Goal: Task Accomplishment & Management: Manage account settings

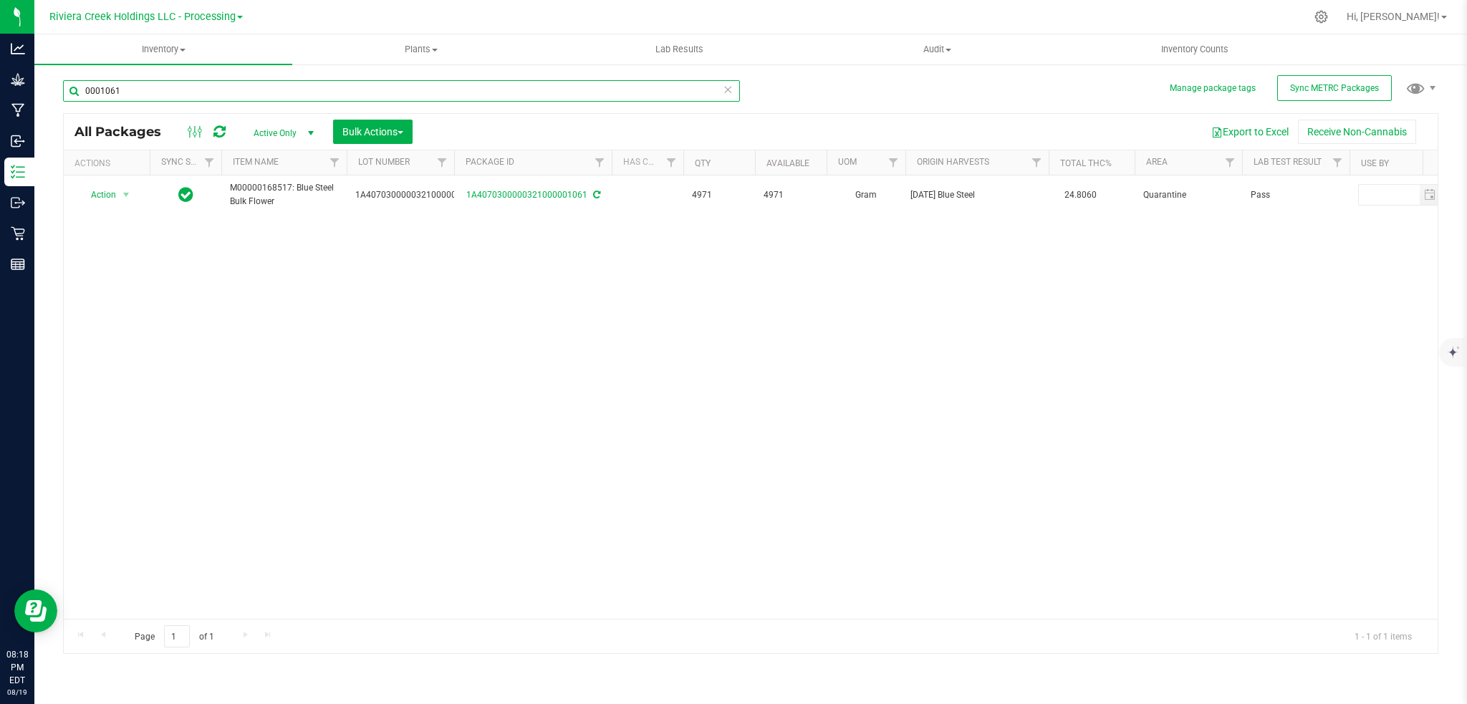
drag, startPoint x: 180, startPoint y: 97, endPoint x: 186, endPoint y: 120, distance: 24.5
click at [181, 96] on input "0001061" at bounding box center [401, 90] width 677 height 21
type input "00015999"
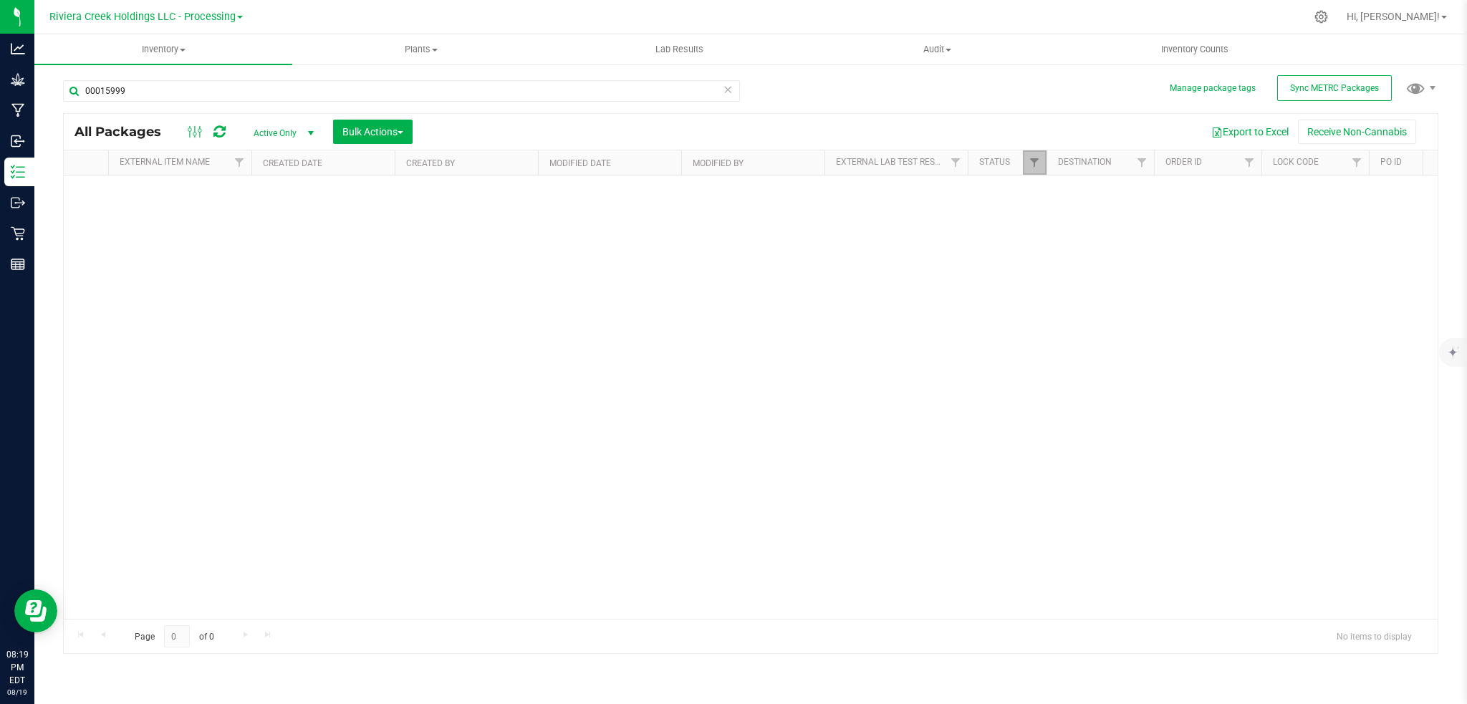
click at [1045, 159] on link "Filter" at bounding box center [1035, 162] width 24 height 24
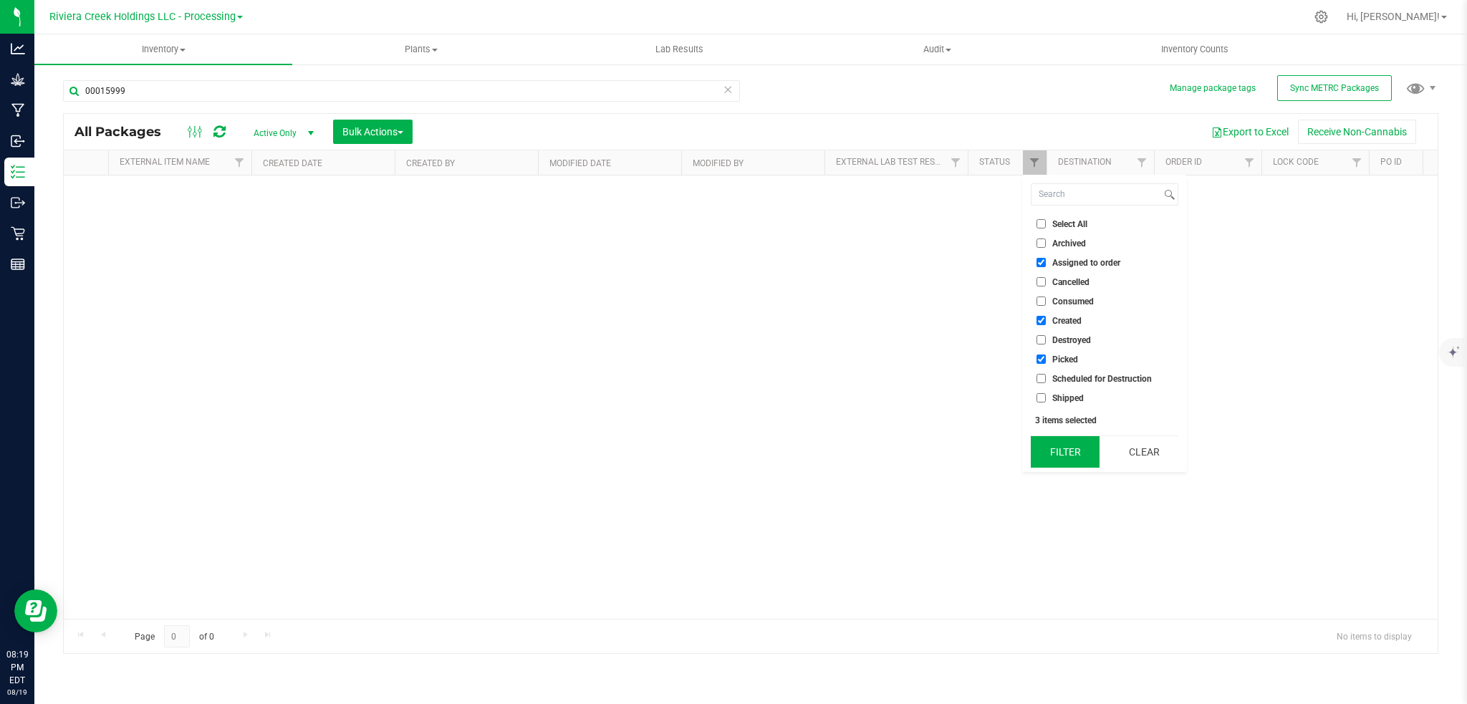
click at [1072, 447] on button "Filter" at bounding box center [1065, 452] width 69 height 32
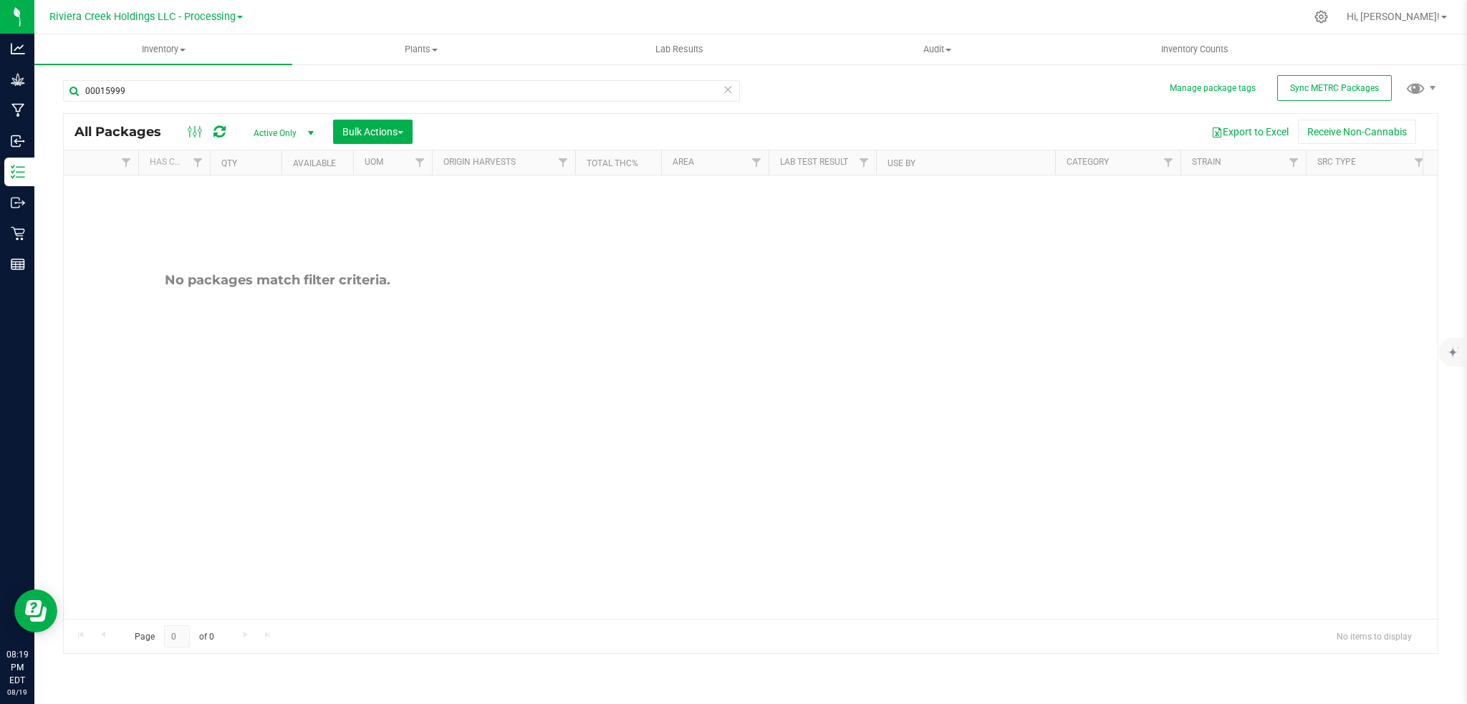
scroll to position [0, 158]
click at [270, 133] on span "Active Only" at bounding box center [280, 133] width 79 height 20
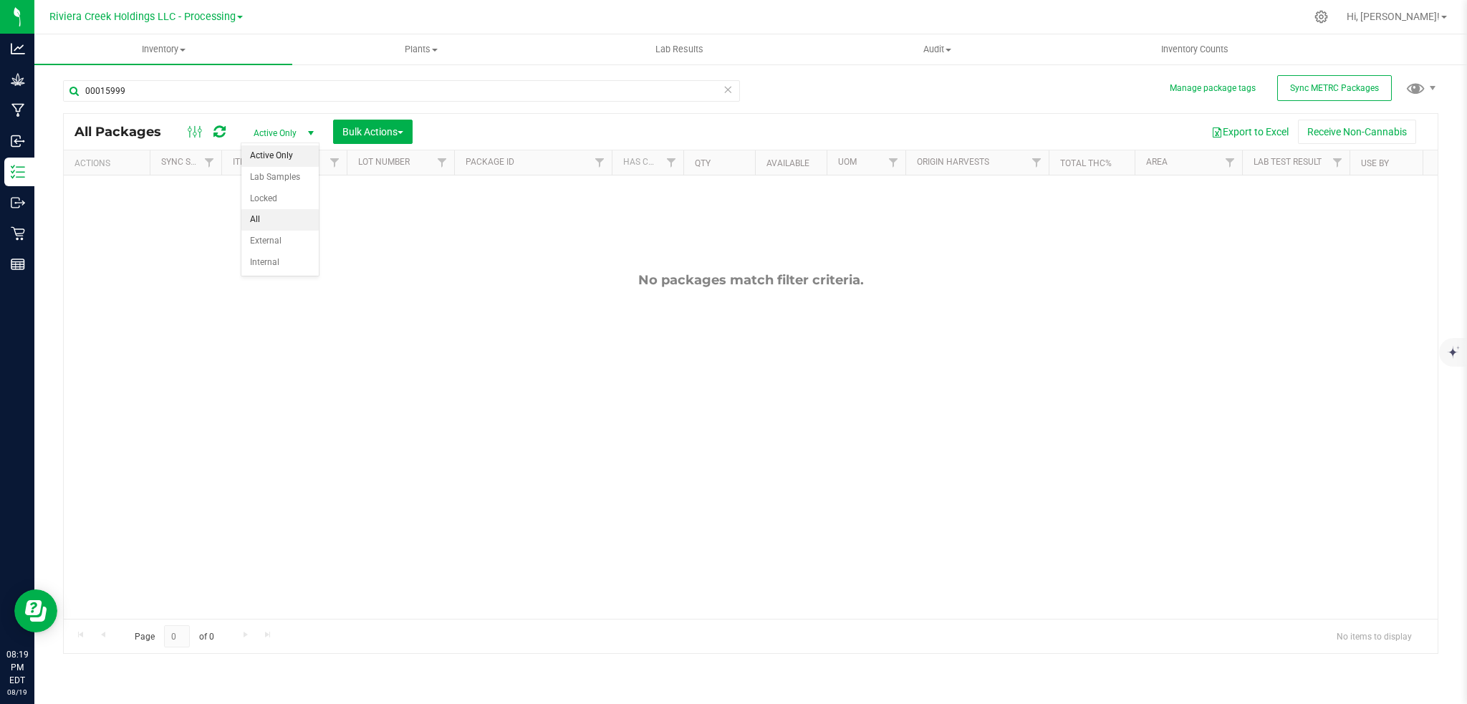
click at [274, 224] on li "All" at bounding box center [279, 219] width 77 height 21
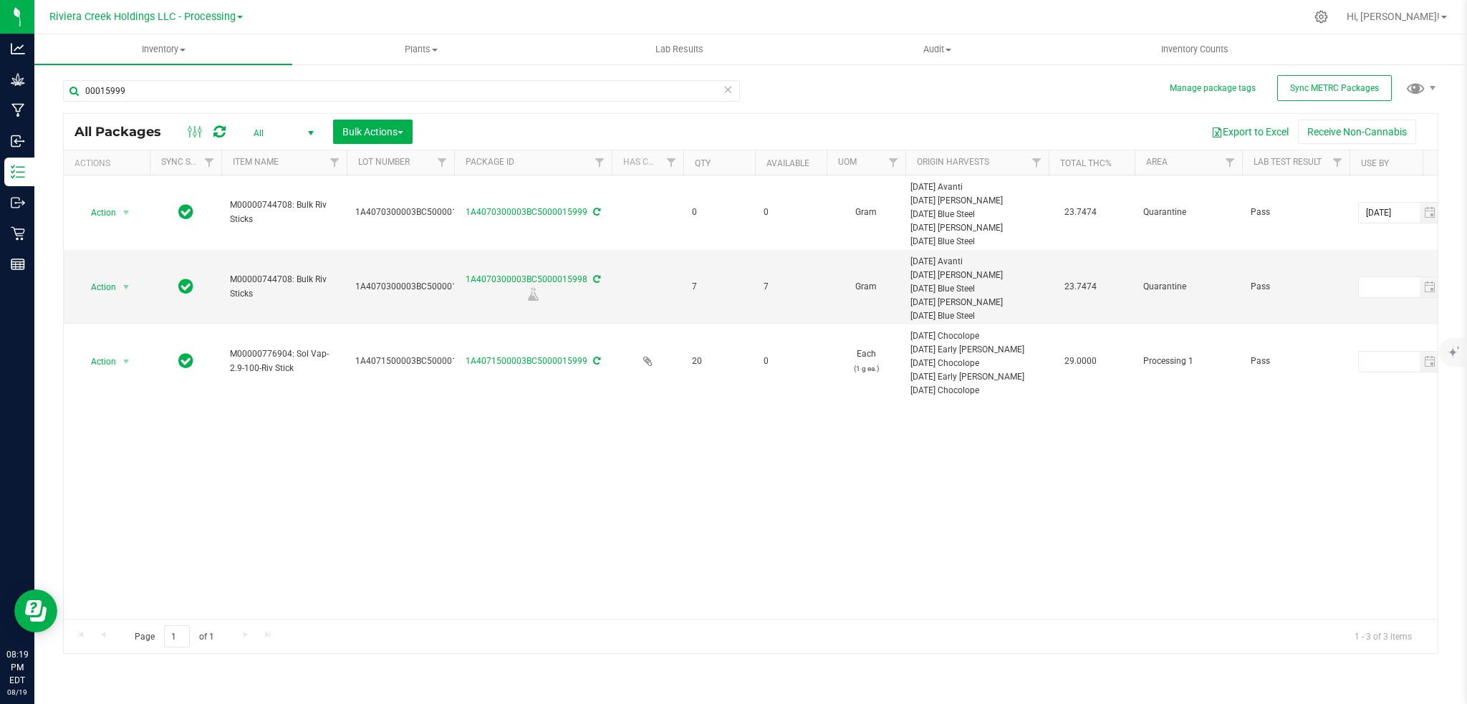
click at [313, 131] on span "select" at bounding box center [310, 133] width 11 height 11
click at [271, 155] on li "Active Only" at bounding box center [279, 155] width 77 height 21
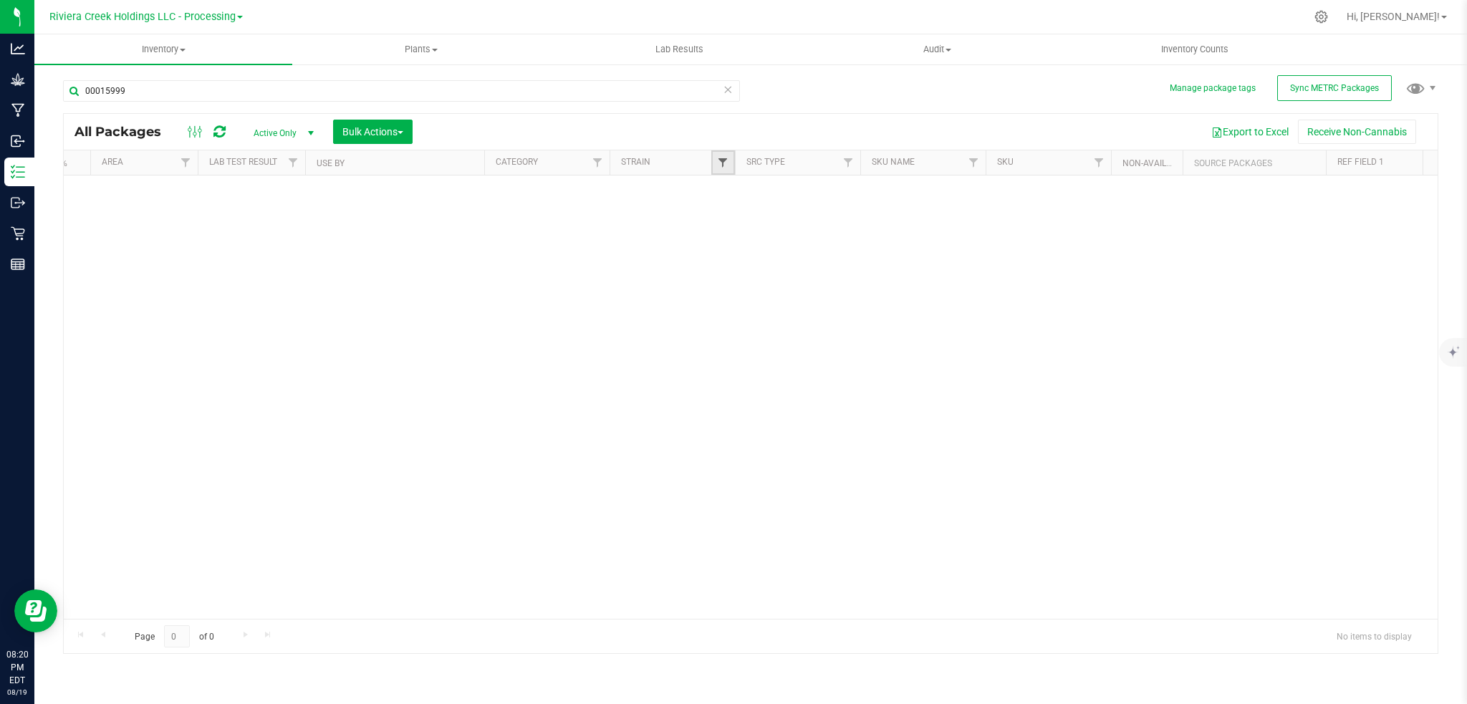
click at [725, 160] on span "Filter" at bounding box center [722, 162] width 11 height 11
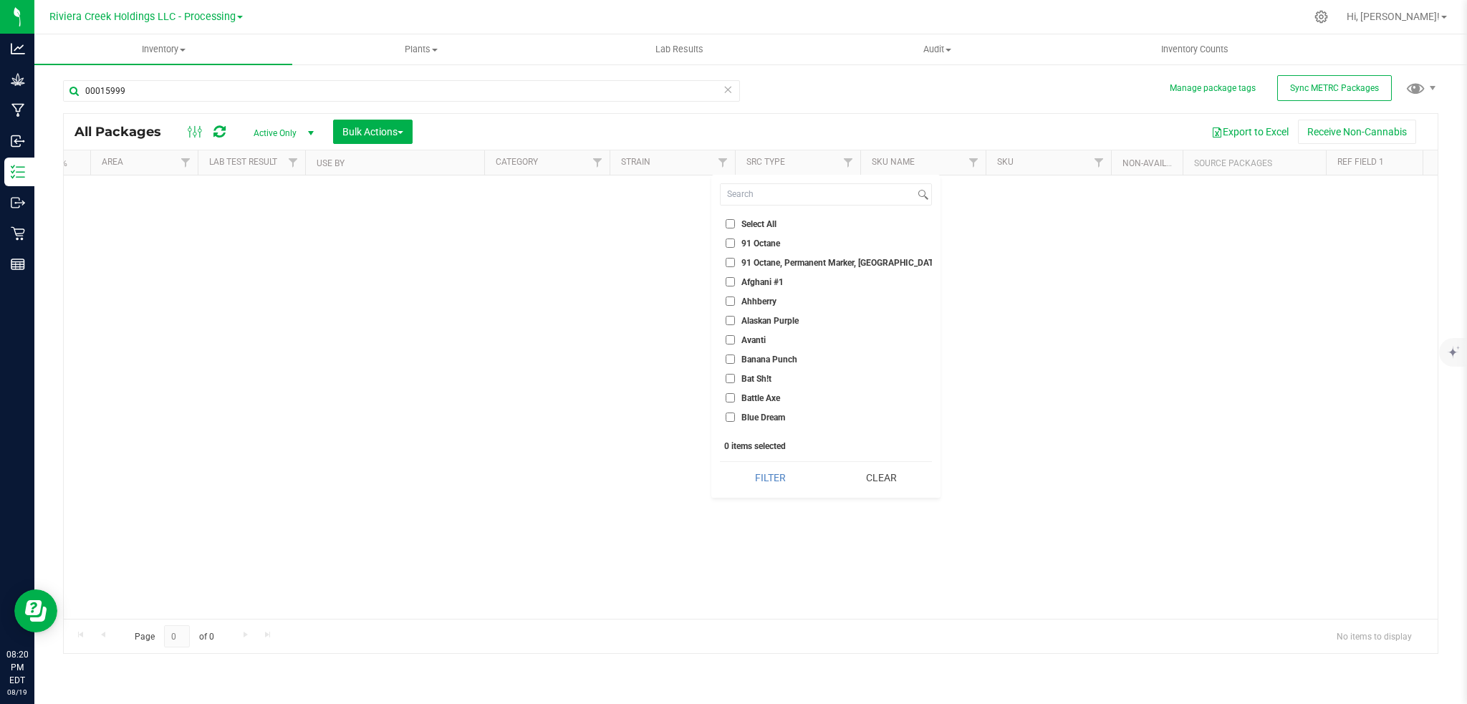
click at [754, 299] on span "Ahhberry" at bounding box center [758, 301] width 35 height 9
click at [735, 299] on input "Ahhberry" at bounding box center [730, 301] width 9 height 9
checkbox input "true"
click at [783, 475] on button "Filter" at bounding box center [770, 478] width 101 height 32
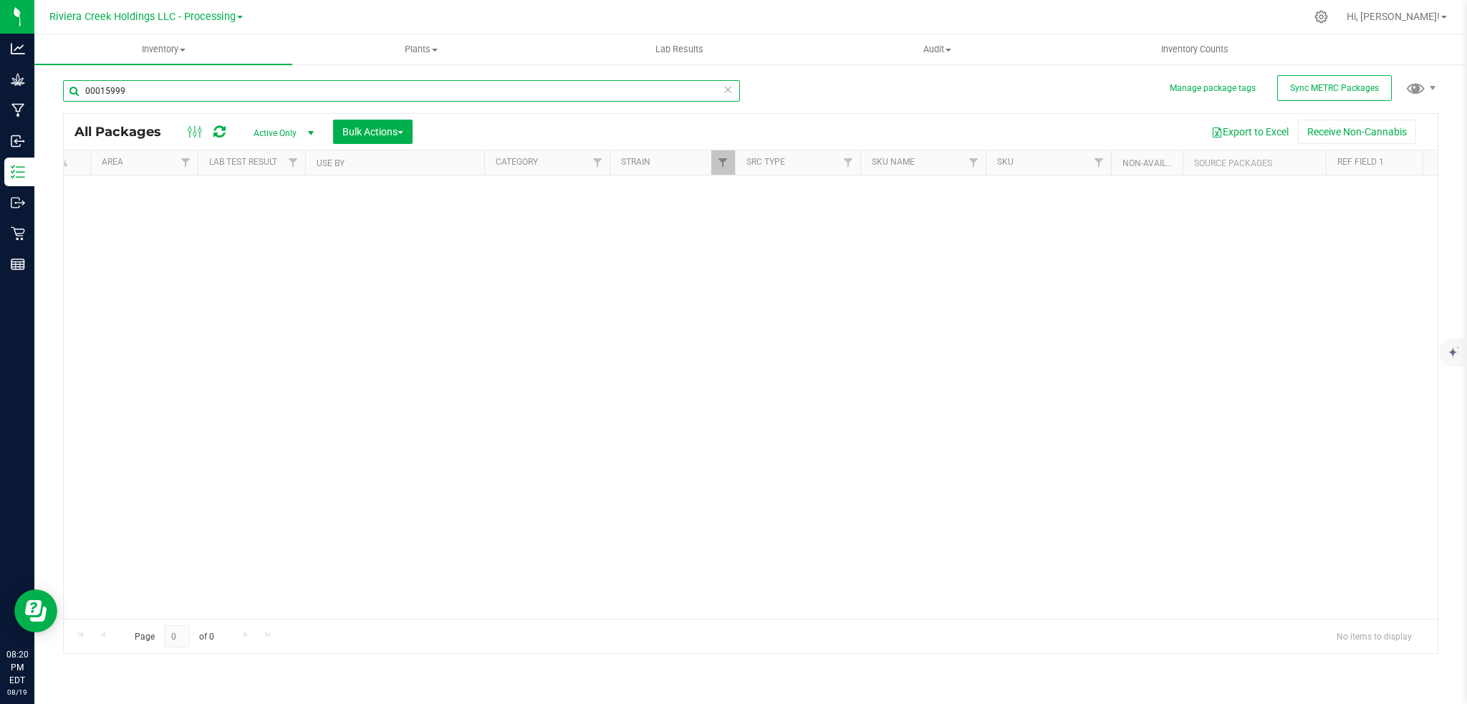
click at [178, 93] on input "00015999" at bounding box center [401, 90] width 677 height 21
type input "0"
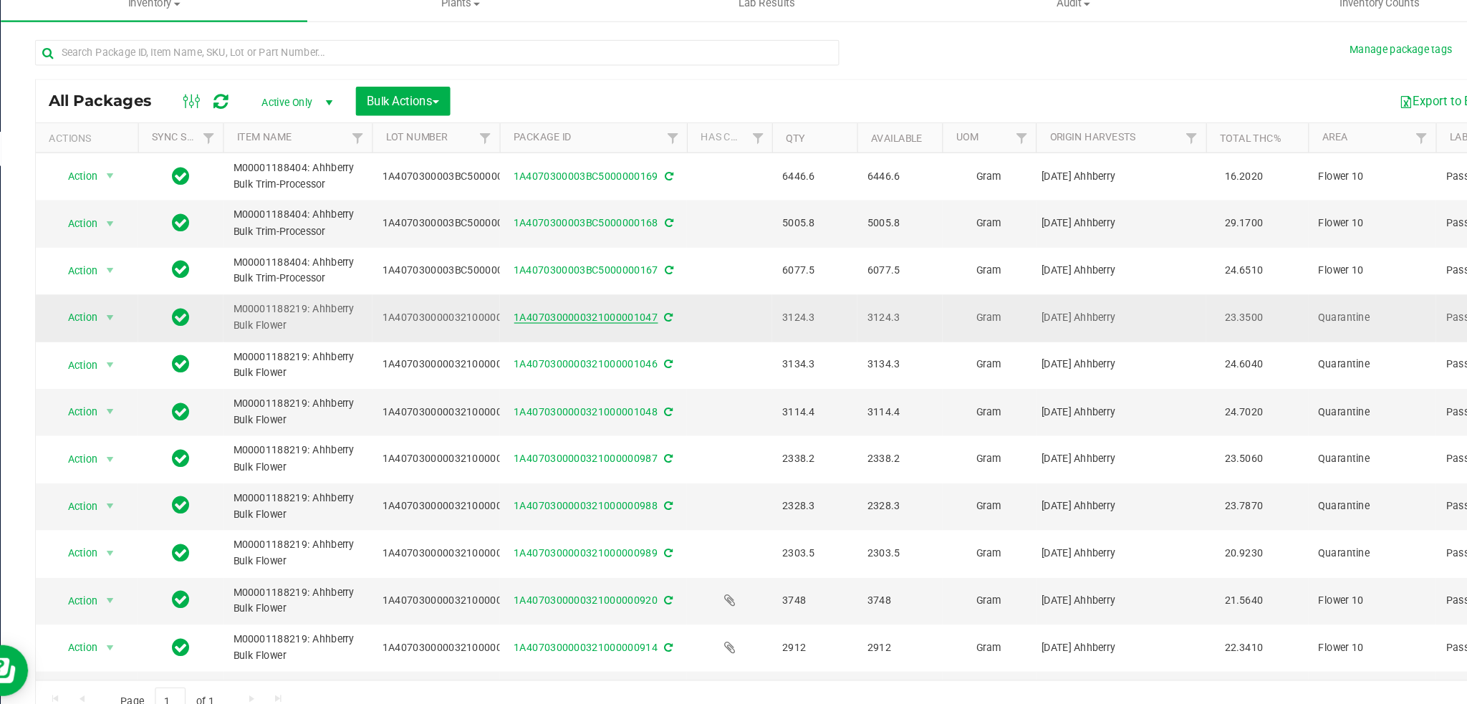
click at [529, 315] on link "1A4070300000321000001047" at bounding box center [526, 314] width 121 height 10
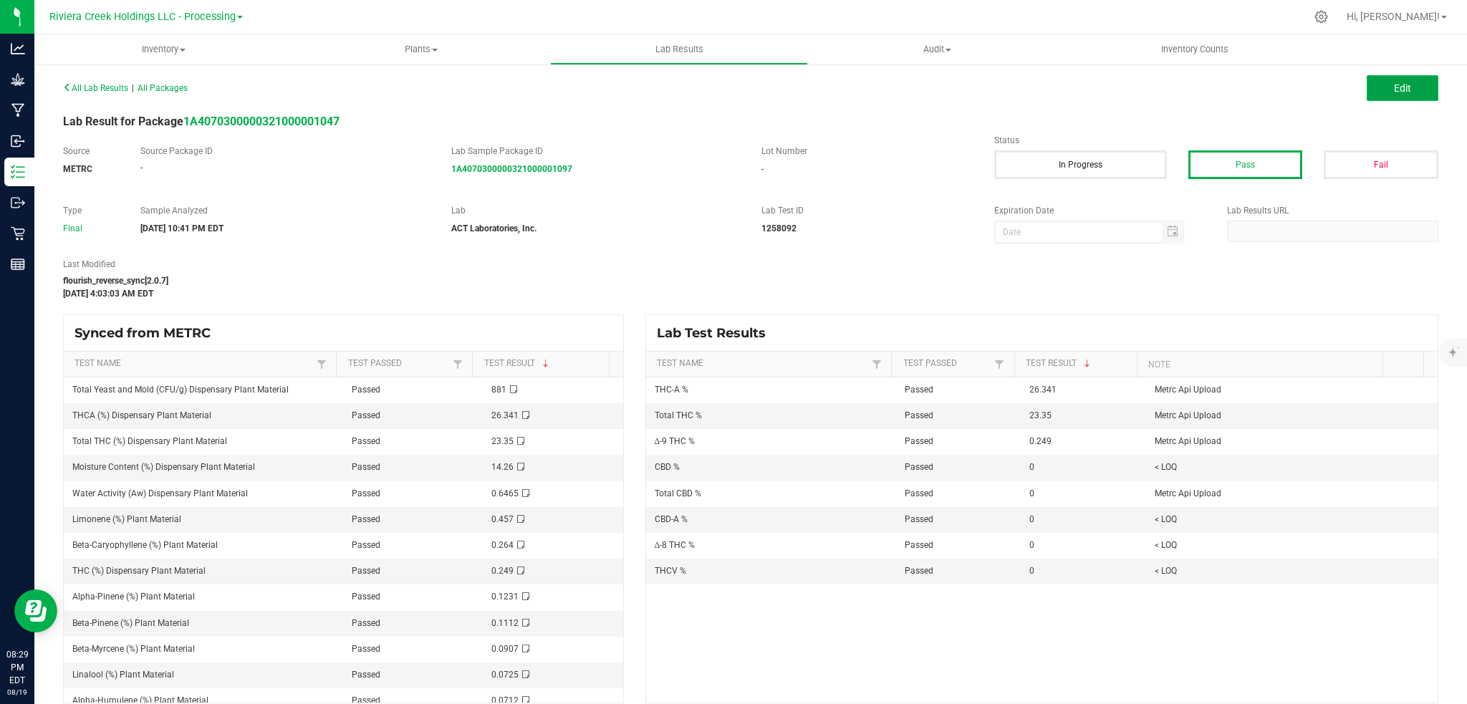
click at [1401, 91] on button "Edit" at bounding box center [1403, 88] width 72 height 26
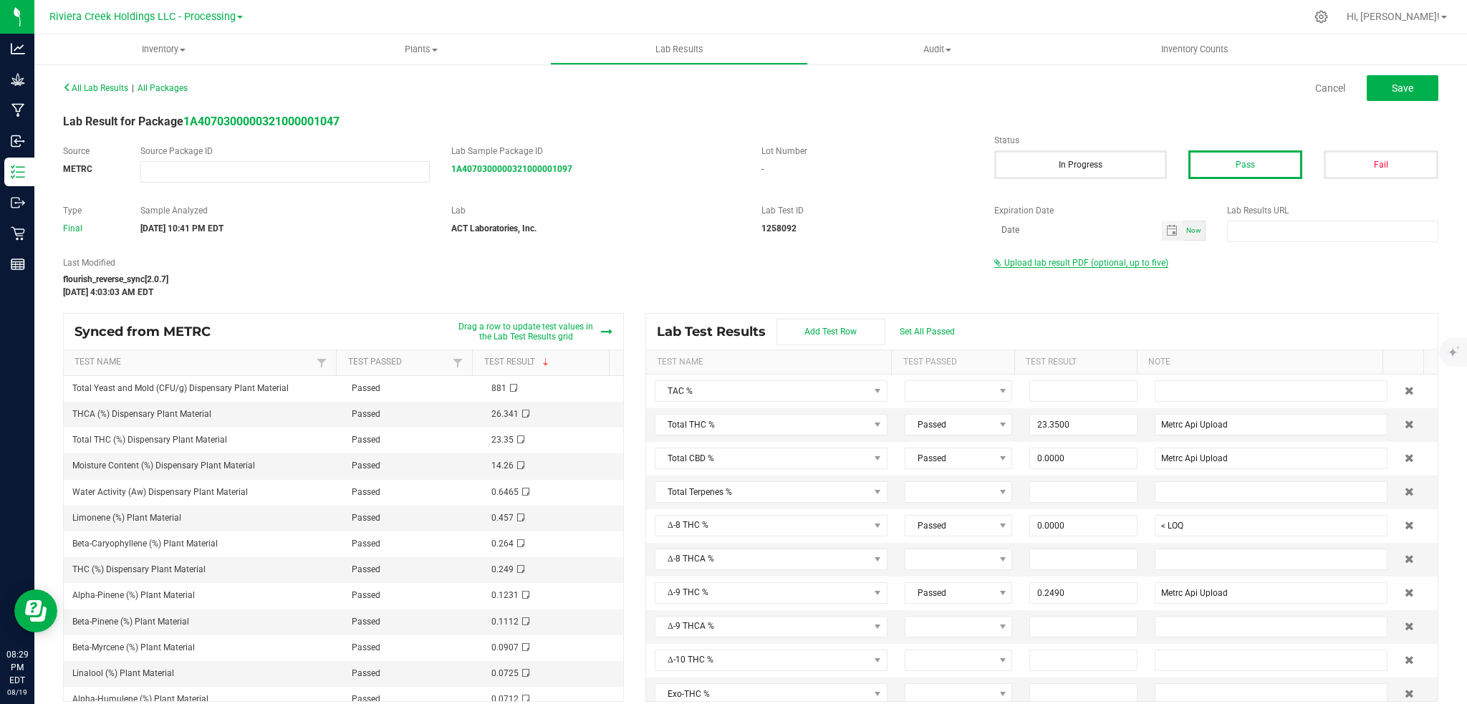
click at [1078, 262] on span "Upload lab result PDF (optional, up to five)" at bounding box center [1086, 263] width 164 height 10
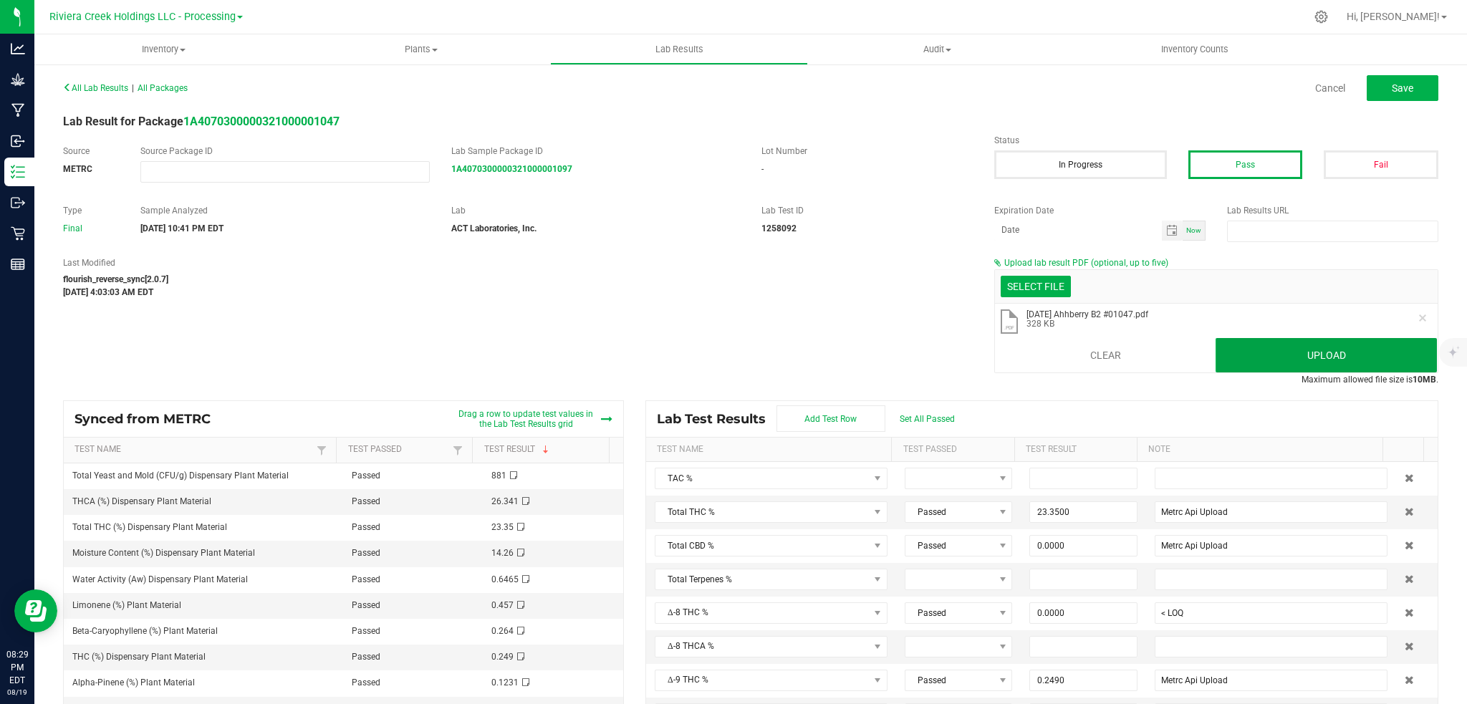
click at [1277, 350] on button "Upload" at bounding box center [1326, 355] width 221 height 34
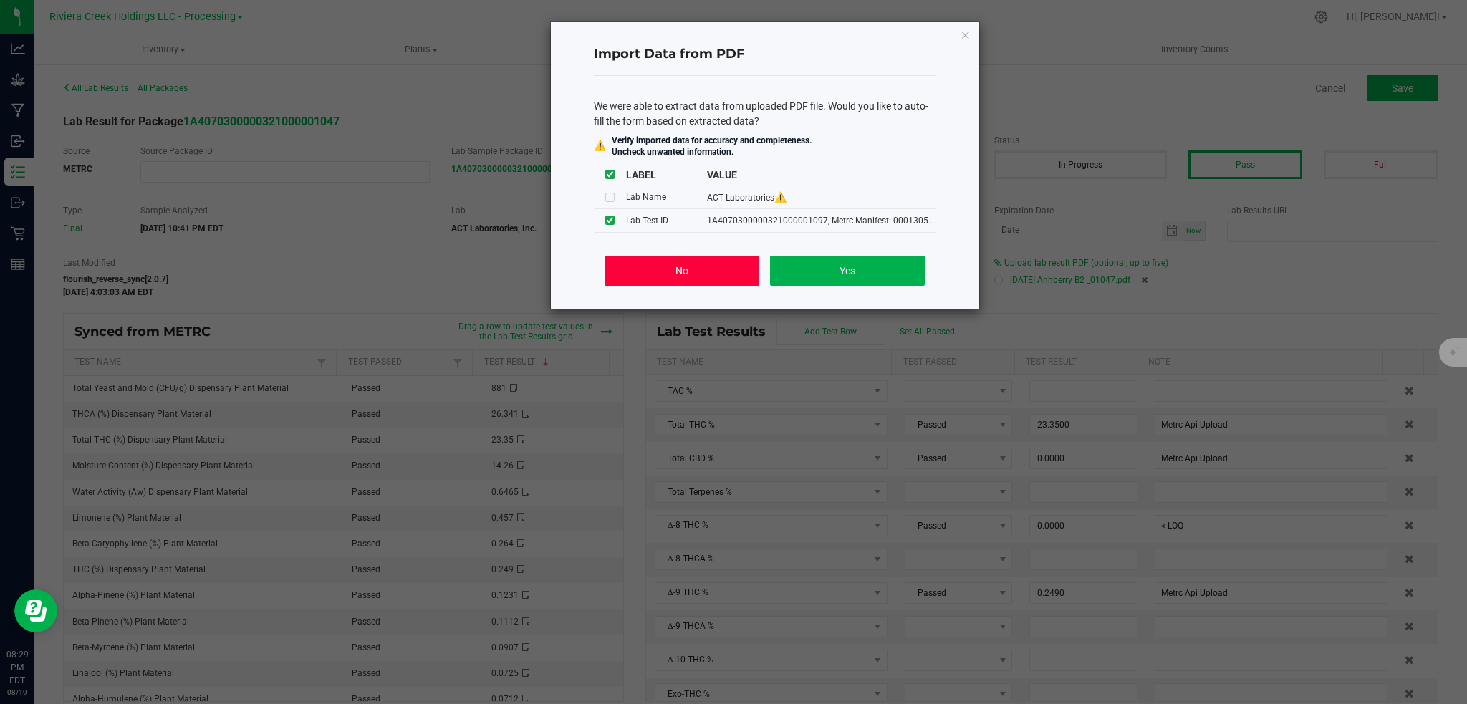
click at [678, 272] on button "No" at bounding box center [682, 271] width 154 height 30
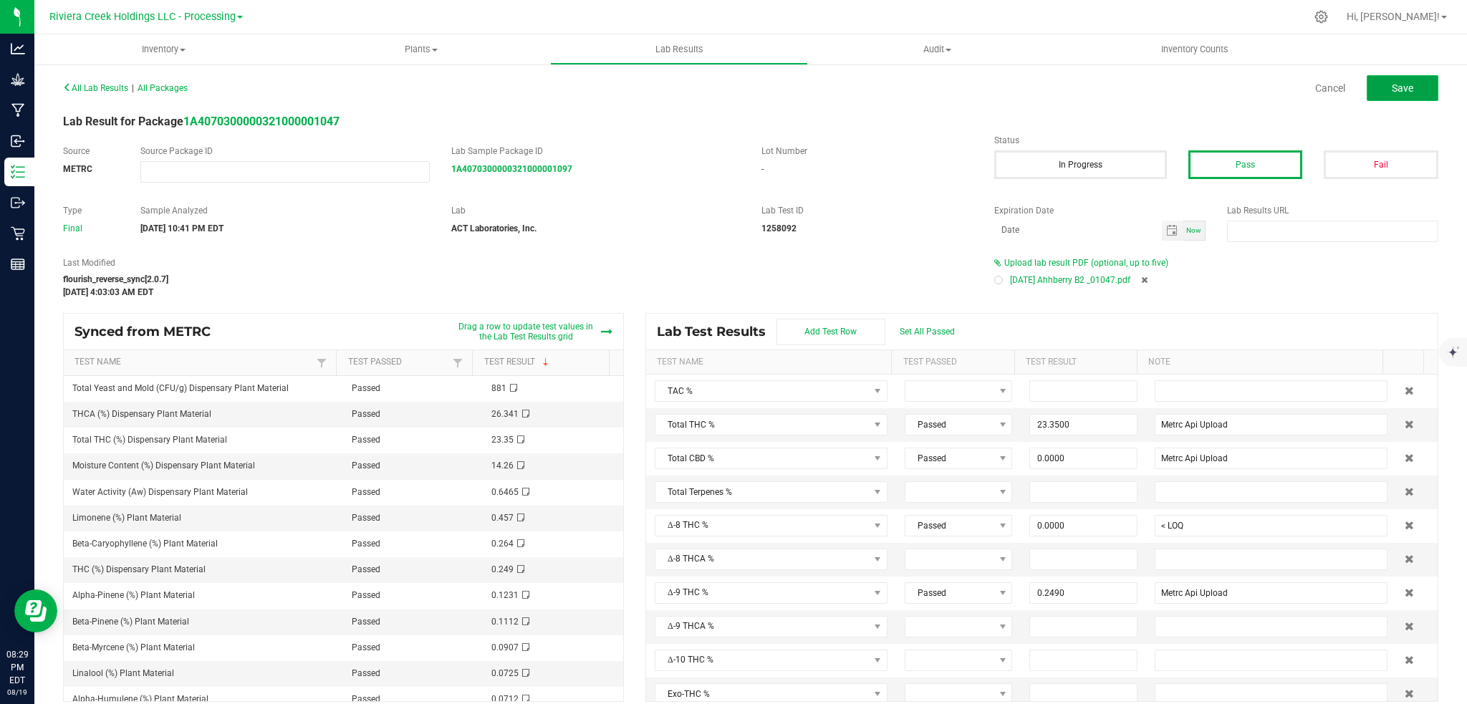
click at [1392, 85] on span "Save" at bounding box center [1402, 87] width 21 height 11
type input "23.3500"
type input "Metrc Api Upload"
type input "0.0000"
type input "< LOQ"
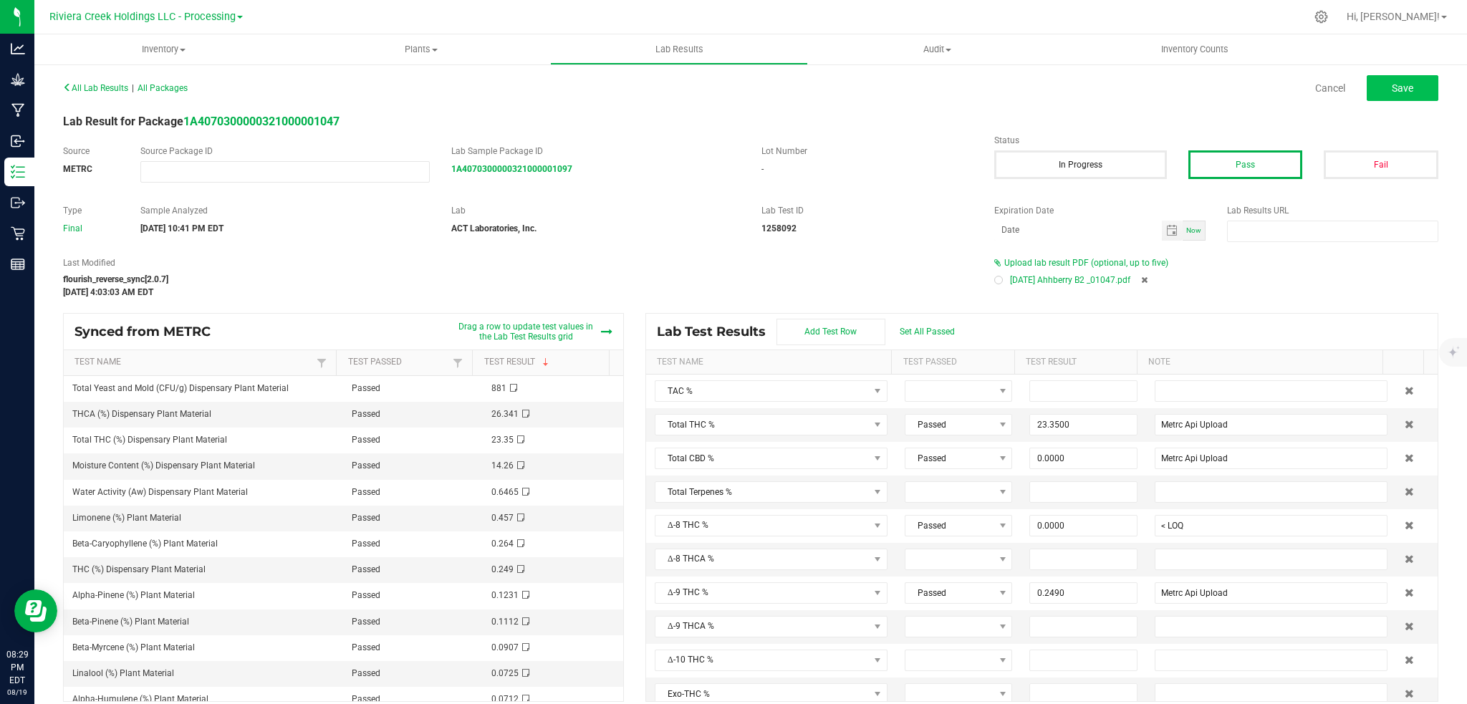
type input "0.2490"
type input "Metrc Api Upload"
type input "26.3410"
type input "Metrc Api Upload"
type input "0.0000"
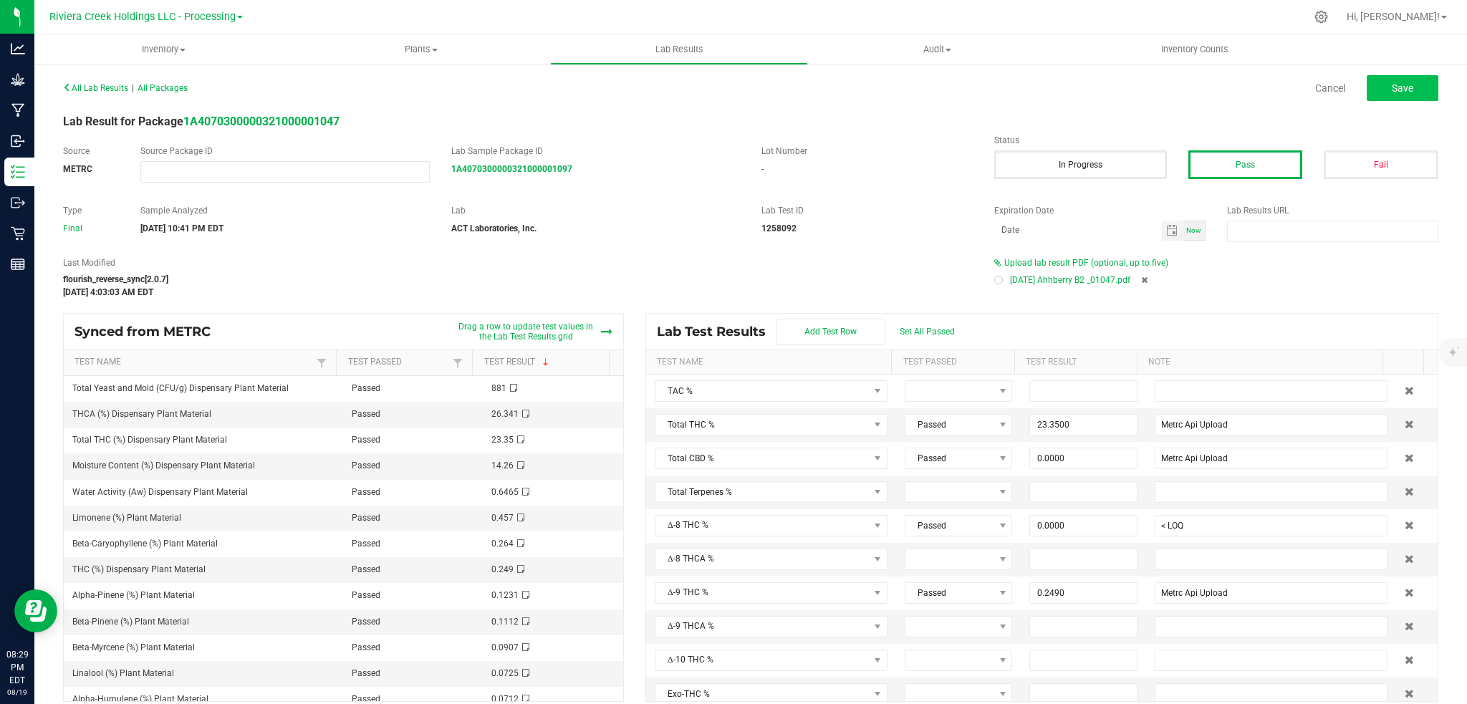
type input "< LOQ"
type input "0.0000"
type input "< LOQ"
type input "0.0000"
type input "< LOQ"
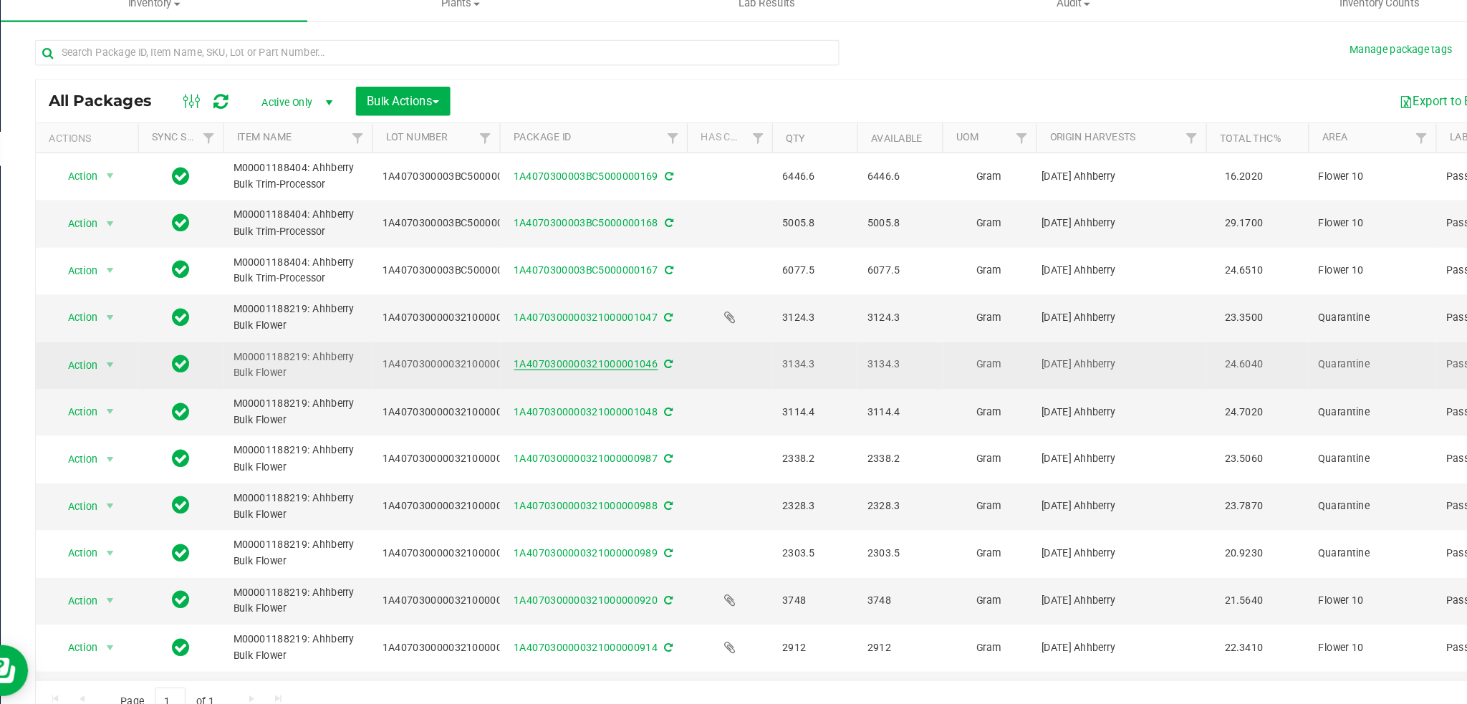
click at [544, 352] on link "1A4070300000321000001046" at bounding box center [526, 353] width 121 height 10
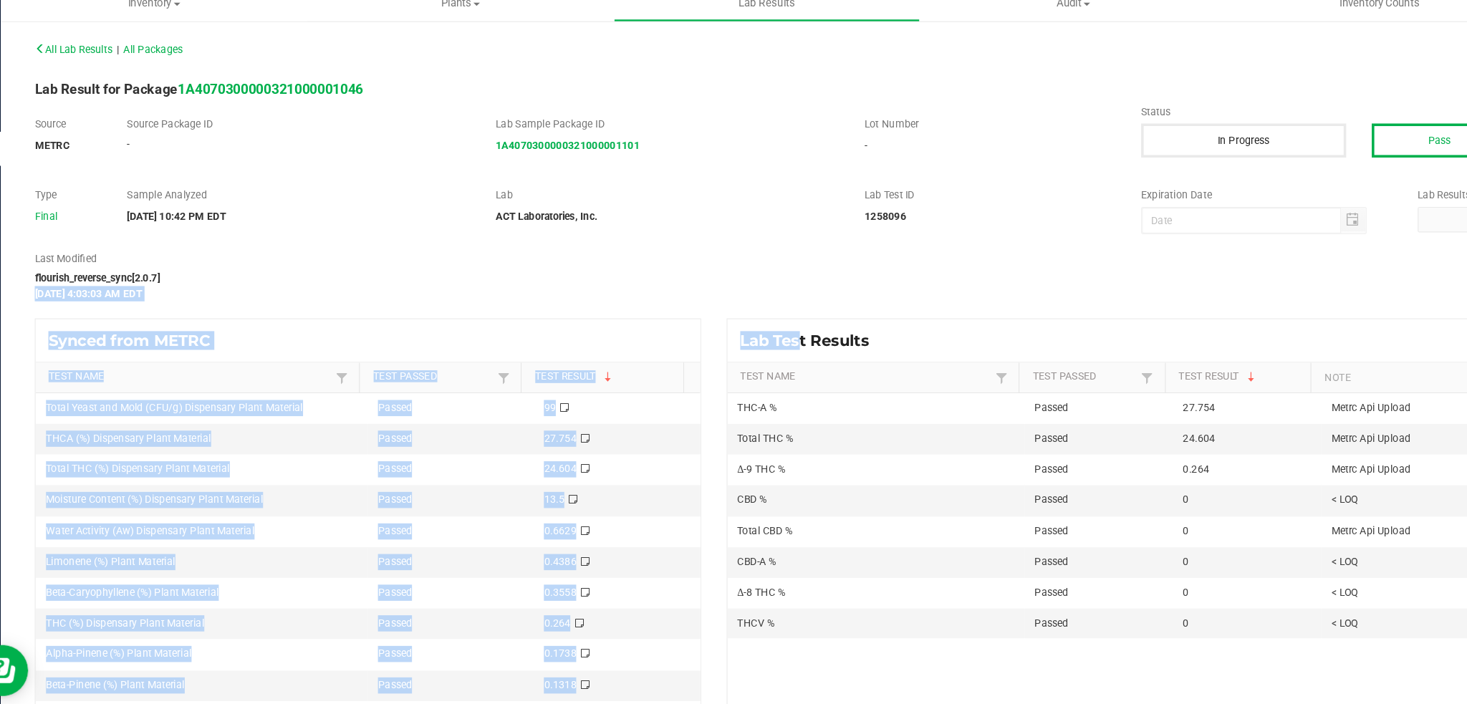
drag, startPoint x: 815, startPoint y: 277, endPoint x: 693, endPoint y: 319, distance: 128.9
click at [693, 319] on div "All Lab Results | All Packages Edit Lab Result for Package 1A407030000032100000…" at bounding box center [751, 390] width 1376 height 626
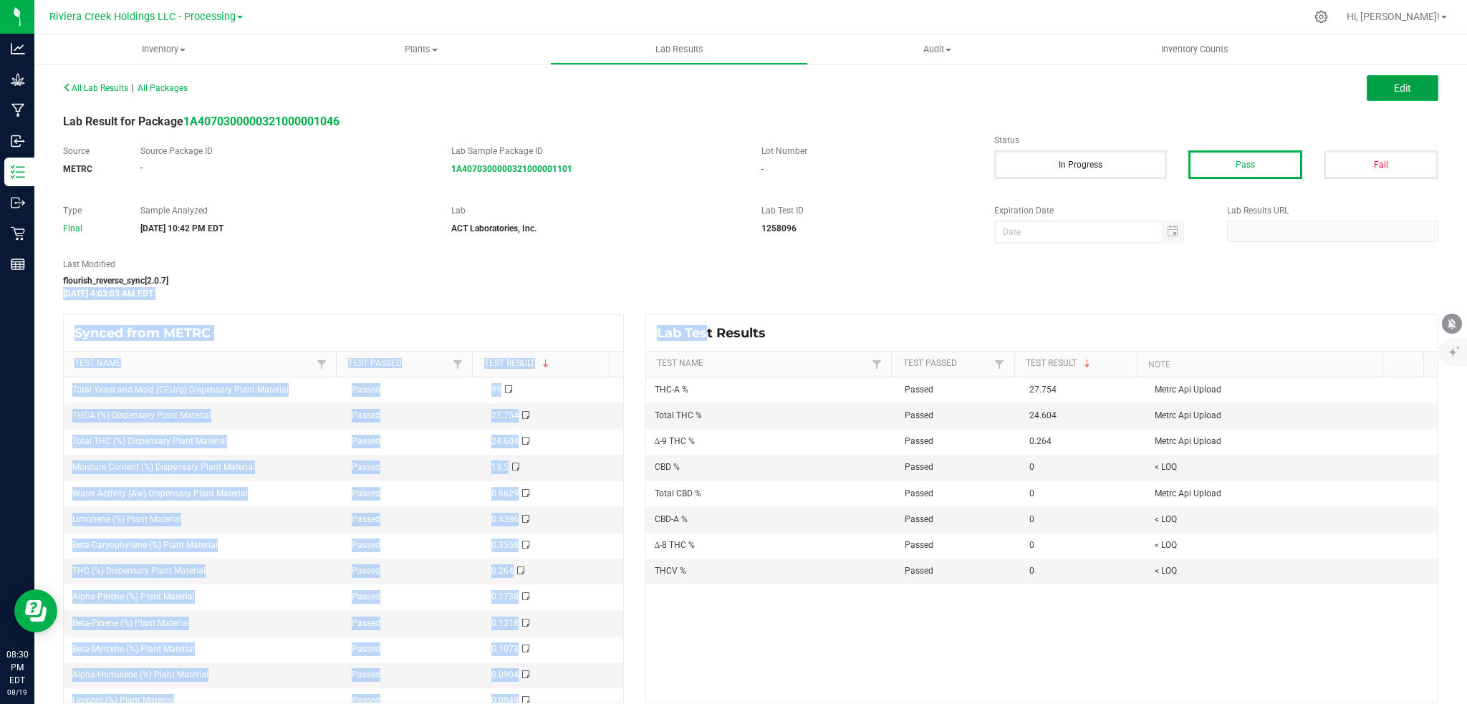
click at [1401, 87] on button "Edit" at bounding box center [1403, 88] width 72 height 26
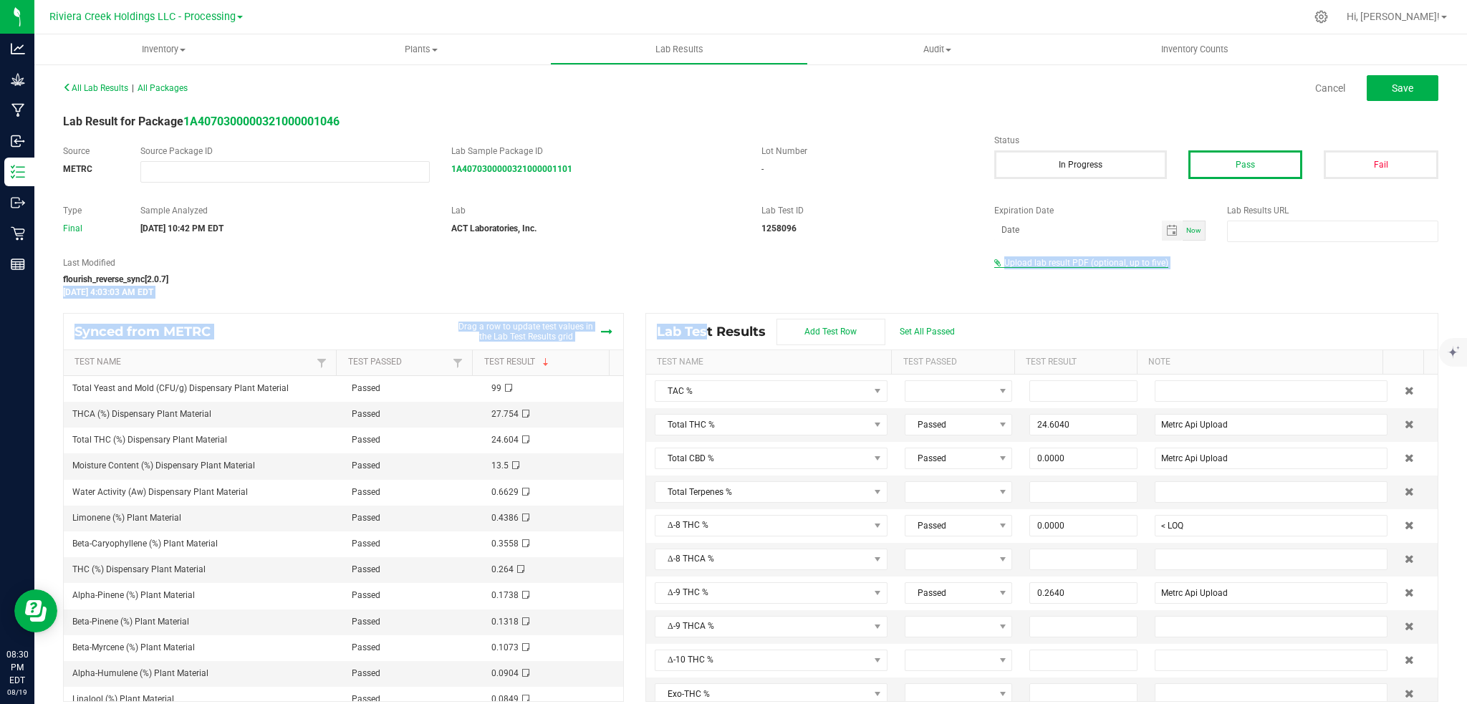
click at [1050, 261] on span "Upload lab result PDF (optional, up to five)" at bounding box center [1086, 263] width 164 height 10
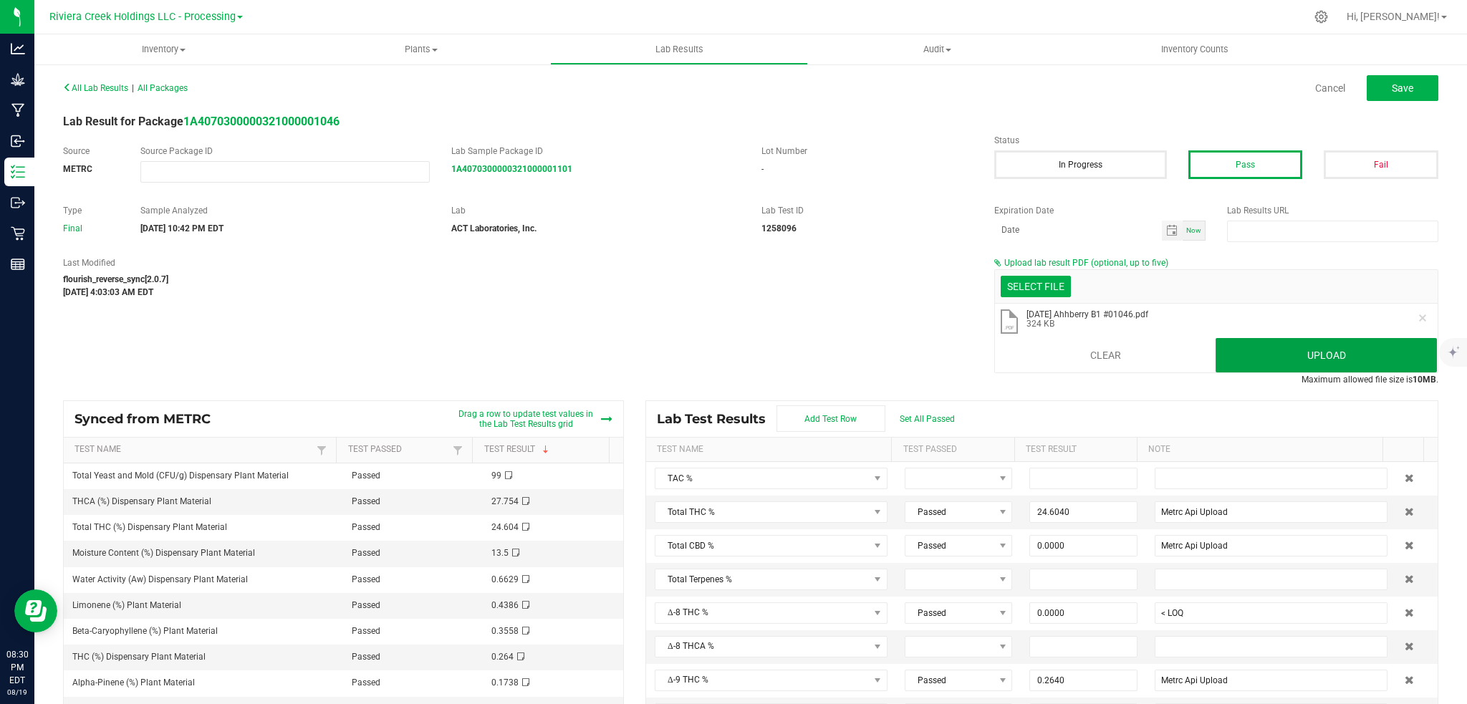
click at [1253, 355] on button "Upload" at bounding box center [1326, 355] width 221 height 34
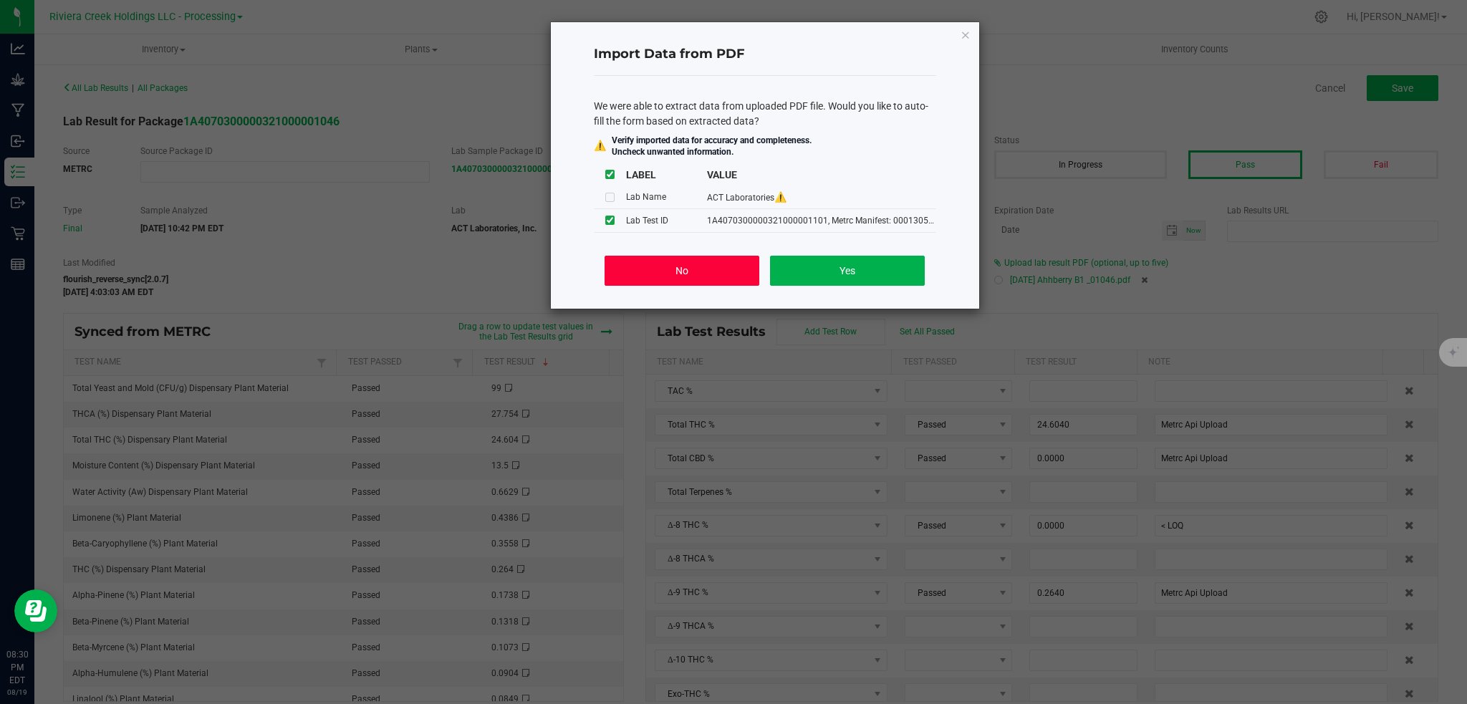
click at [663, 274] on button "No" at bounding box center [682, 271] width 154 height 30
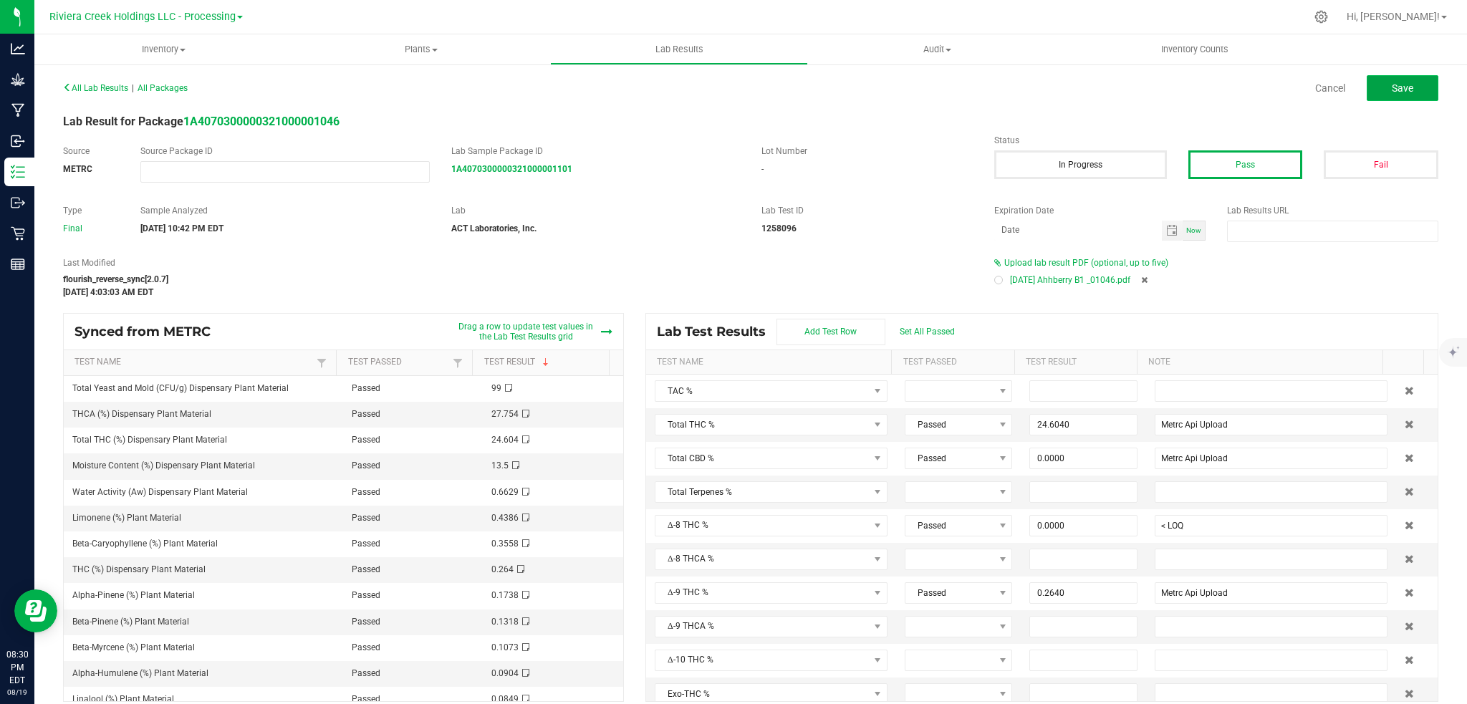
click at [1401, 98] on button "Save" at bounding box center [1403, 88] width 72 height 26
type input "24.6040"
type input "Metrc Api Upload"
type input "0.0000"
type input "< LOQ"
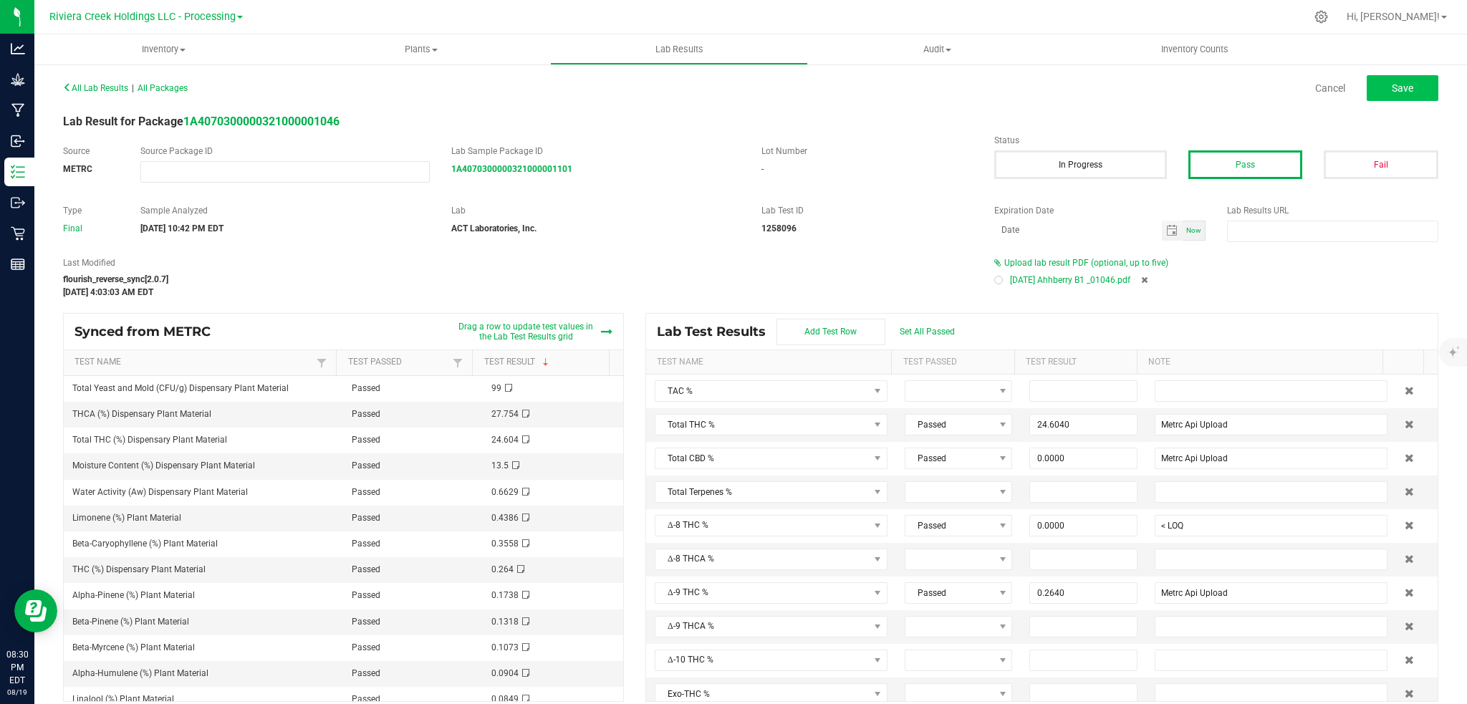
type input "0.2640"
type input "Metrc Api Upload"
type input "27.7540"
type input "Metrc Api Upload"
type input "0.0000"
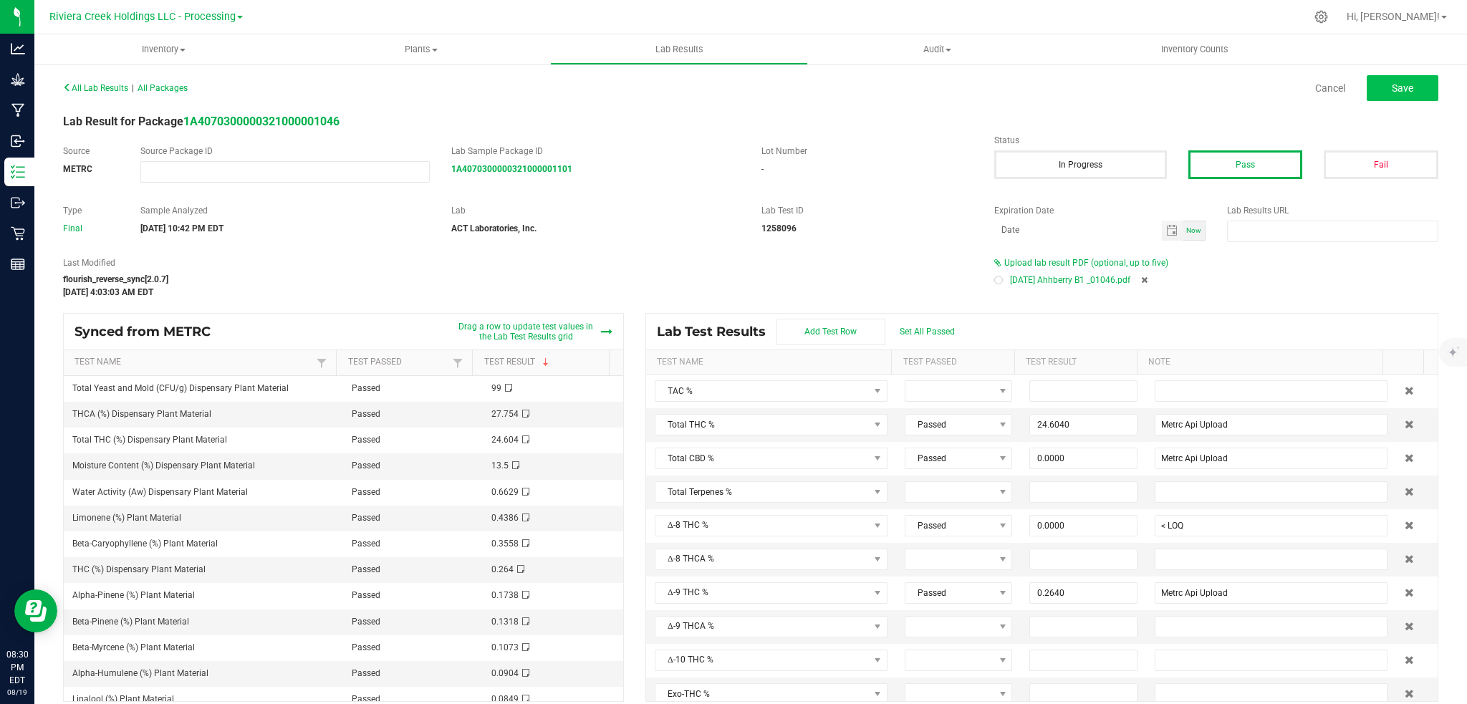
type input "< LOQ"
type input "0.0000"
type input "< LOQ"
type input "0.0000"
type input "< LOQ"
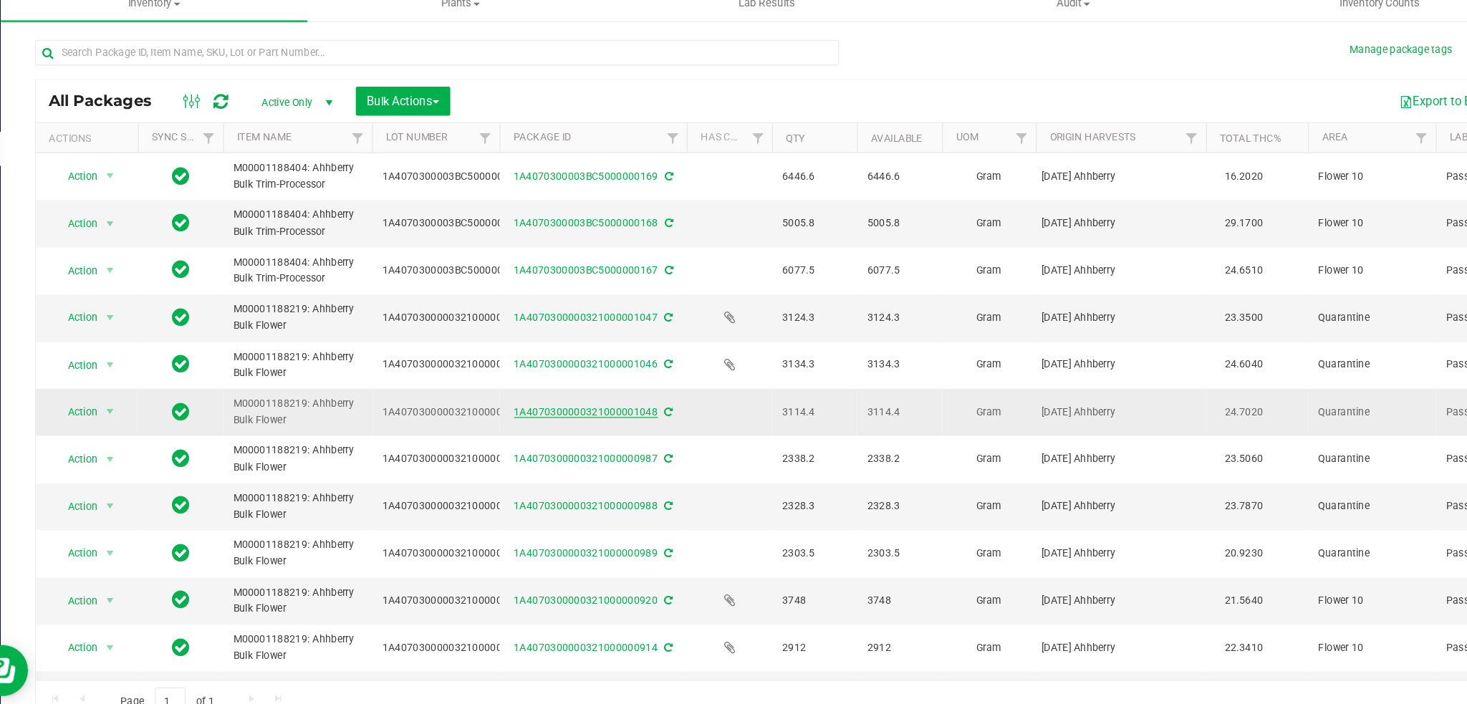
click at [530, 390] on link "1A4070300000321000001048" at bounding box center [526, 393] width 121 height 10
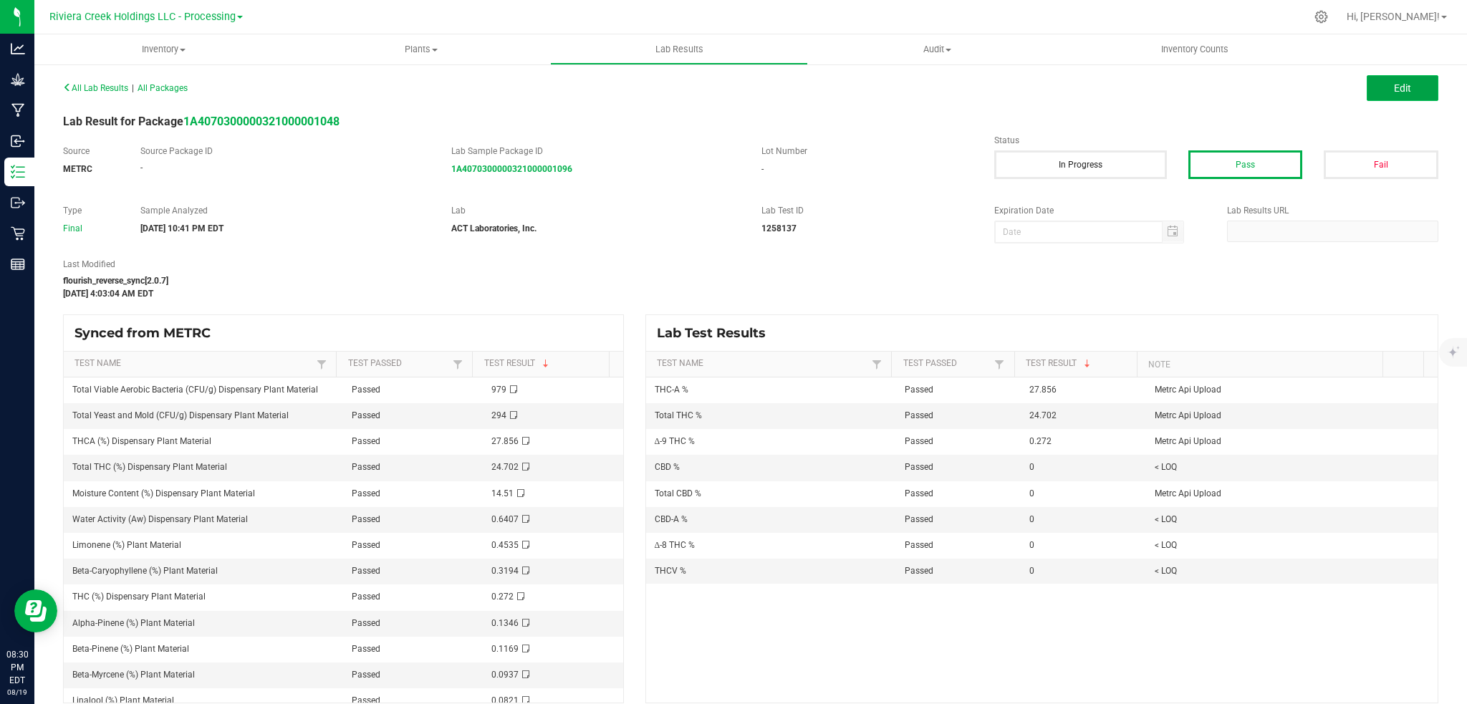
click at [1399, 82] on button "Edit" at bounding box center [1403, 88] width 72 height 26
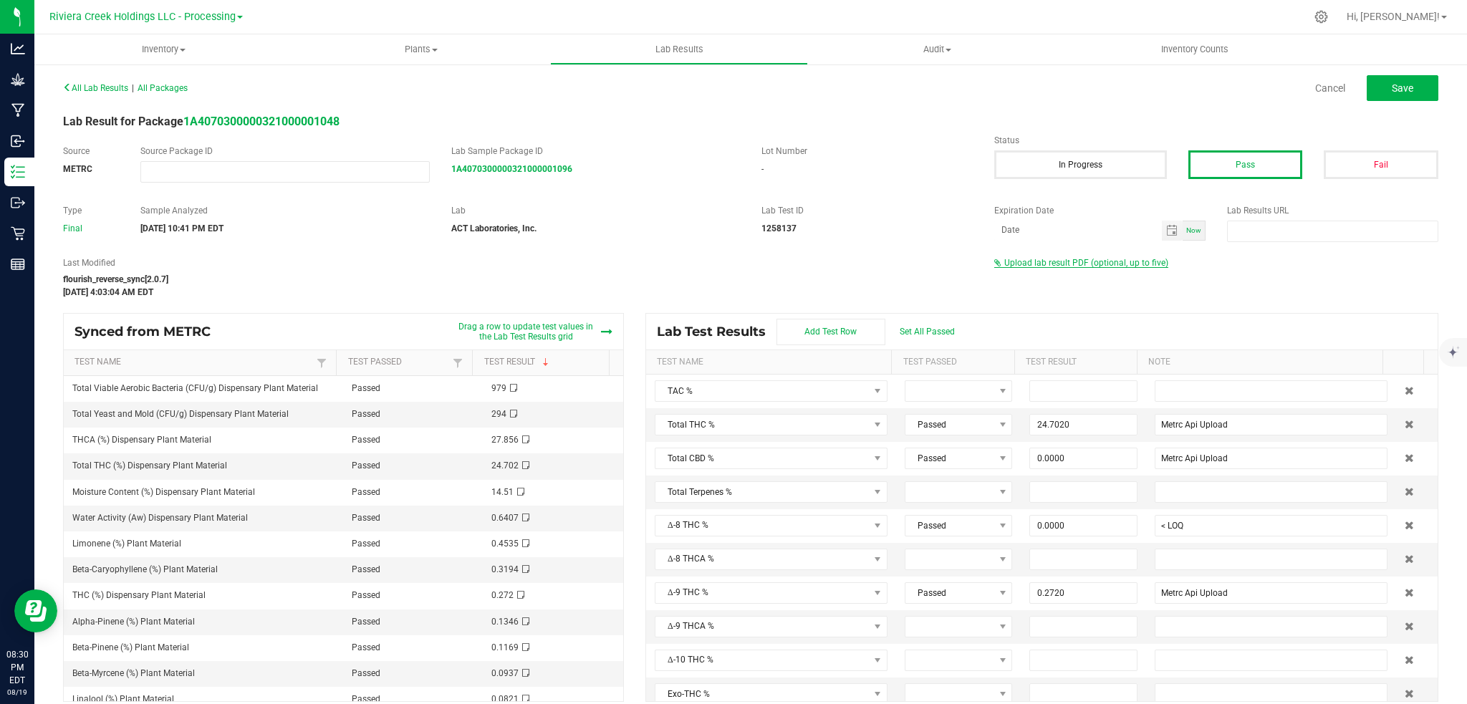
click at [1108, 264] on span "Upload lab result PDF (optional, up to five)" at bounding box center [1086, 263] width 164 height 10
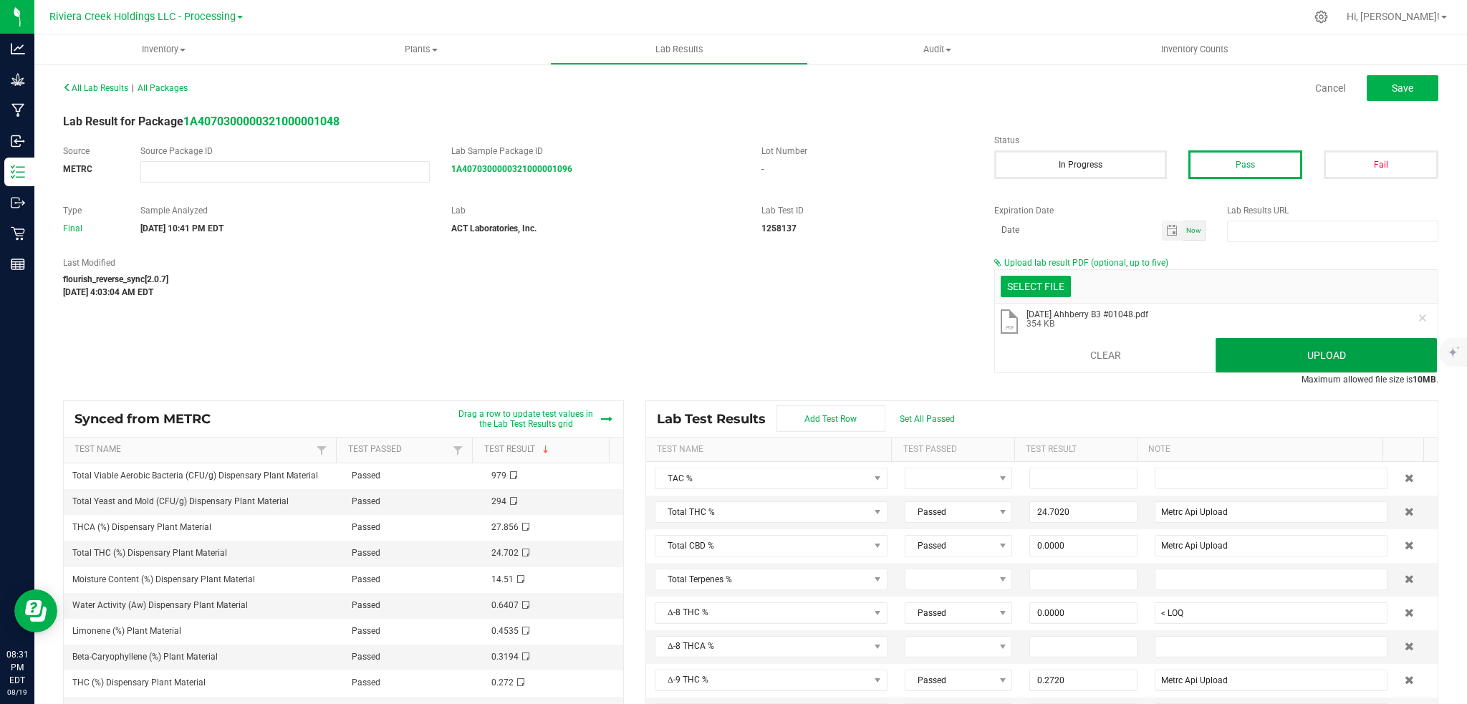
click at [1286, 352] on button "Upload" at bounding box center [1326, 355] width 221 height 34
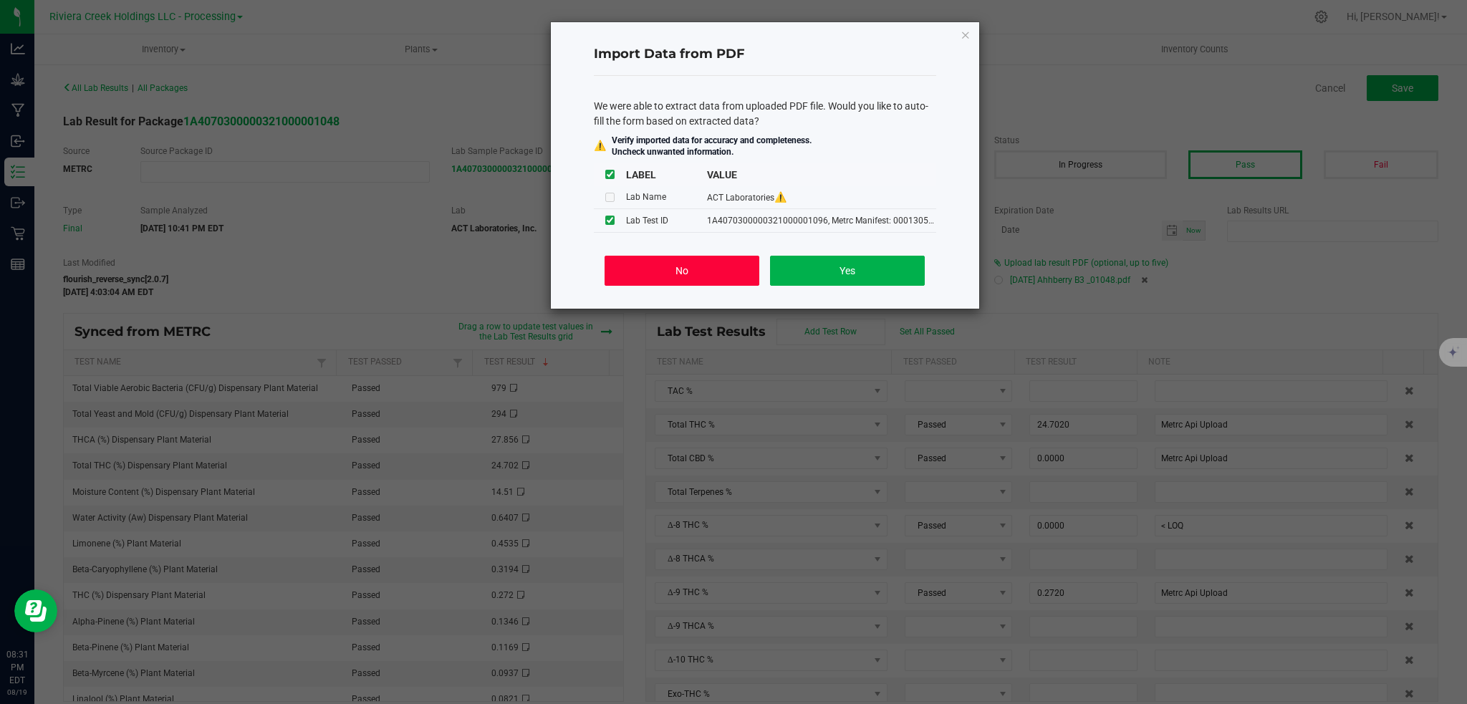
click at [666, 277] on button "No" at bounding box center [682, 271] width 154 height 30
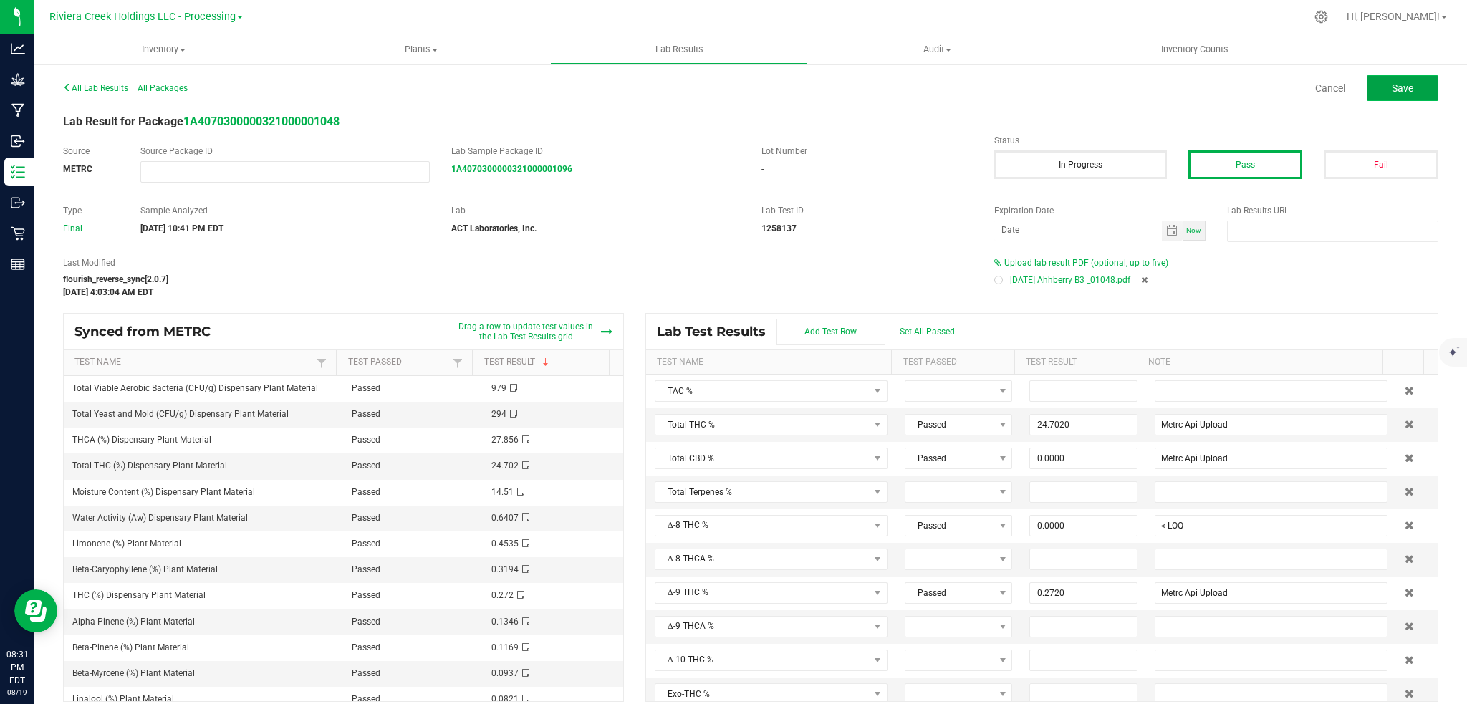
click at [1401, 87] on button "Save" at bounding box center [1403, 88] width 72 height 26
type input "24.7020"
type input "Metrc Api Upload"
type input "0.0000"
type input "< LOQ"
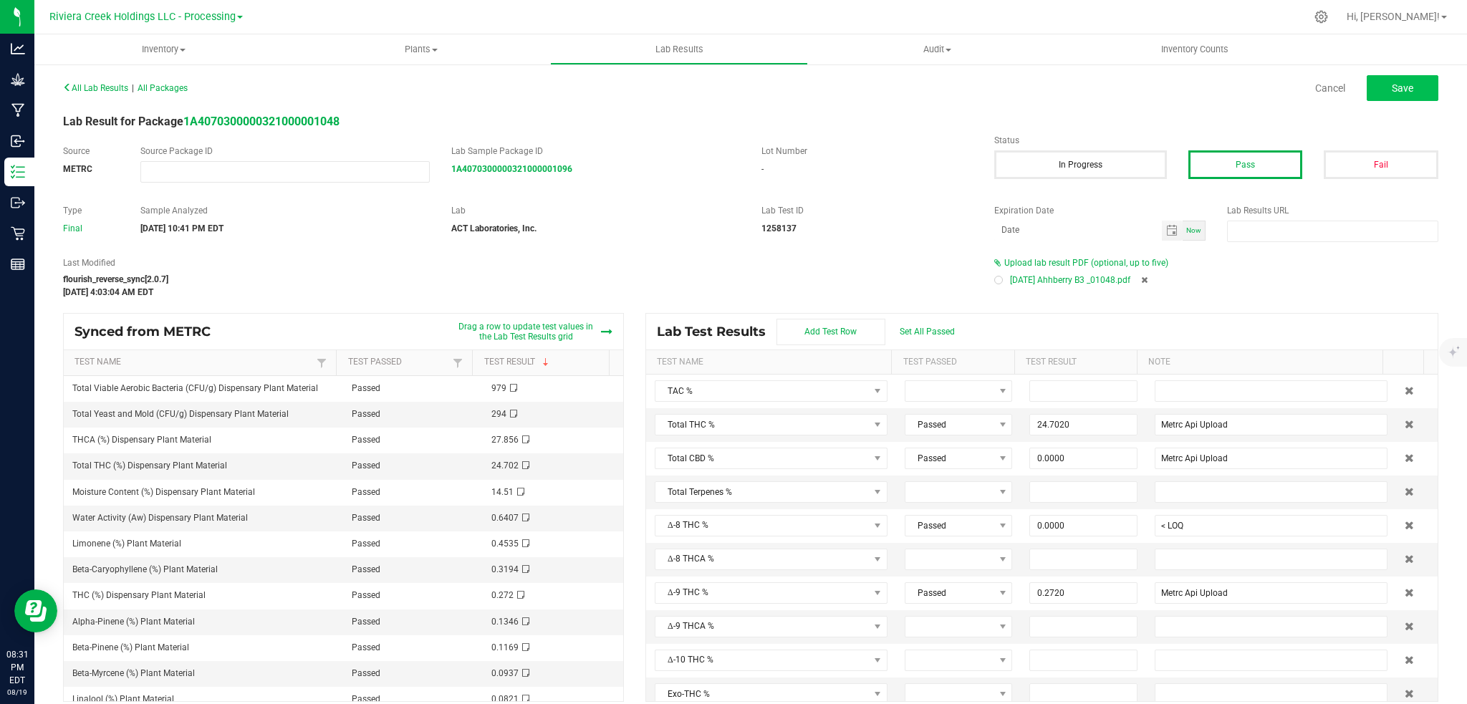
type input "0.2720"
type input "Metrc Api Upload"
type input "27.8560"
type input "Metrc Api Upload"
type input "0.0000"
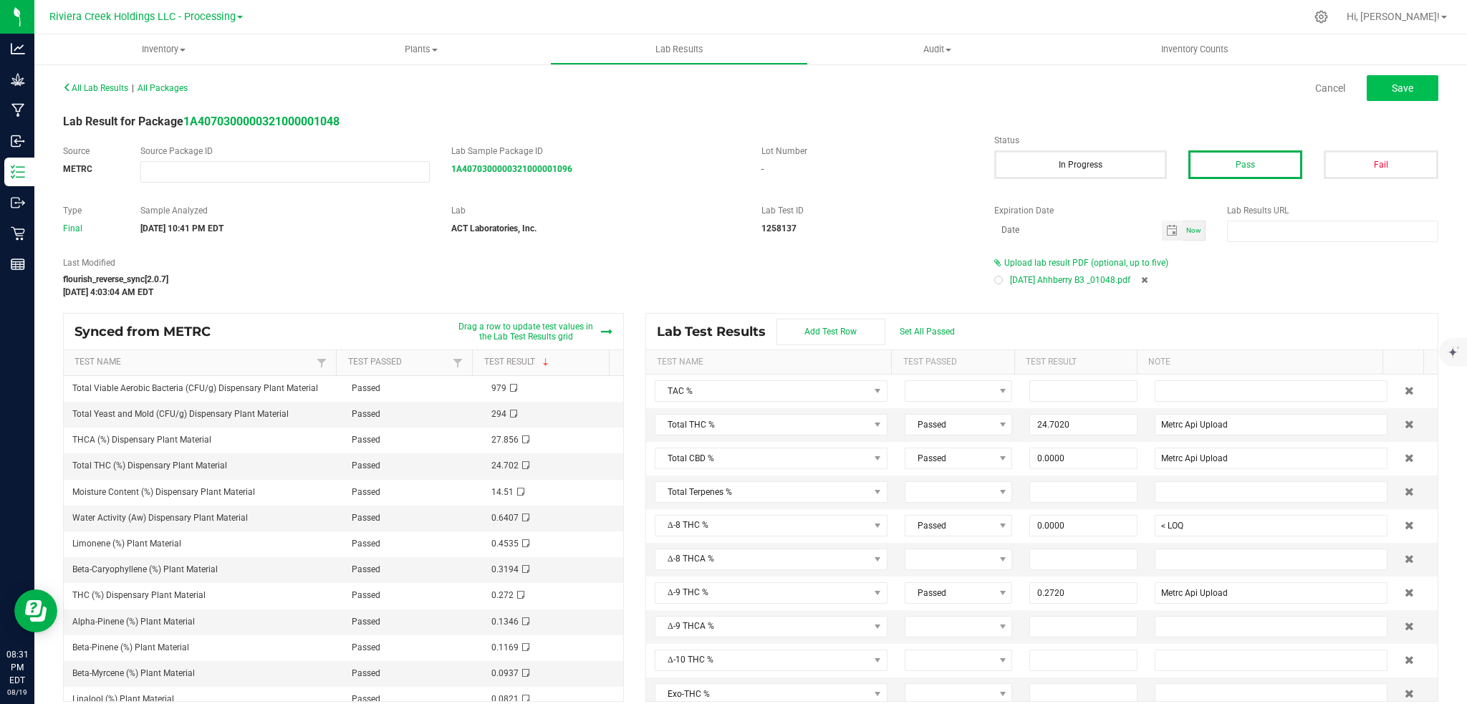
type input "< LOQ"
type input "0.0000"
type input "< LOQ"
type input "0.0000"
type input "< LOQ"
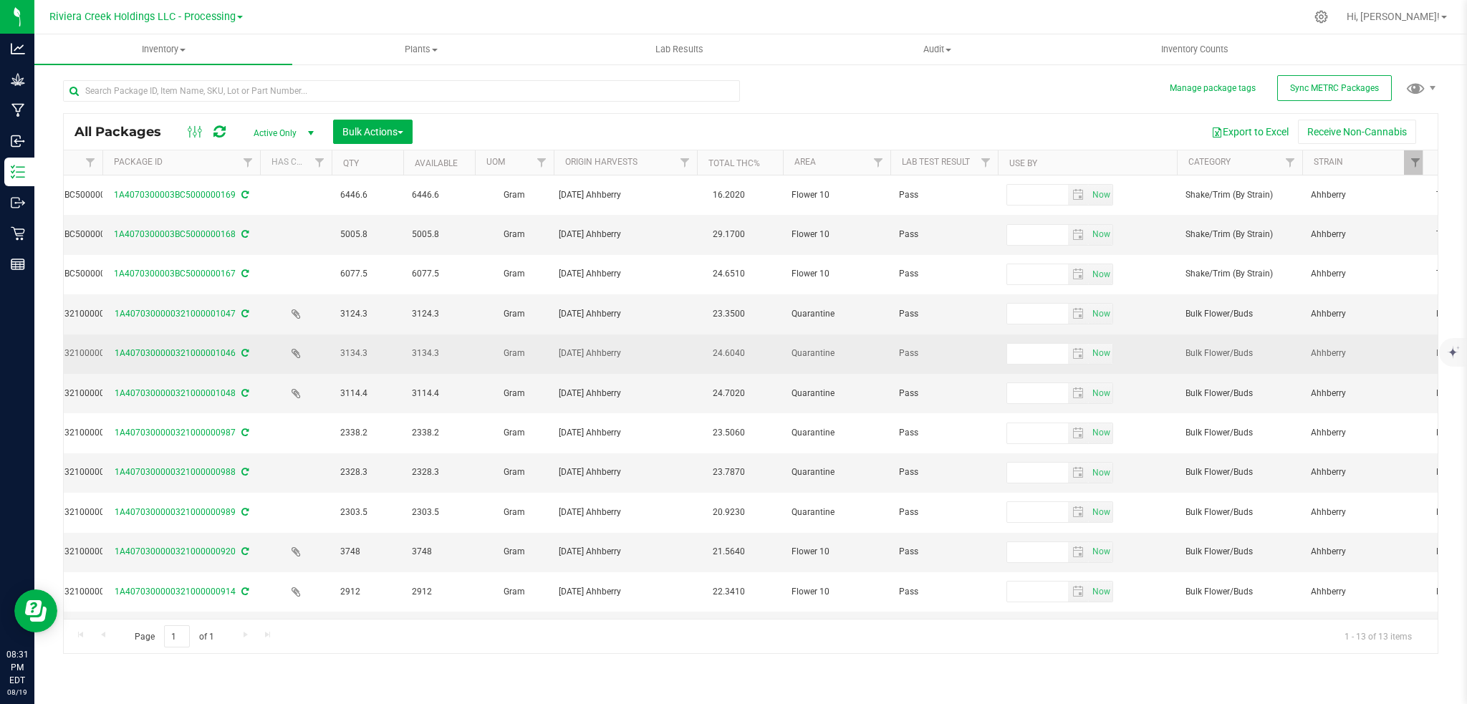
scroll to position [0, 355]
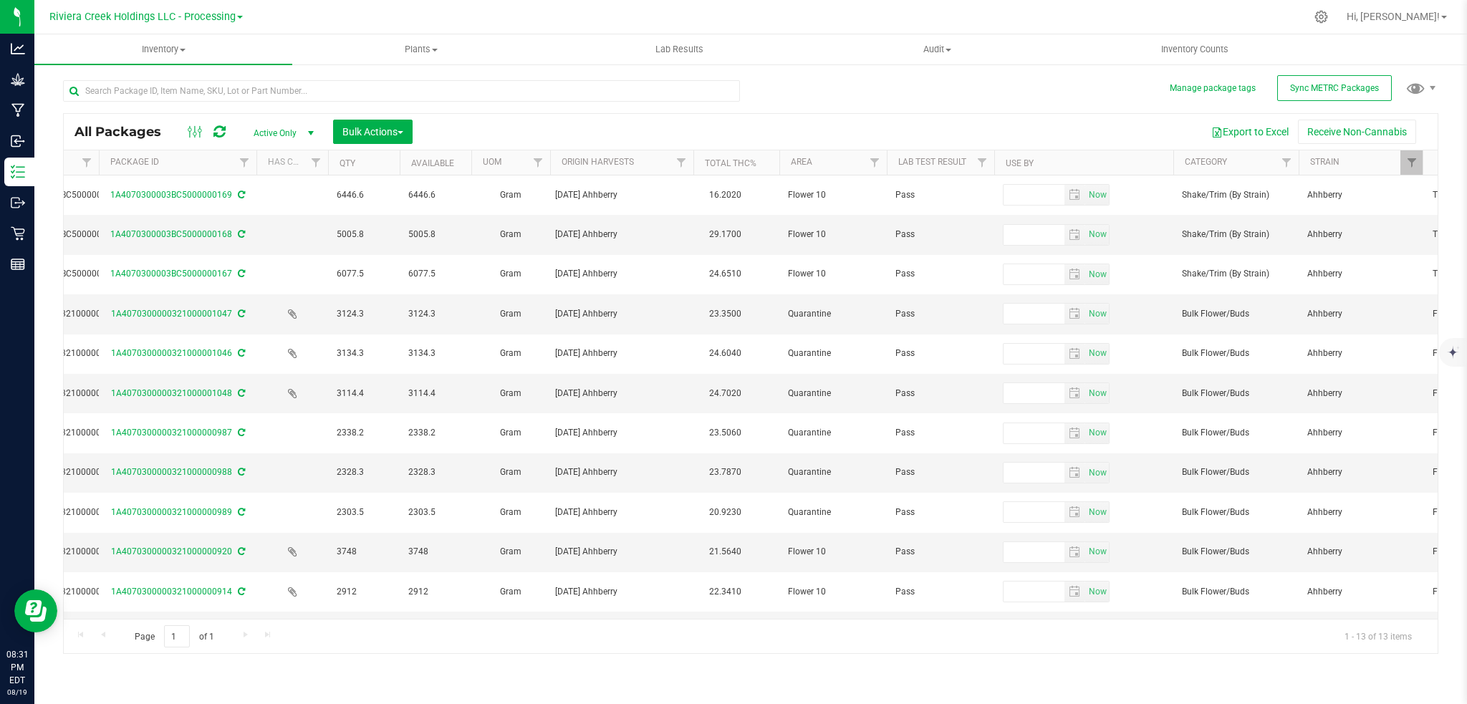
click at [1415, 163] on span "Filter" at bounding box center [1411, 162] width 11 height 11
click at [1413, 164] on span "Filter" at bounding box center [1411, 162] width 11 height 11
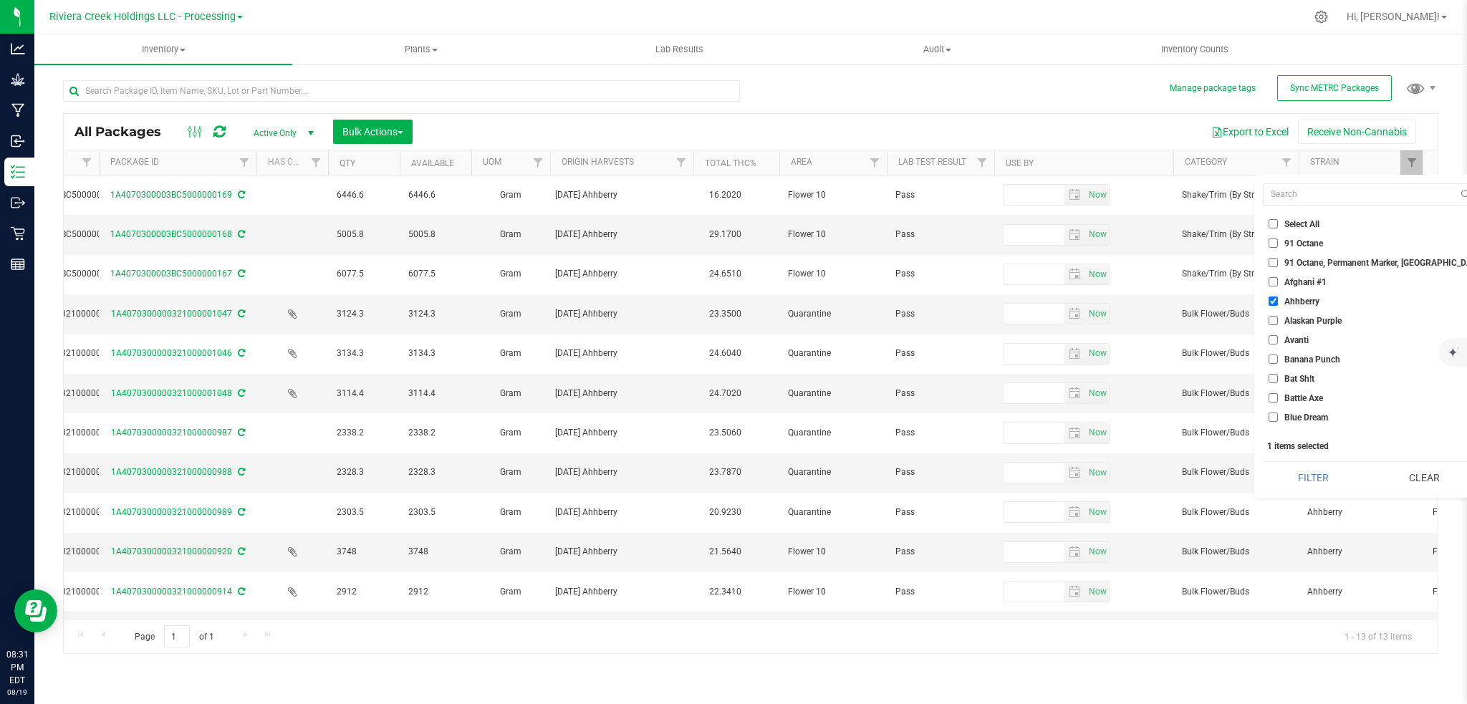
click at [1307, 298] on span "Ahhberry" at bounding box center [1302, 301] width 35 height 9
click at [1278, 298] on input "Ahhberry" at bounding box center [1273, 301] width 9 height 9
checkbox input "false"
click at [1305, 360] on span "Blue Steel" at bounding box center [1304, 361] width 38 height 9
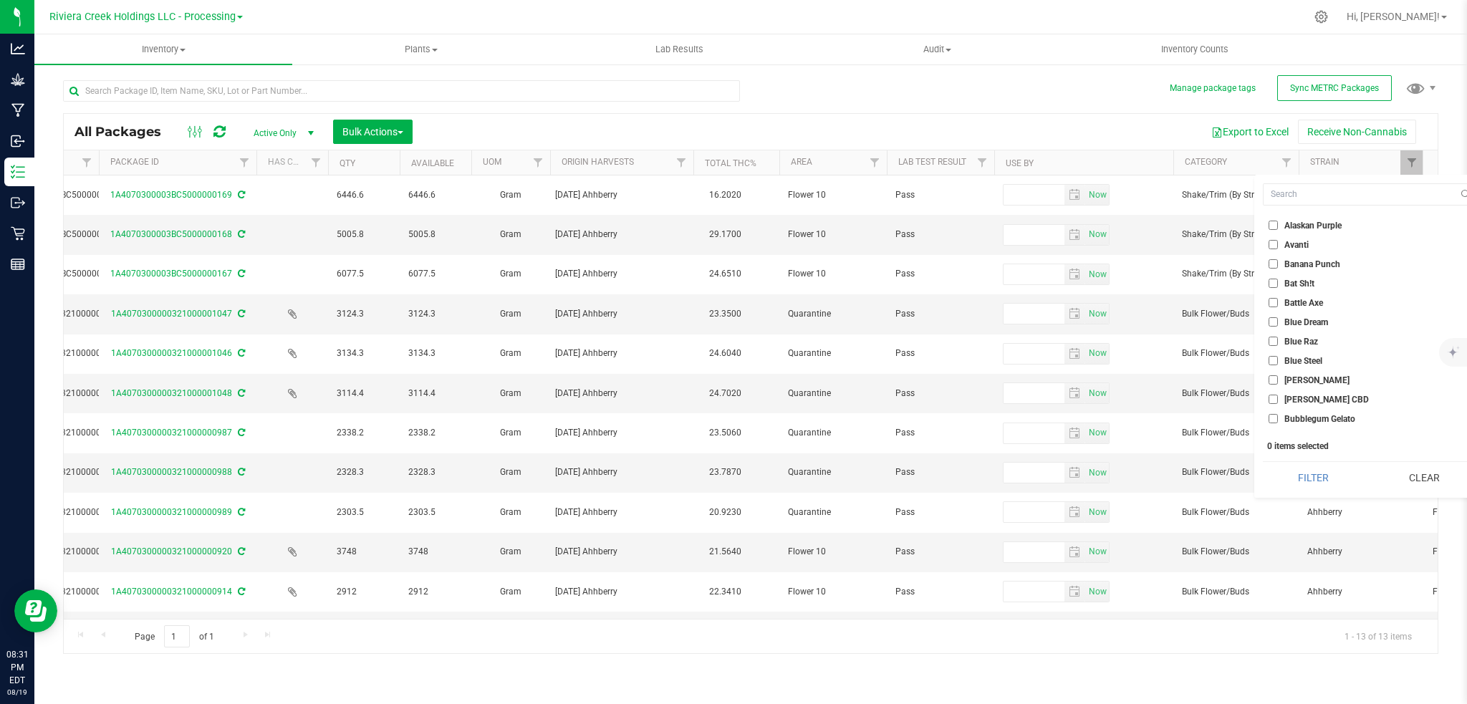
click at [1278, 360] on input "Blue Steel" at bounding box center [1273, 360] width 9 height 9
checkbox input "true"
click at [1315, 480] on button "Filter" at bounding box center [1313, 478] width 101 height 32
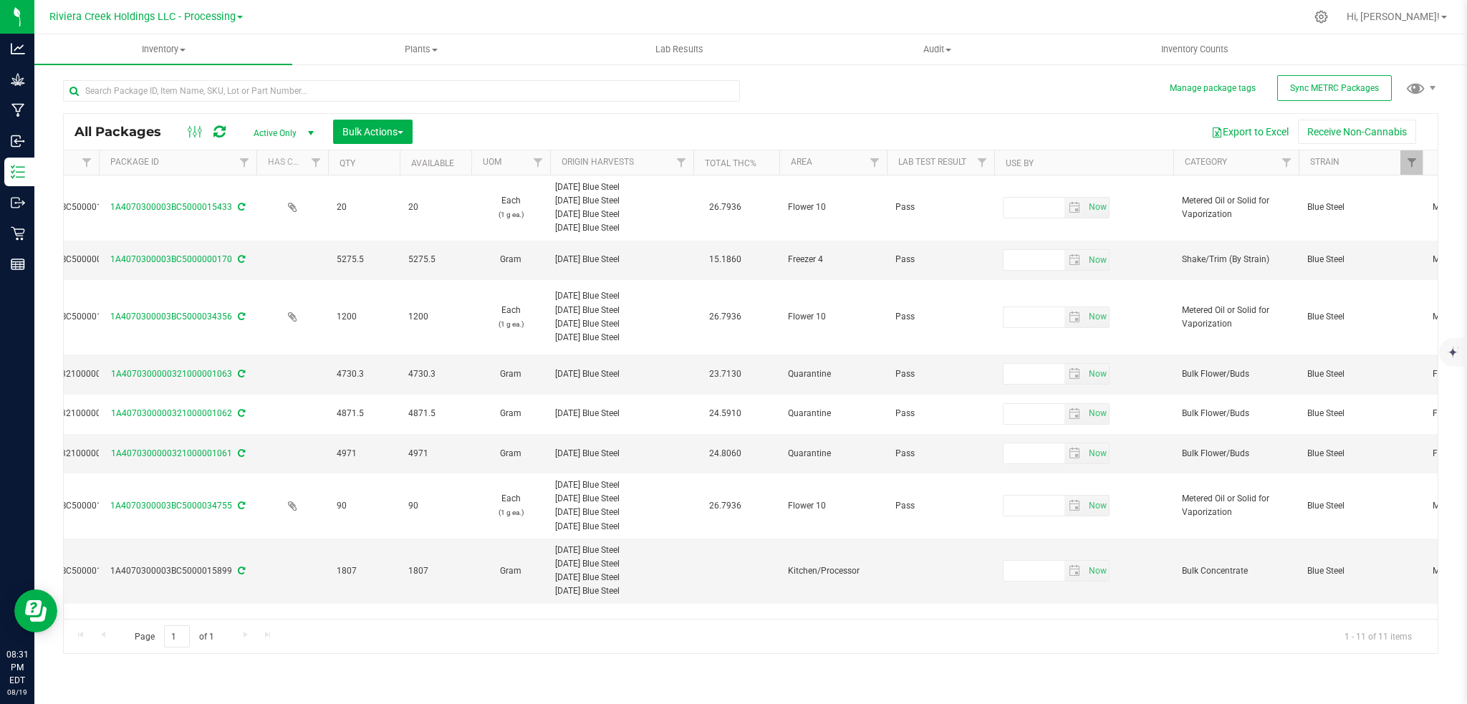
type input "[DATE]"
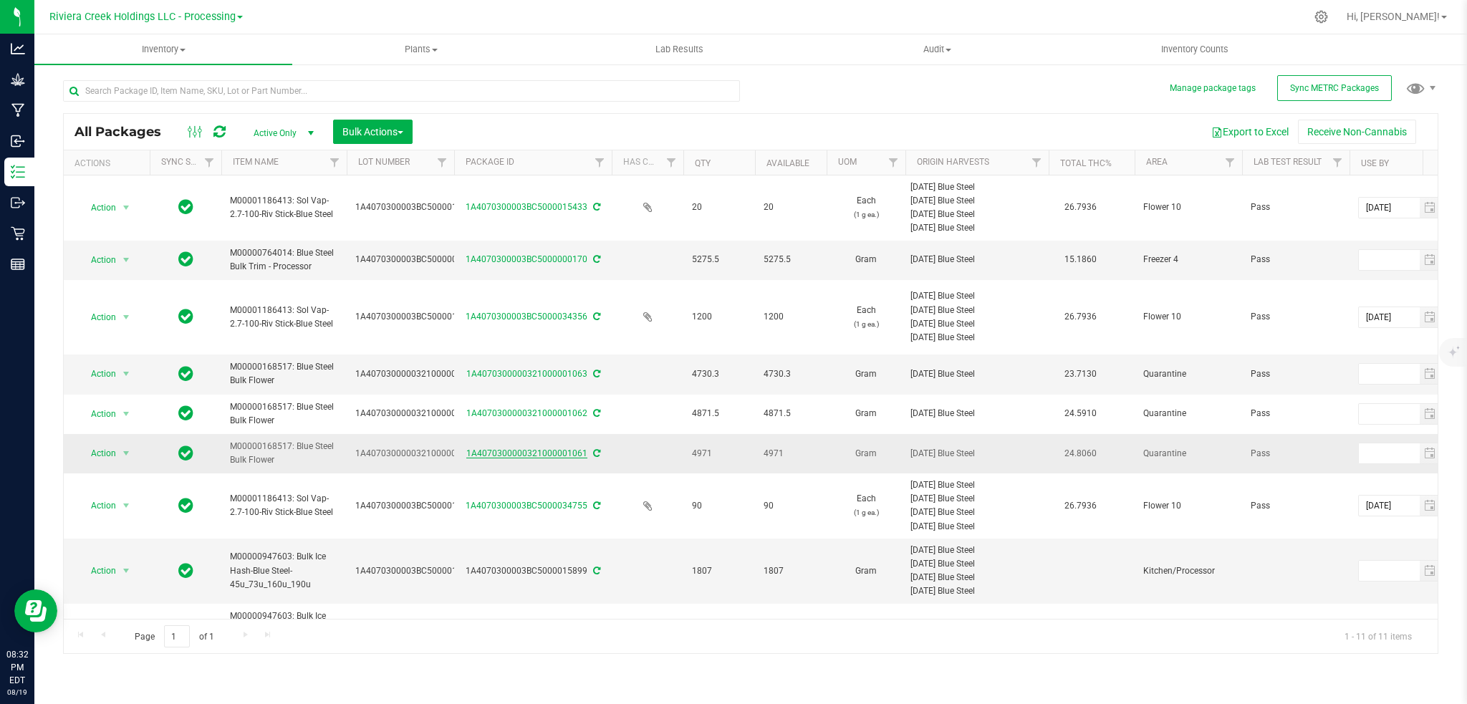
click at [559, 454] on link "1A4070300000321000001061" at bounding box center [526, 453] width 121 height 10
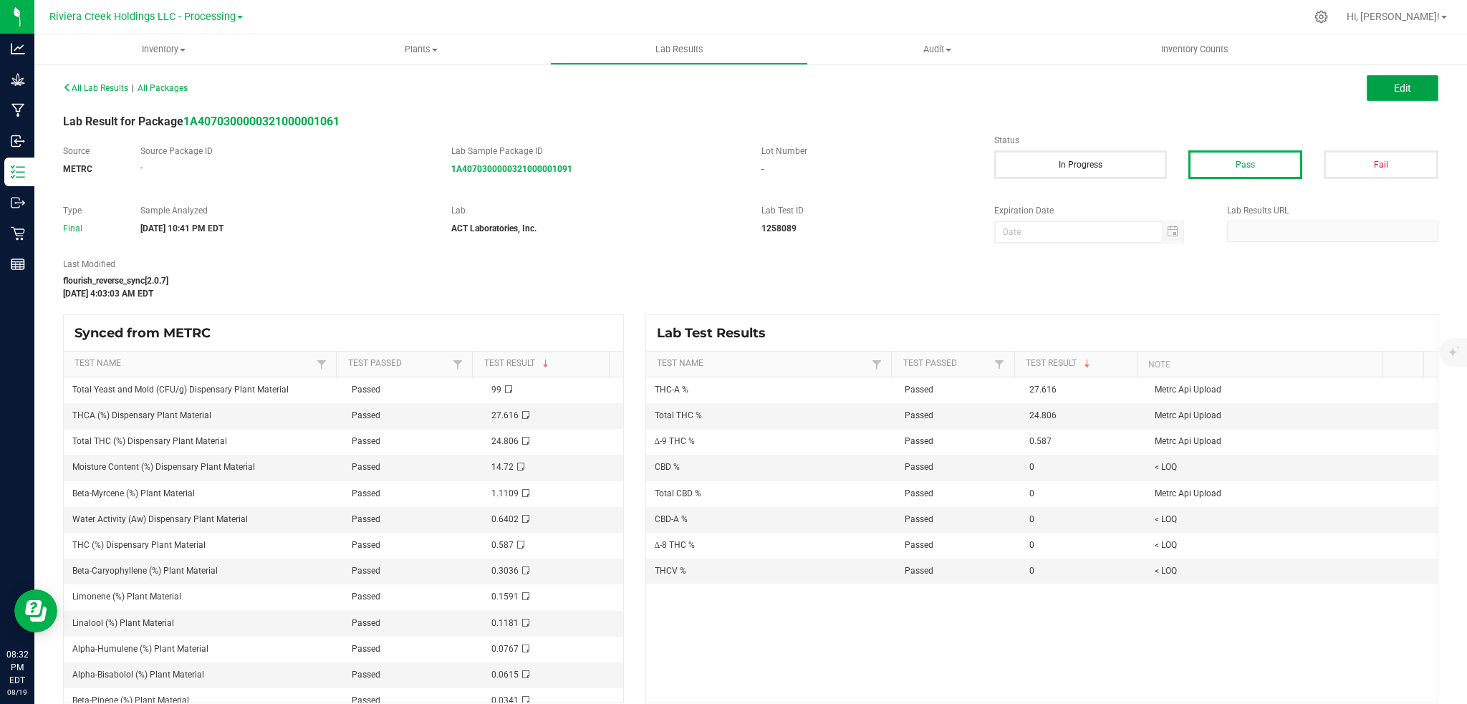
click at [1394, 87] on span "Edit" at bounding box center [1402, 87] width 17 height 11
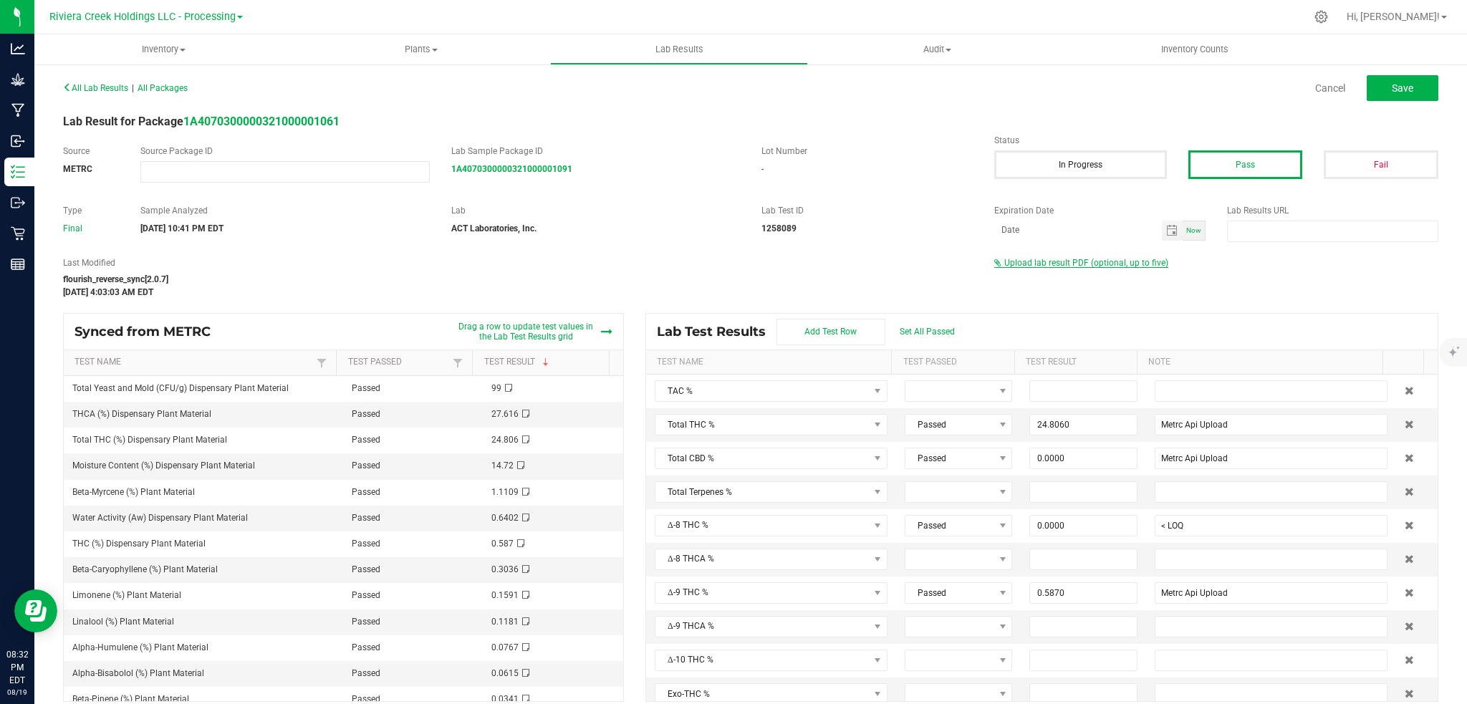
click at [1108, 262] on span "Upload lab result PDF (optional, up to five)" at bounding box center [1086, 263] width 164 height 10
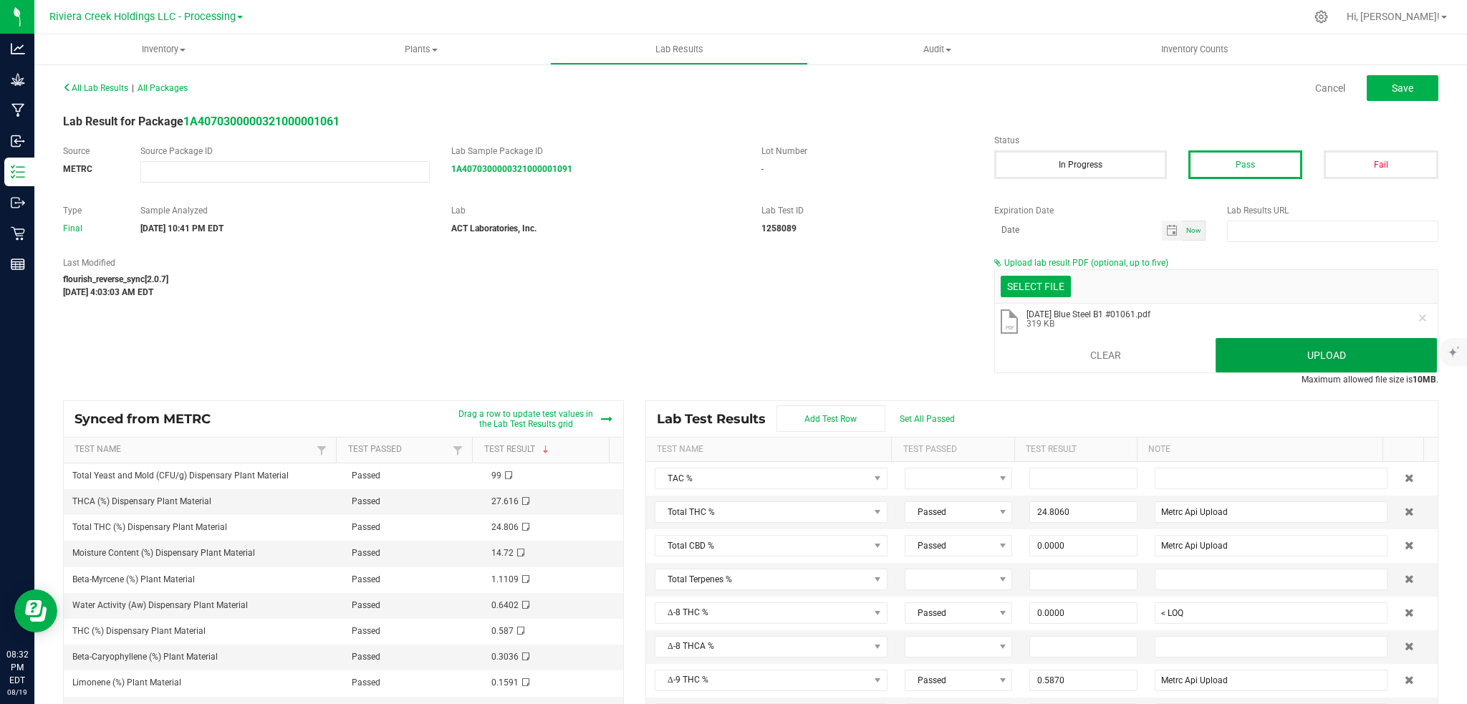
click at [1293, 357] on button "Upload" at bounding box center [1326, 355] width 221 height 34
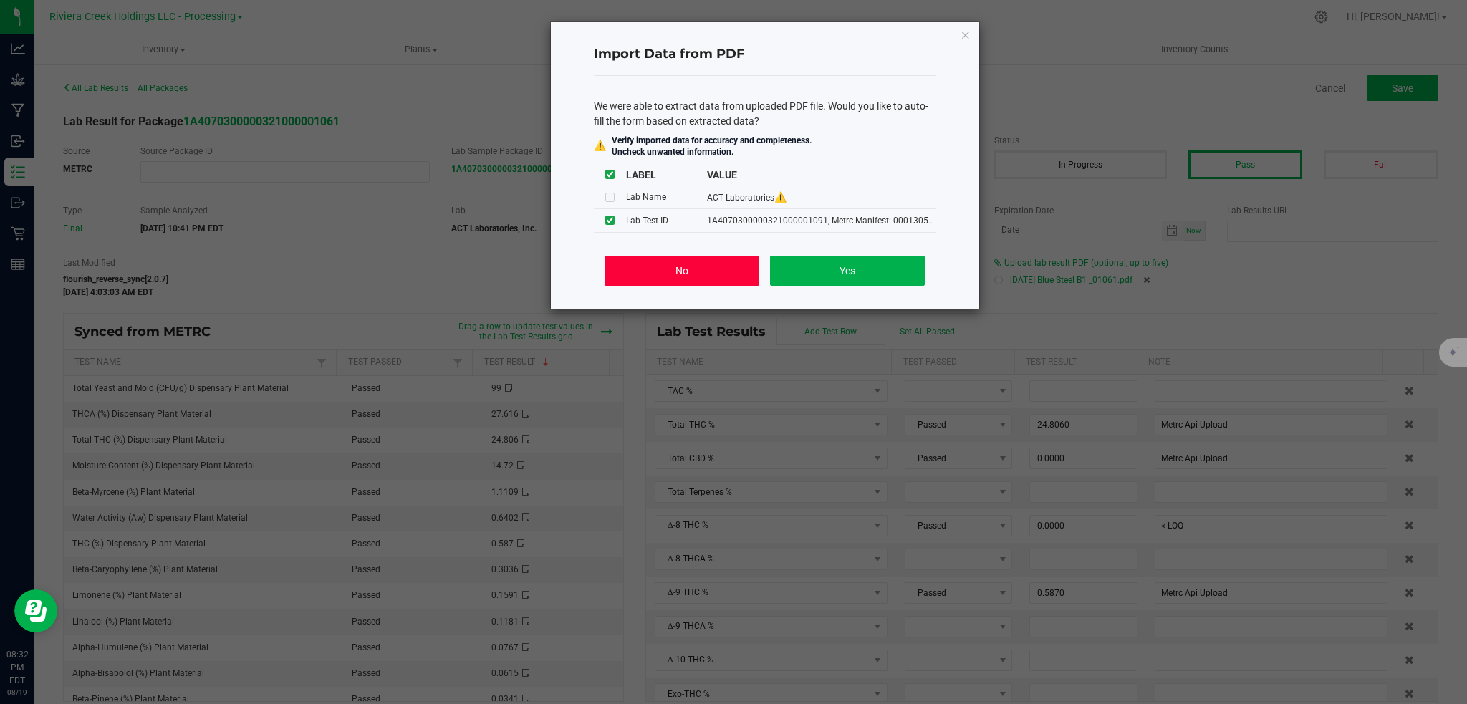
click at [694, 282] on button "No" at bounding box center [682, 271] width 154 height 30
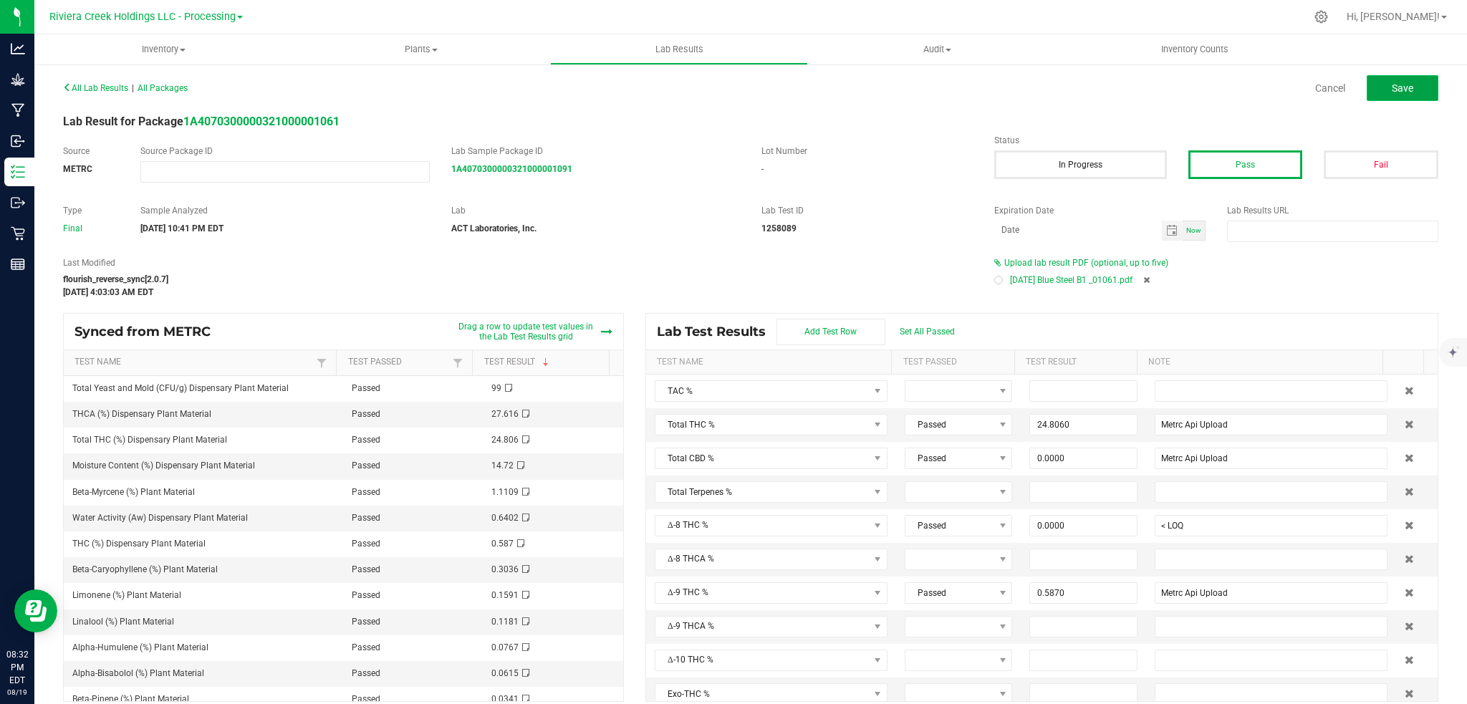
click at [1400, 90] on button "Save" at bounding box center [1403, 88] width 72 height 26
type input "24.8060"
type input "Metrc Api Upload"
type input "0.0000"
type input "< LOQ"
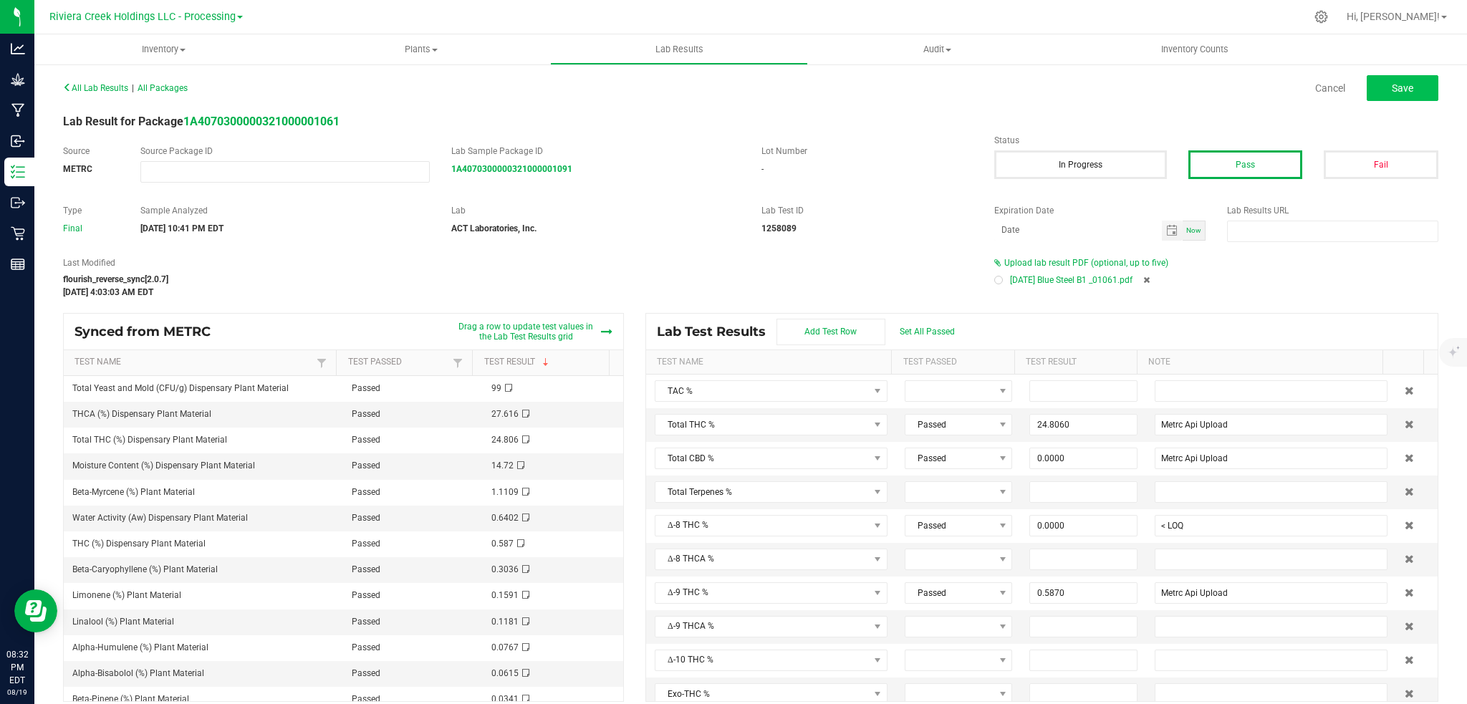
type input "0.5870"
type input "Metrc Api Upload"
type input "27.6160"
type input "Metrc Api Upload"
type input "0.0000"
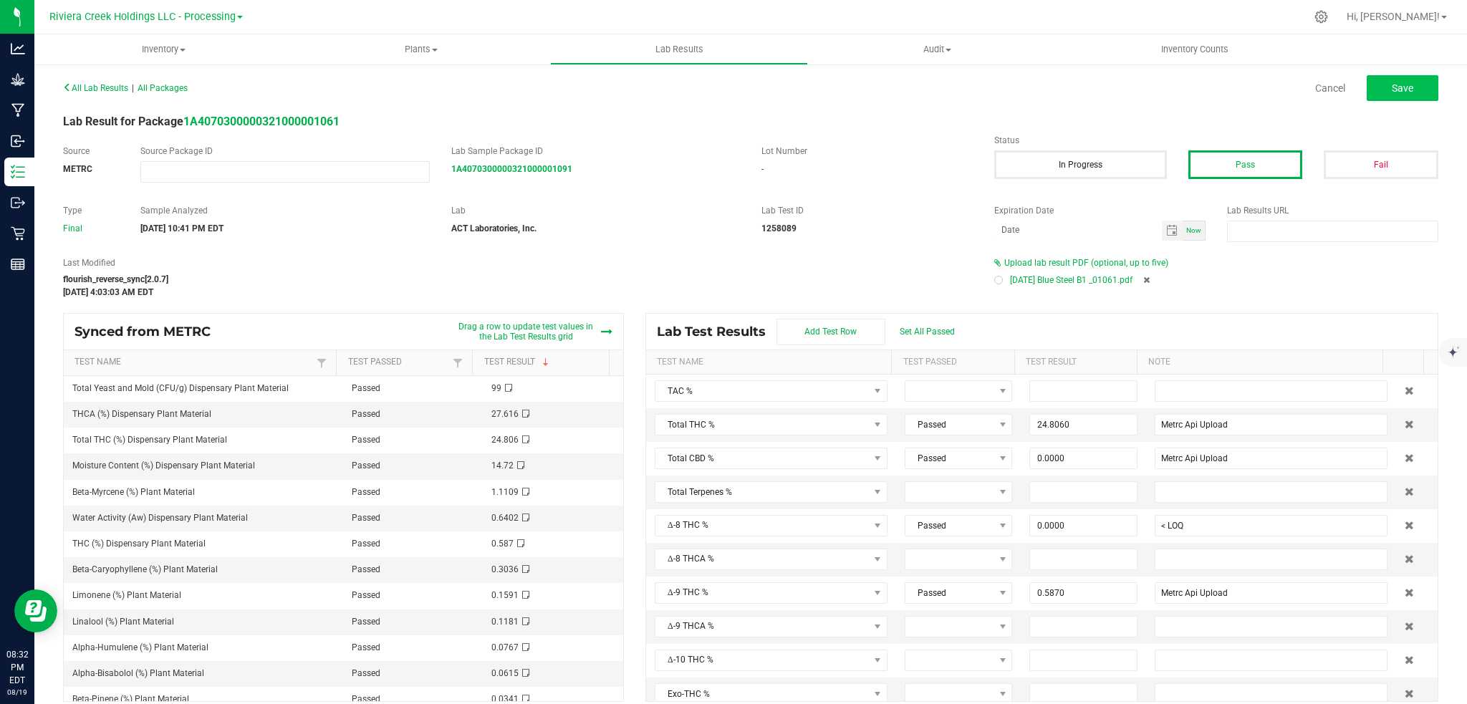
type input "< LOQ"
type input "0.0000"
type input "< LOQ"
type input "0.0000"
type input "< LOQ"
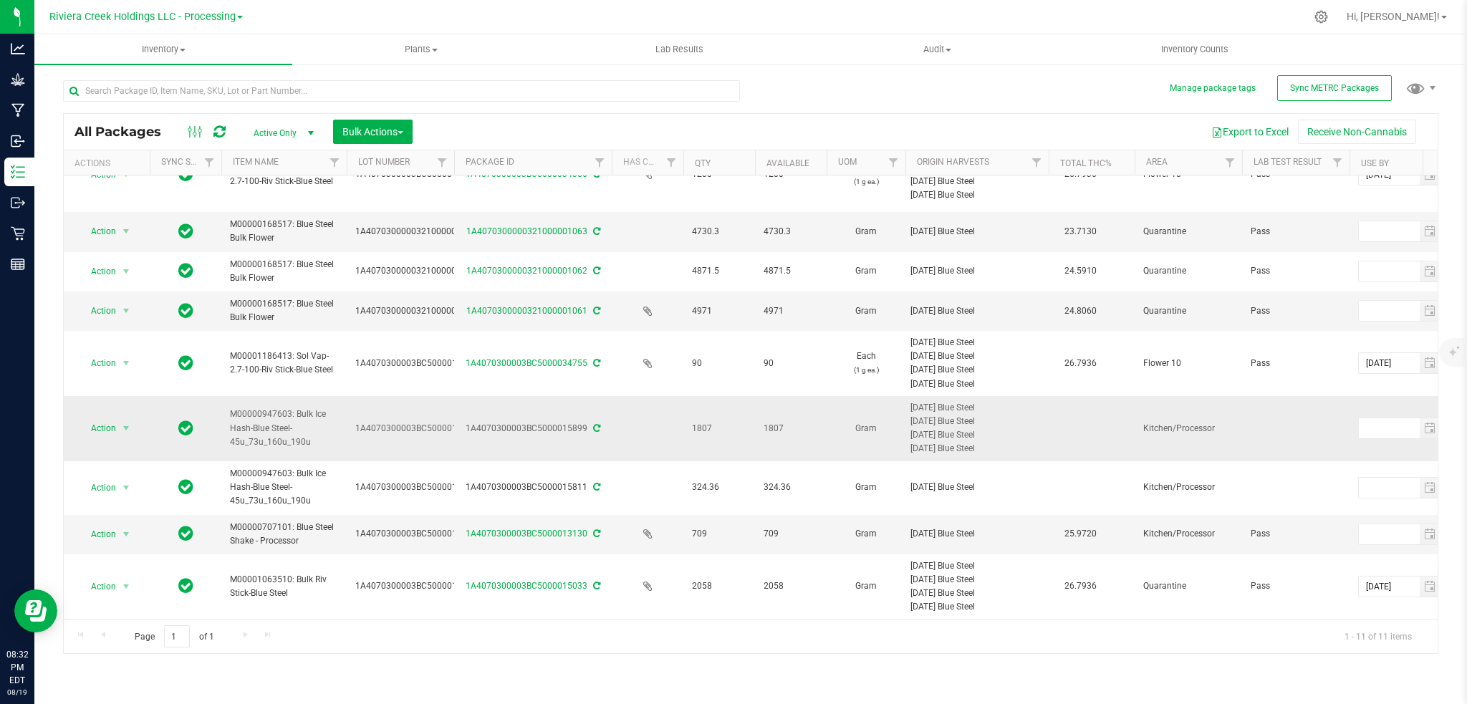
scroll to position [61, 0]
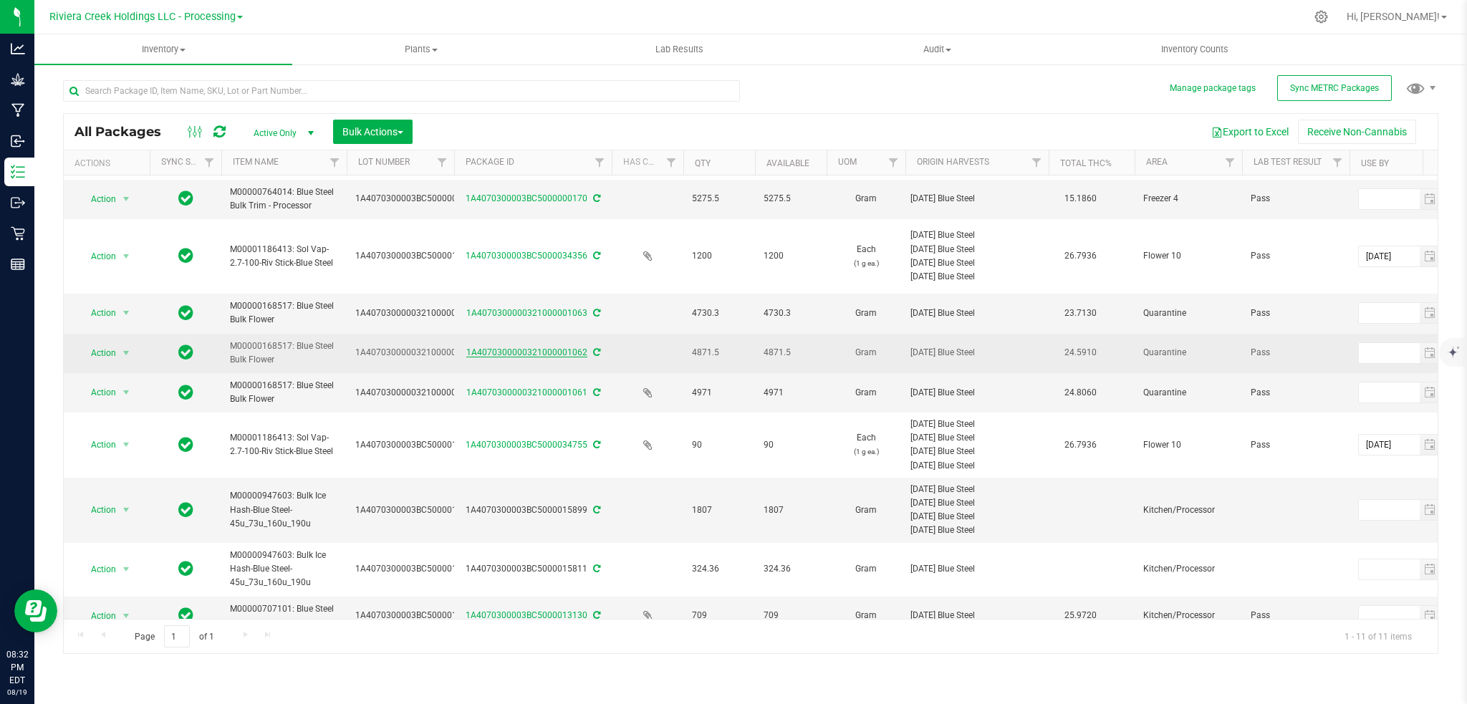
click at [541, 350] on link "1A4070300000321000001062" at bounding box center [526, 352] width 121 height 10
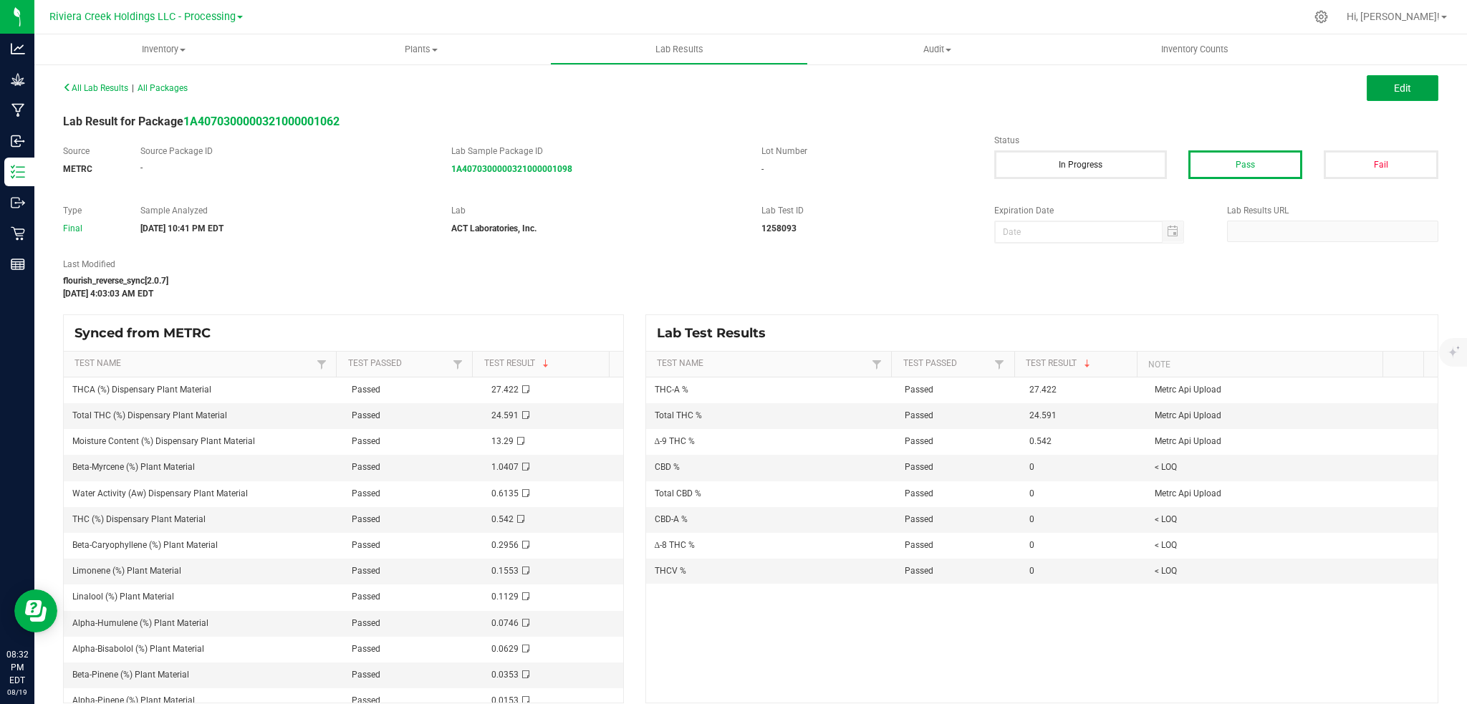
click at [1406, 87] on button "Edit" at bounding box center [1403, 88] width 72 height 26
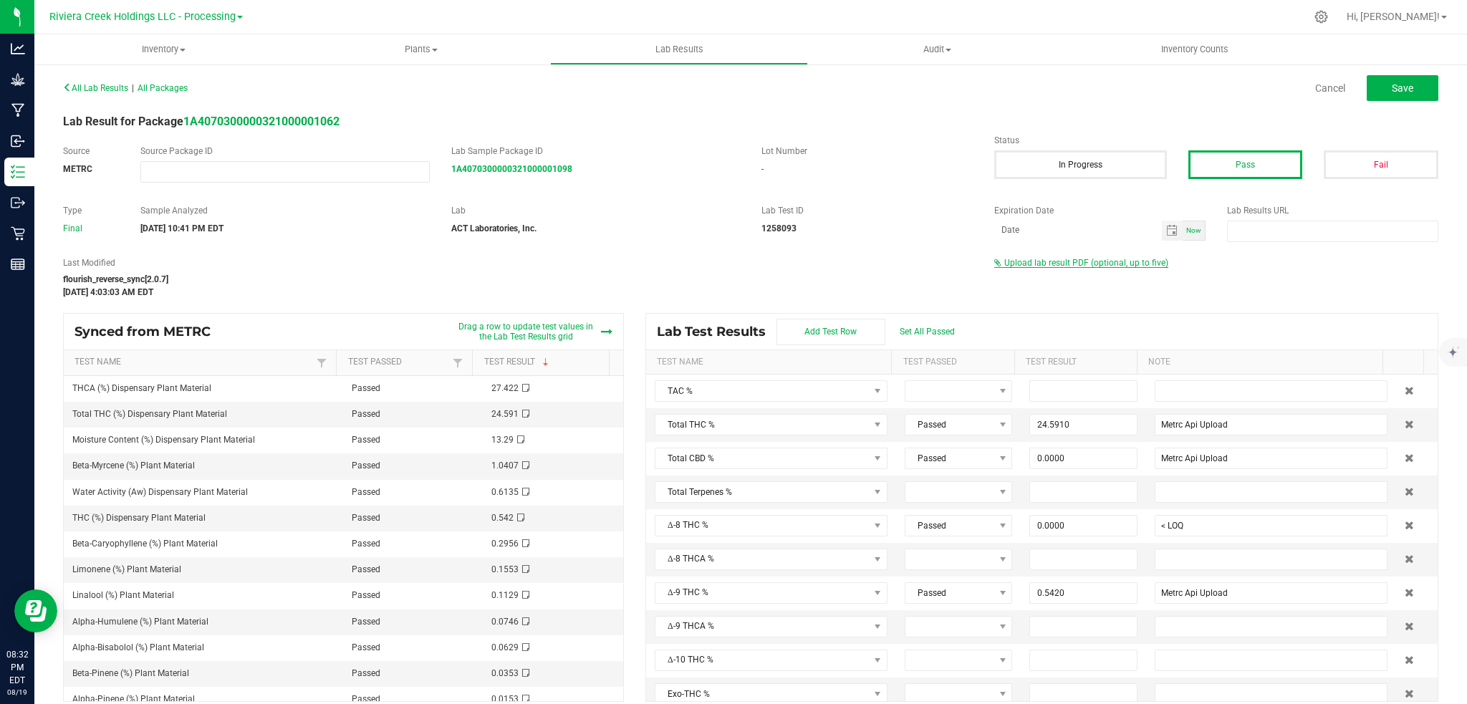
click at [1053, 261] on span "Upload lab result PDF (optional, up to five)" at bounding box center [1086, 263] width 164 height 10
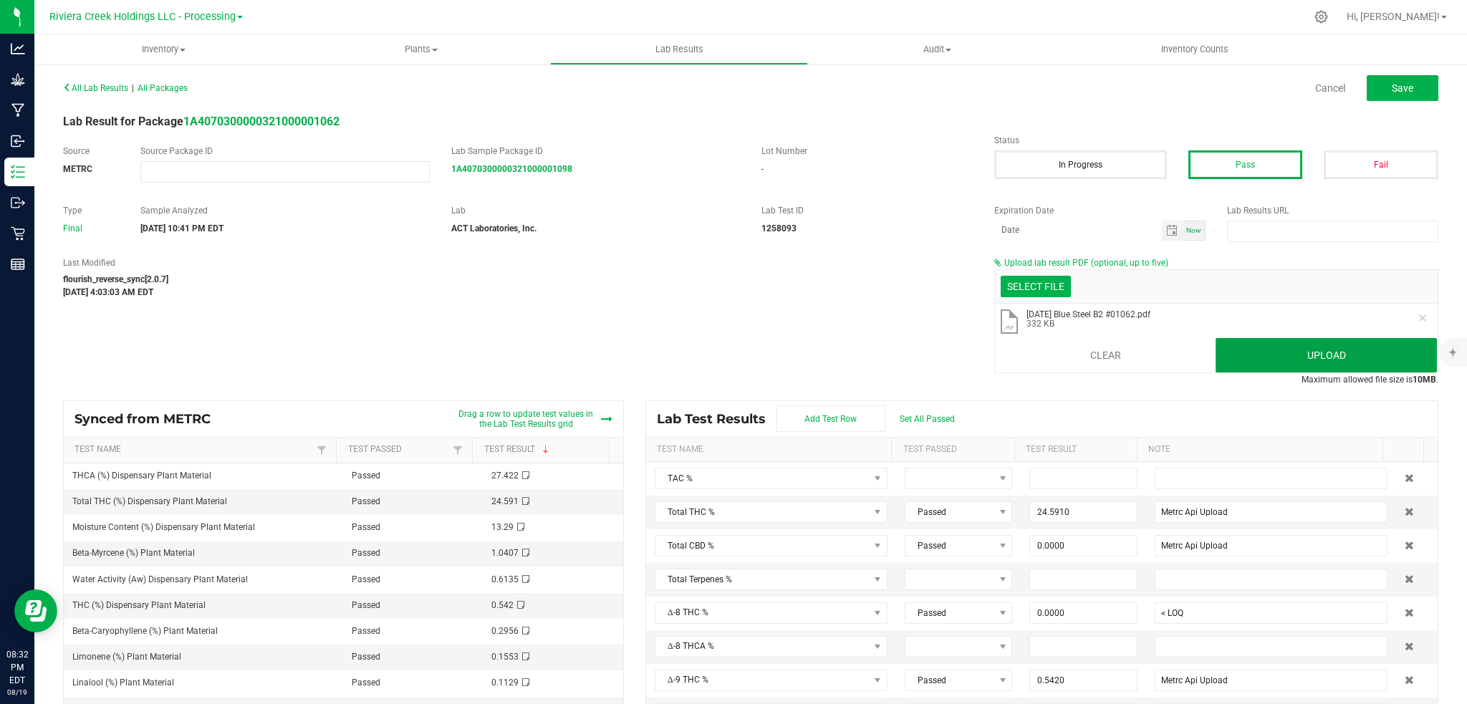
click at [1297, 346] on button "Upload" at bounding box center [1326, 355] width 221 height 34
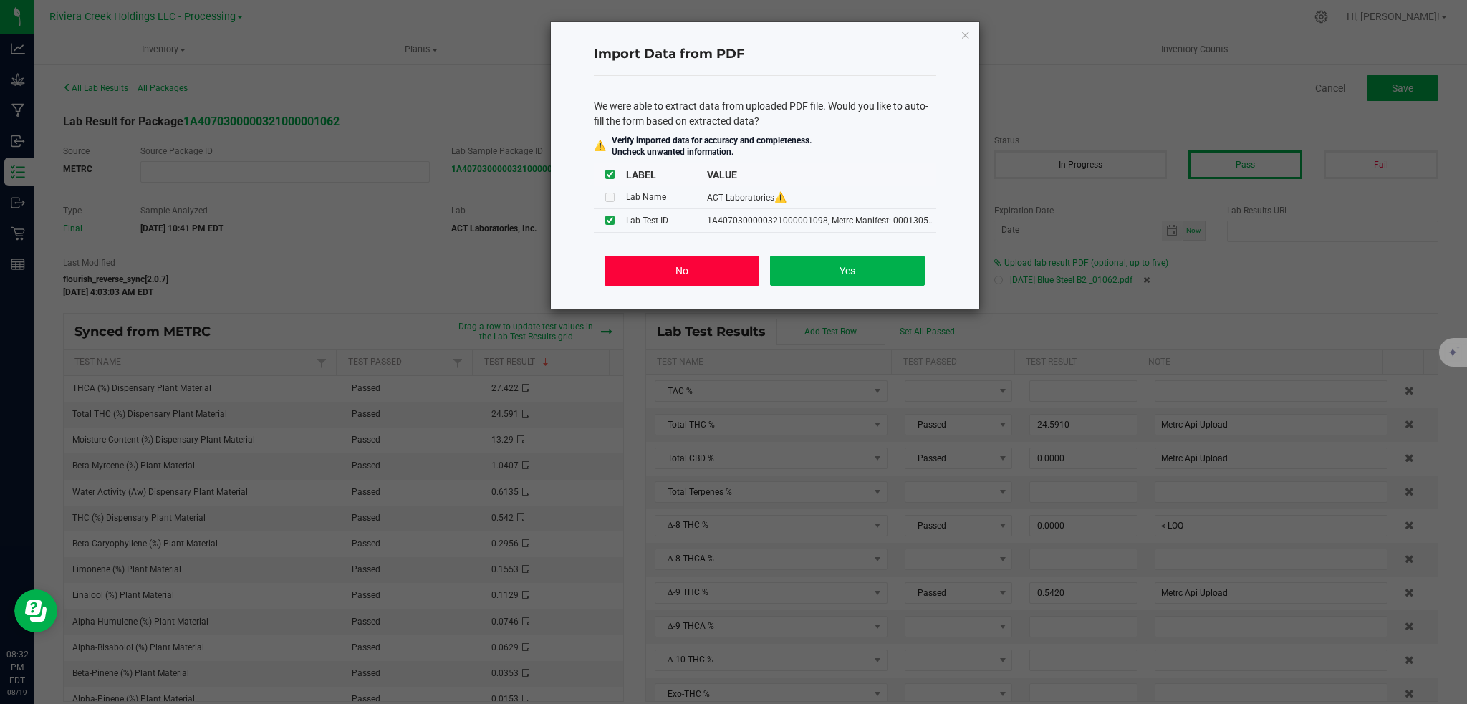
drag, startPoint x: 666, startPoint y: 267, endPoint x: 699, endPoint y: 241, distance: 42.9
click at [667, 267] on button "No" at bounding box center [682, 271] width 154 height 30
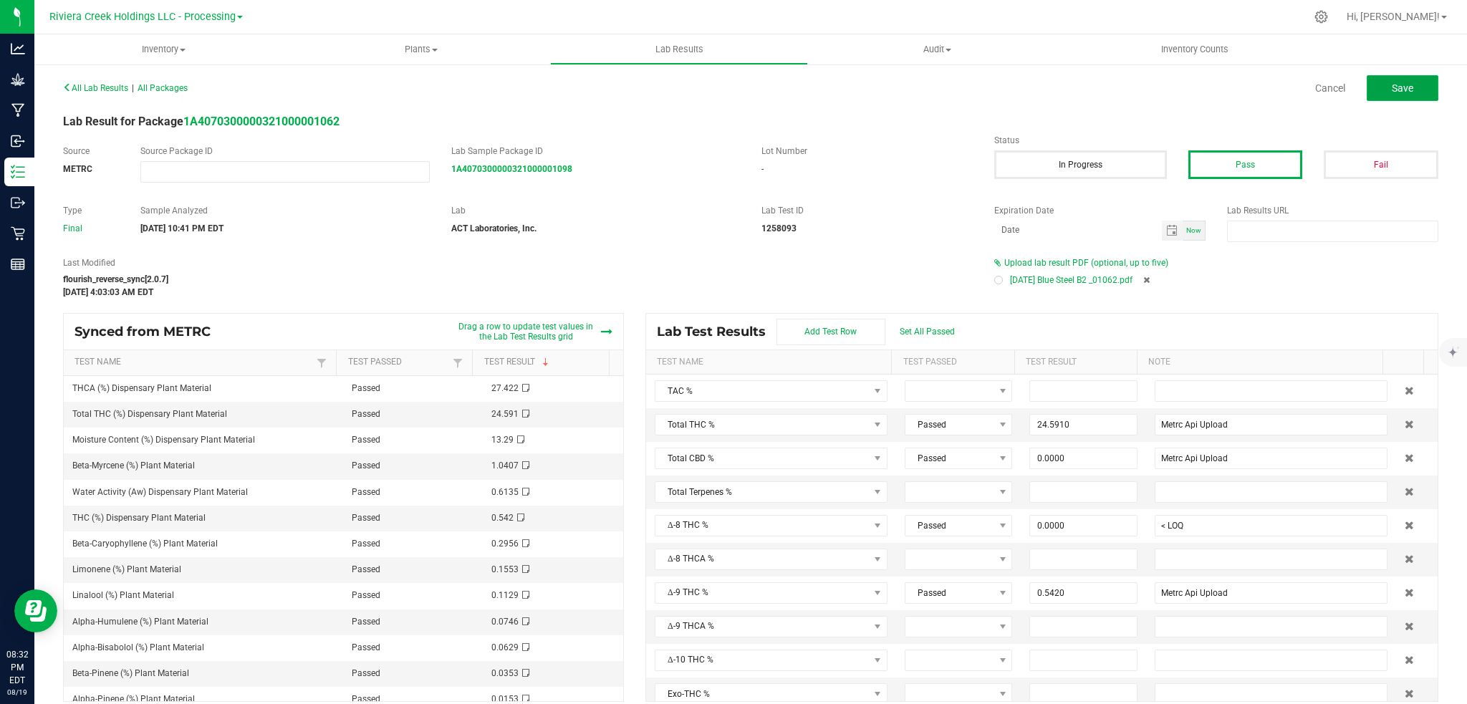
click at [1413, 85] on button "Save" at bounding box center [1403, 88] width 72 height 26
type input "24.5910"
type input "Metrc Api Upload"
type input "0.0000"
type input "< LOQ"
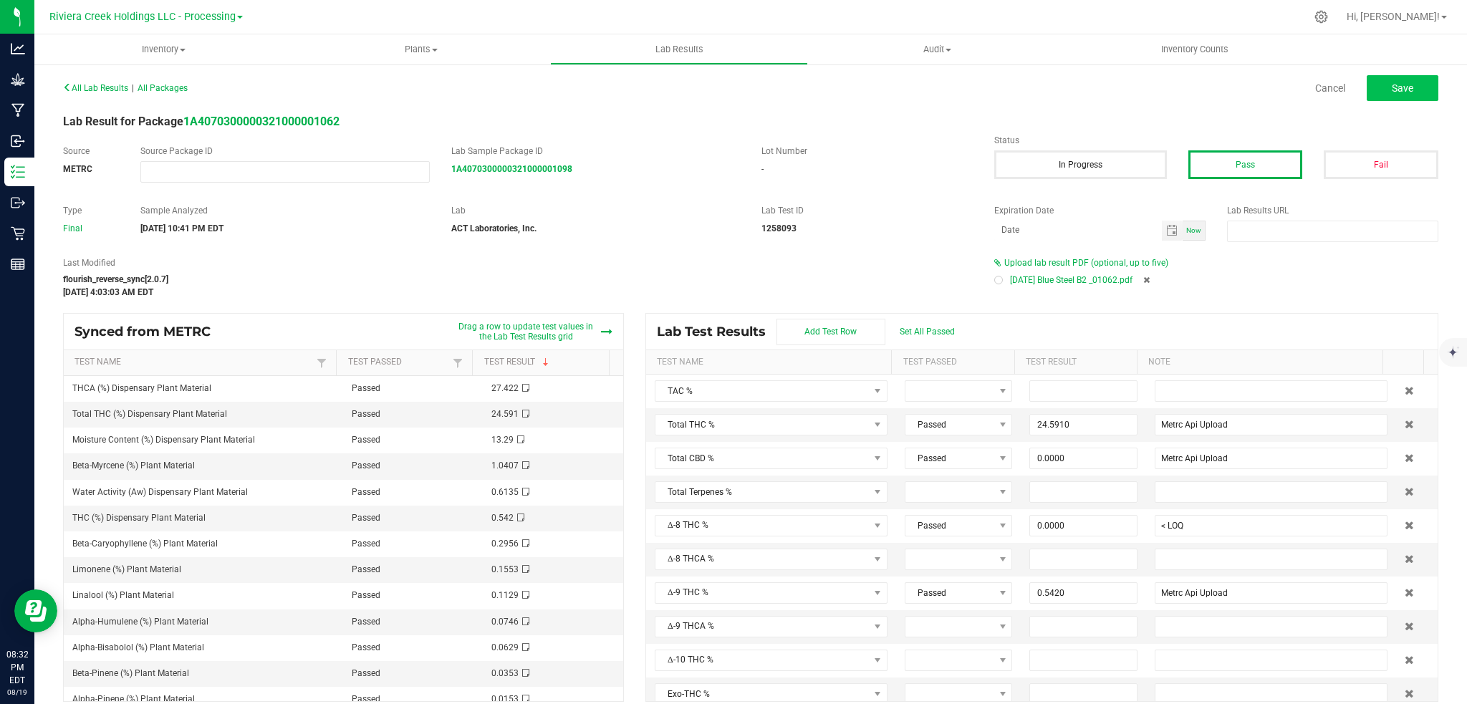
type input "0.5420"
type input "Metrc Api Upload"
type input "27.4220"
type input "Metrc Api Upload"
type input "0.0000"
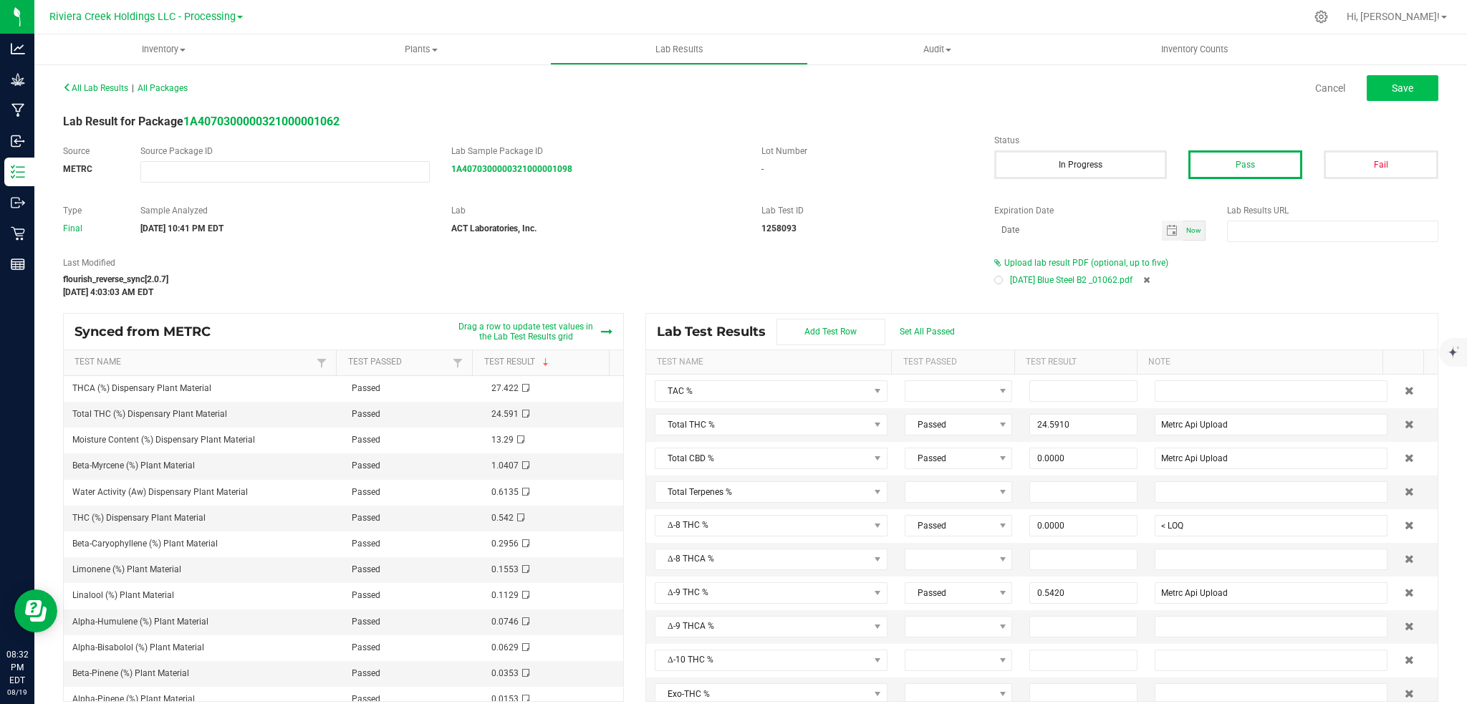
type input "< LOQ"
type input "0.0000"
type input "< LOQ"
type input "0.0000"
type input "< LOQ"
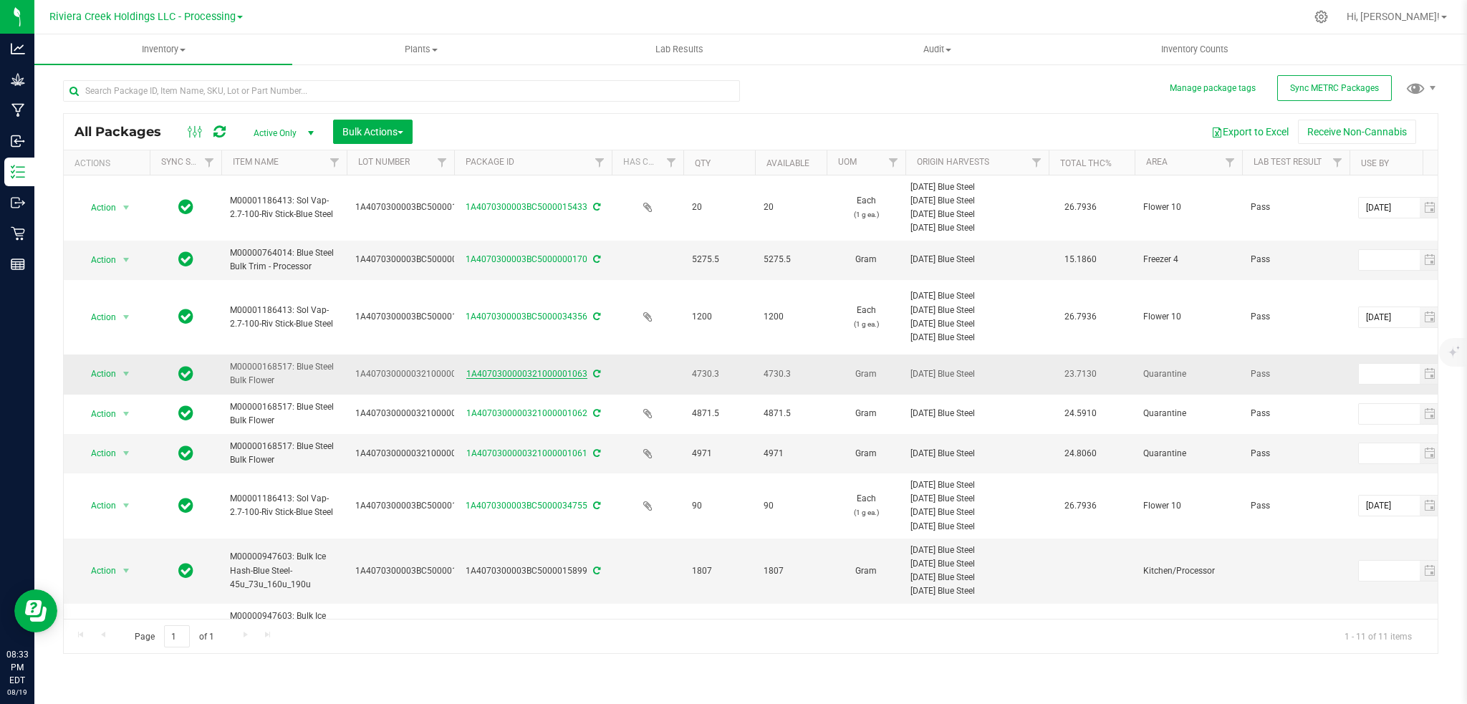
click at [519, 373] on link "1A4070300000321000001063" at bounding box center [526, 374] width 121 height 10
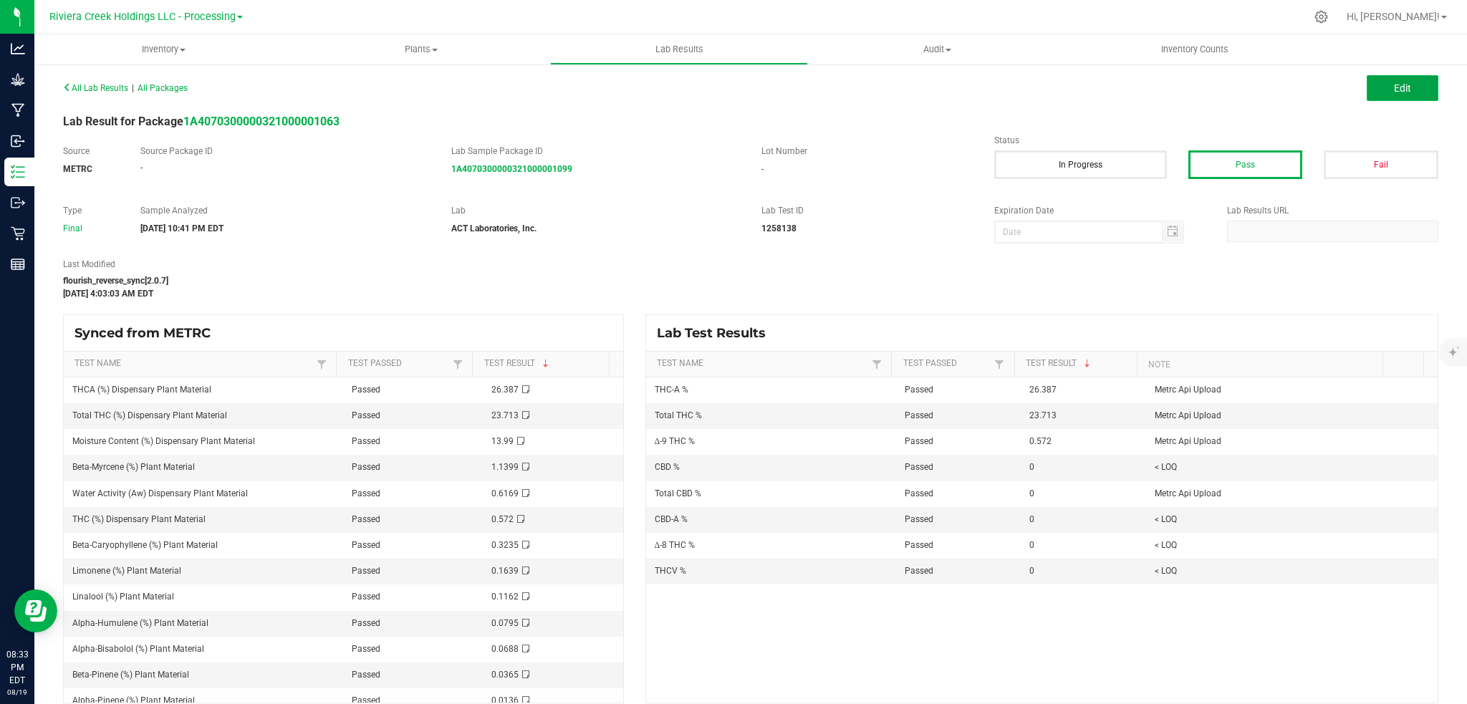
click at [1382, 80] on button "Edit" at bounding box center [1403, 88] width 72 height 26
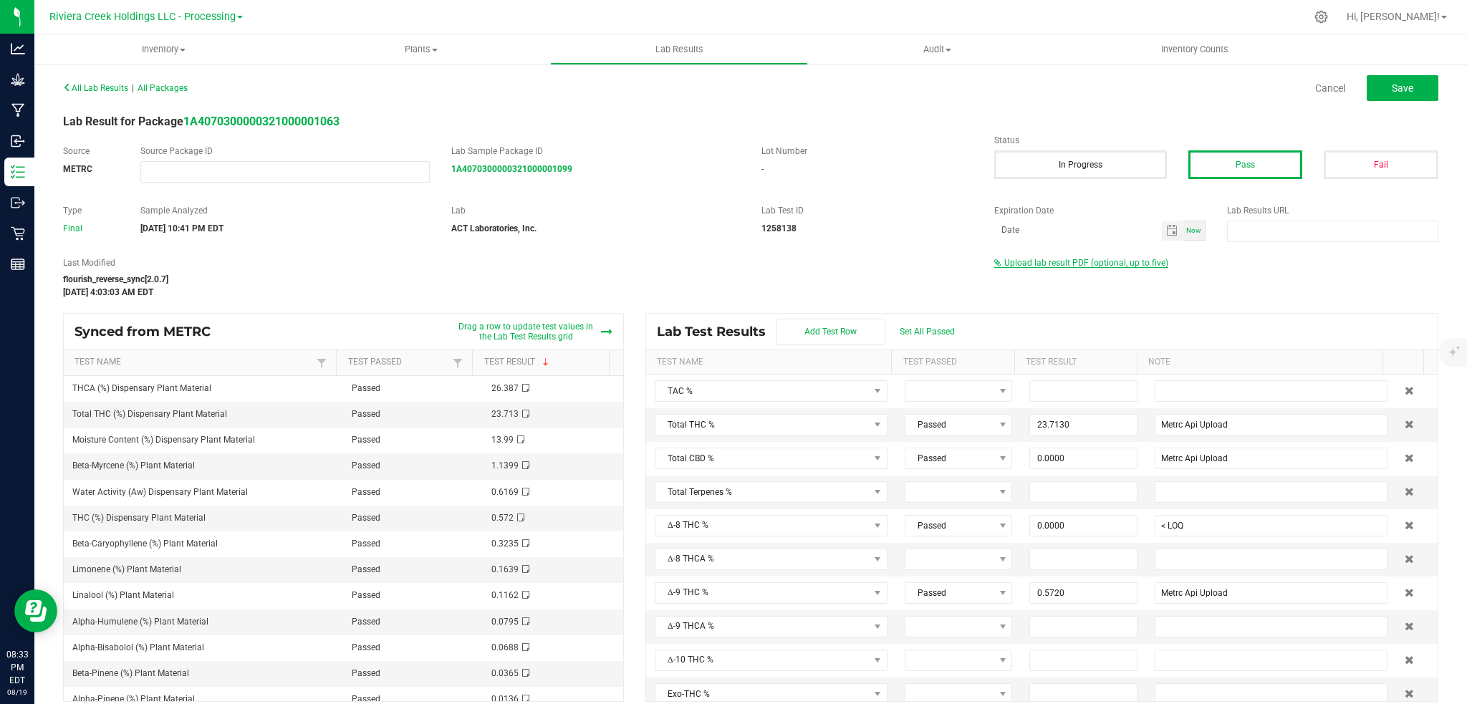
click at [1014, 262] on span "Upload lab result PDF (optional, up to five)" at bounding box center [1086, 263] width 164 height 10
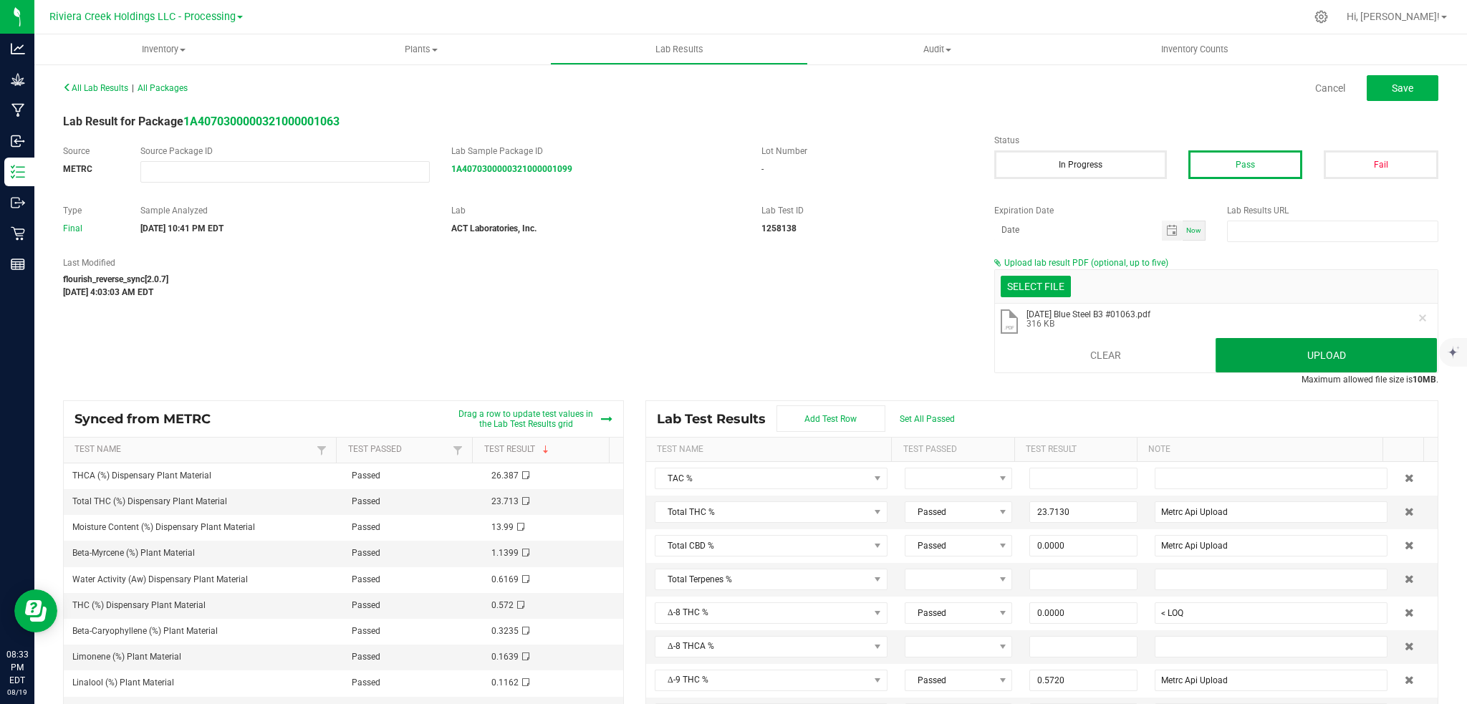
click at [1254, 365] on button "Upload" at bounding box center [1326, 355] width 221 height 34
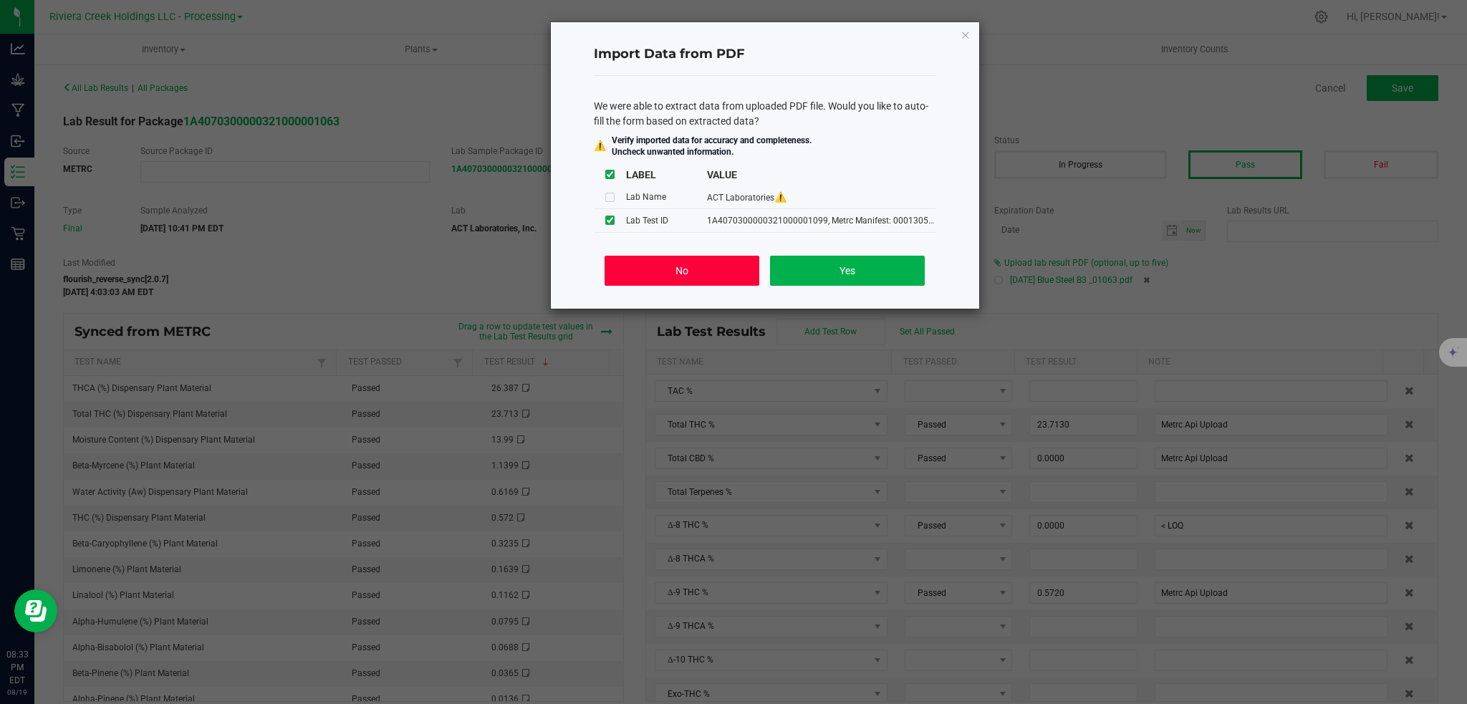
click at [648, 269] on button "No" at bounding box center [682, 271] width 154 height 30
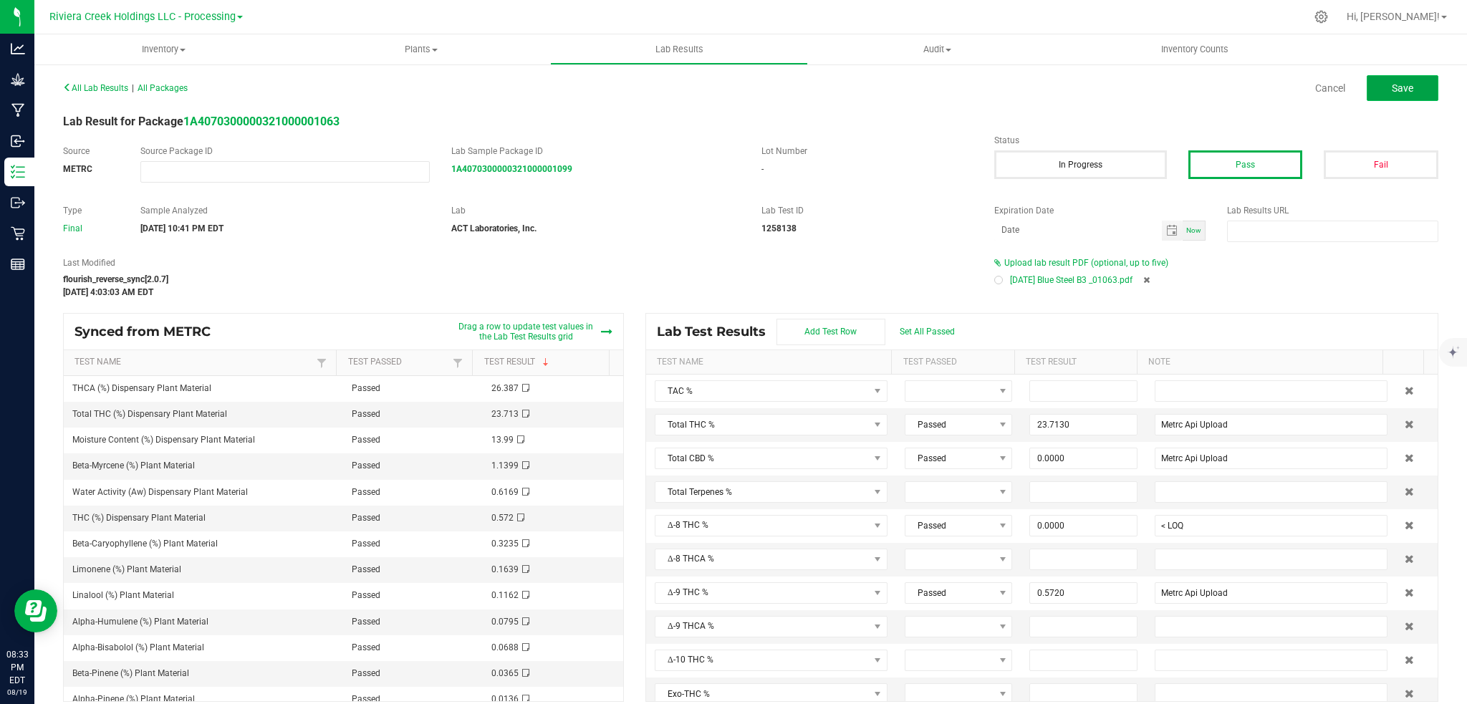
click at [1408, 92] on button "Save" at bounding box center [1403, 88] width 72 height 26
type input "23.7130"
type input "Metrc Api Upload"
type input "0.0000"
type input "< LOQ"
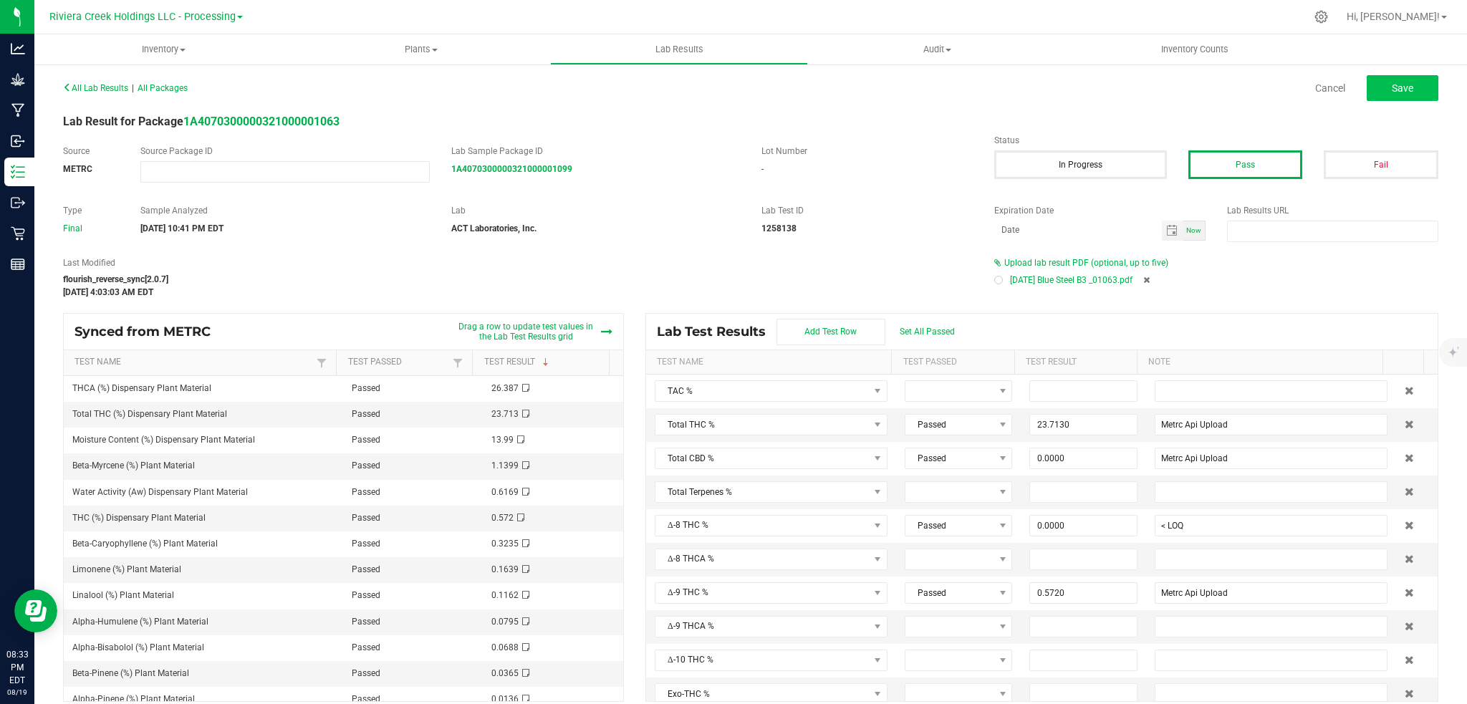
type input "0.5720"
type input "Metrc Api Upload"
type input "26.3870"
type input "Metrc Api Upload"
type input "0.0000"
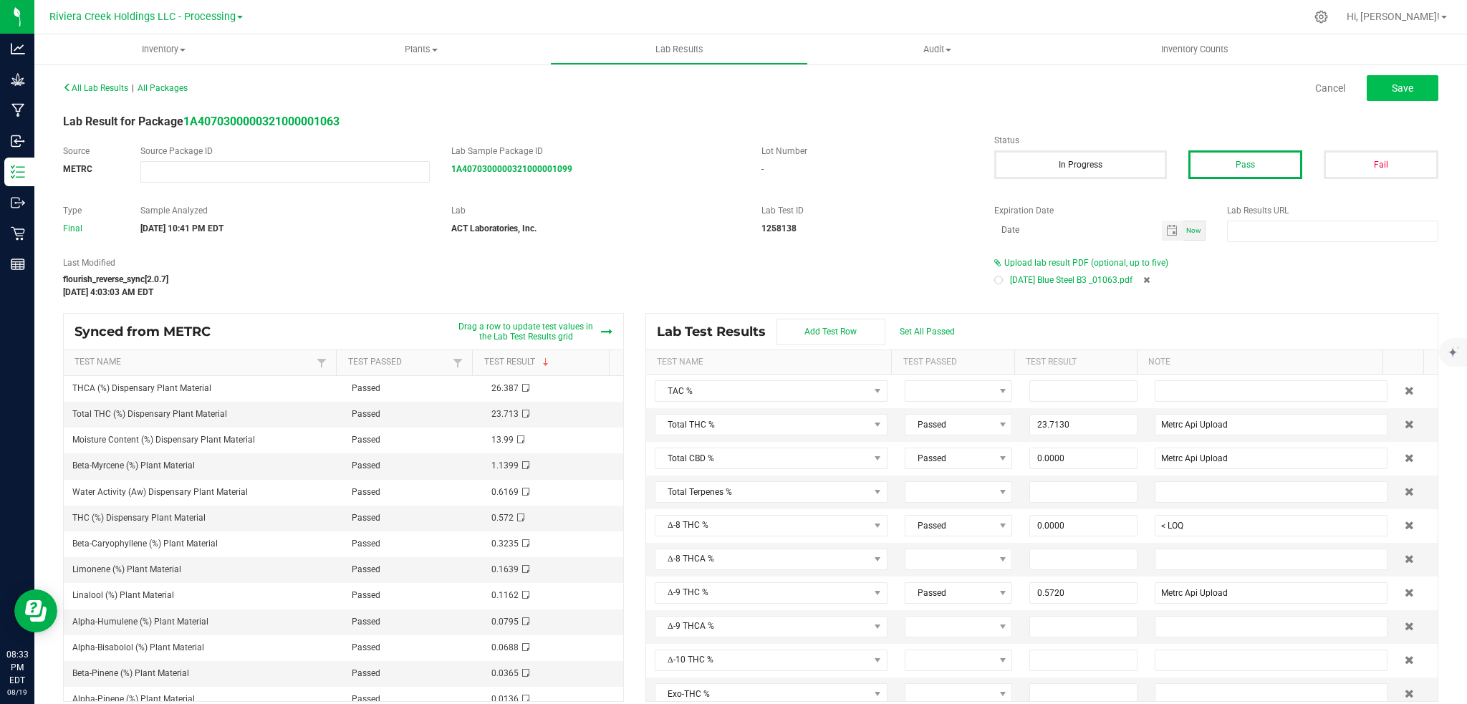
type input "< LOQ"
type input "0.0000"
type input "< LOQ"
type input "0.0000"
type input "< LOQ"
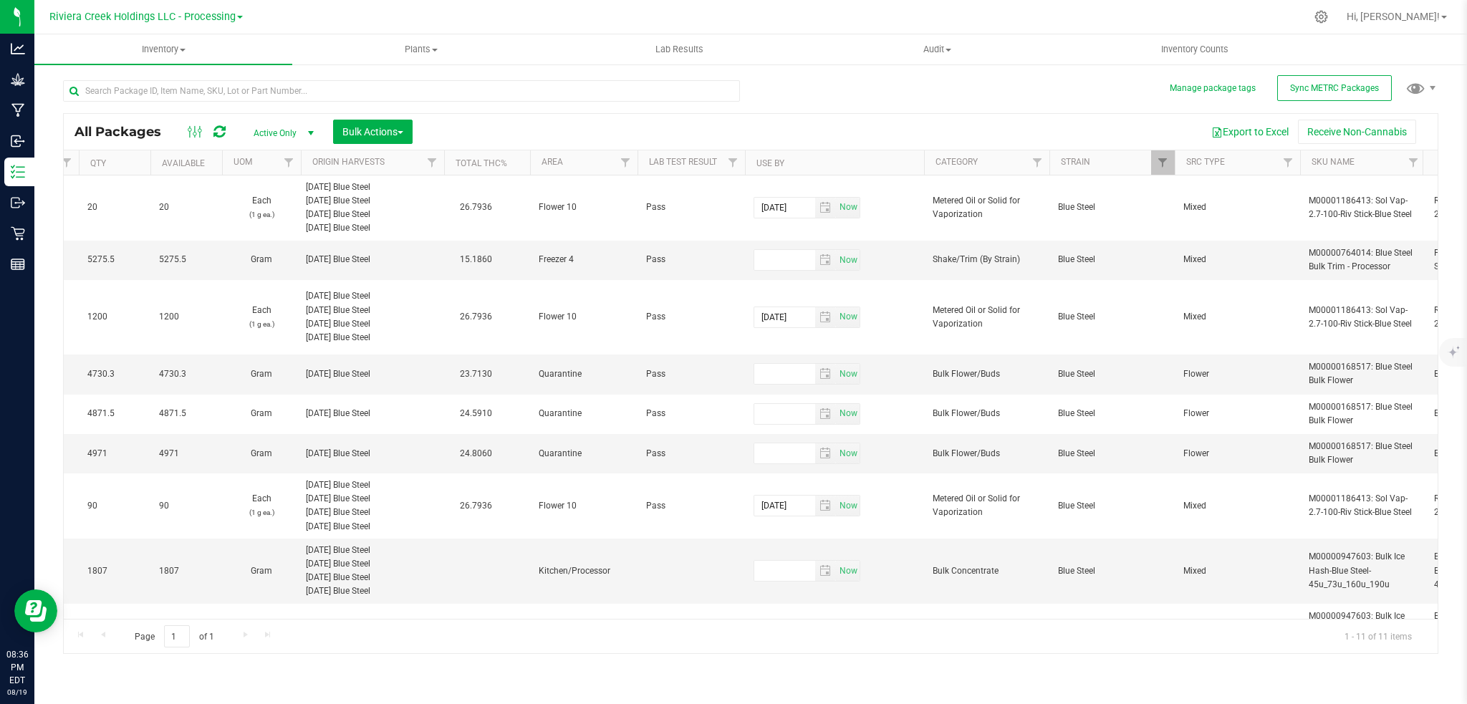
scroll to position [0, 610]
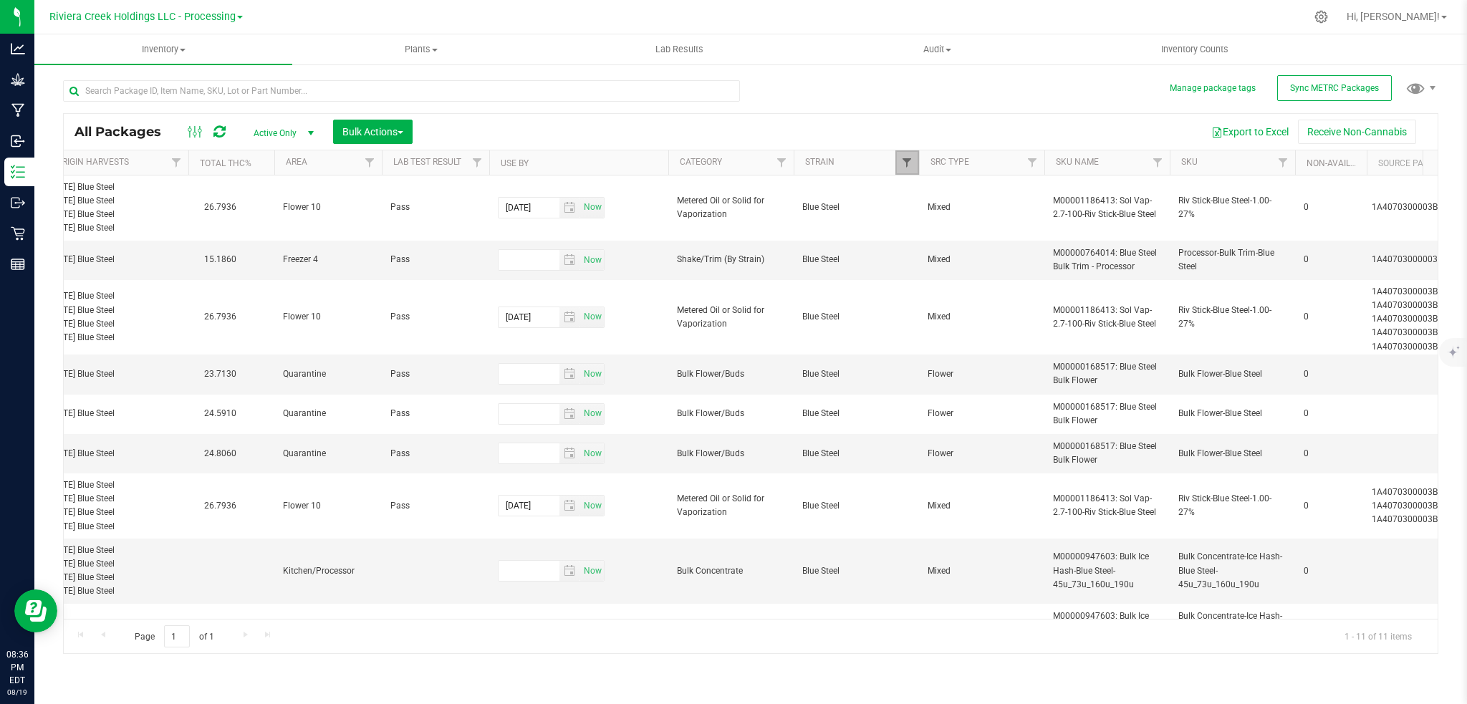
click at [901, 158] on span "Filter" at bounding box center [906, 162] width 11 height 11
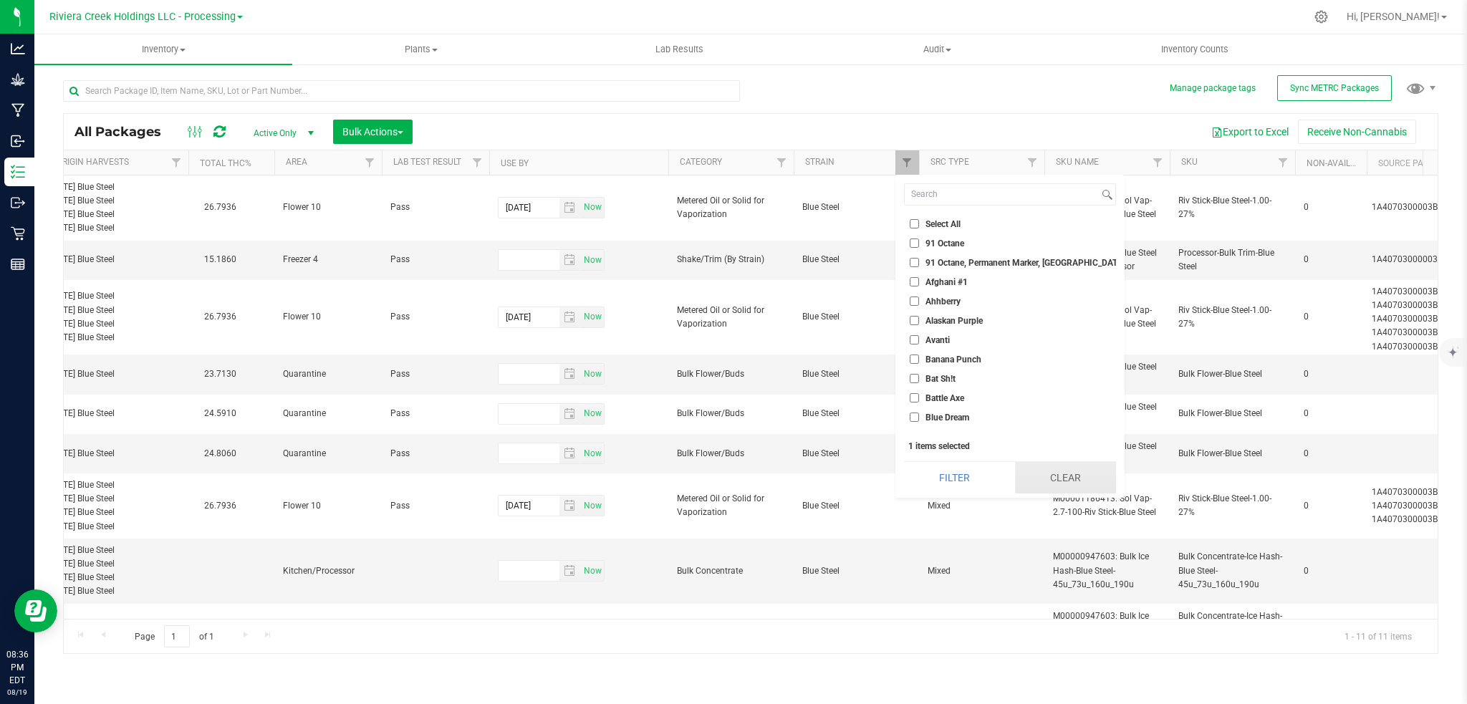
click at [1022, 481] on button "Clear" at bounding box center [1065, 478] width 101 height 32
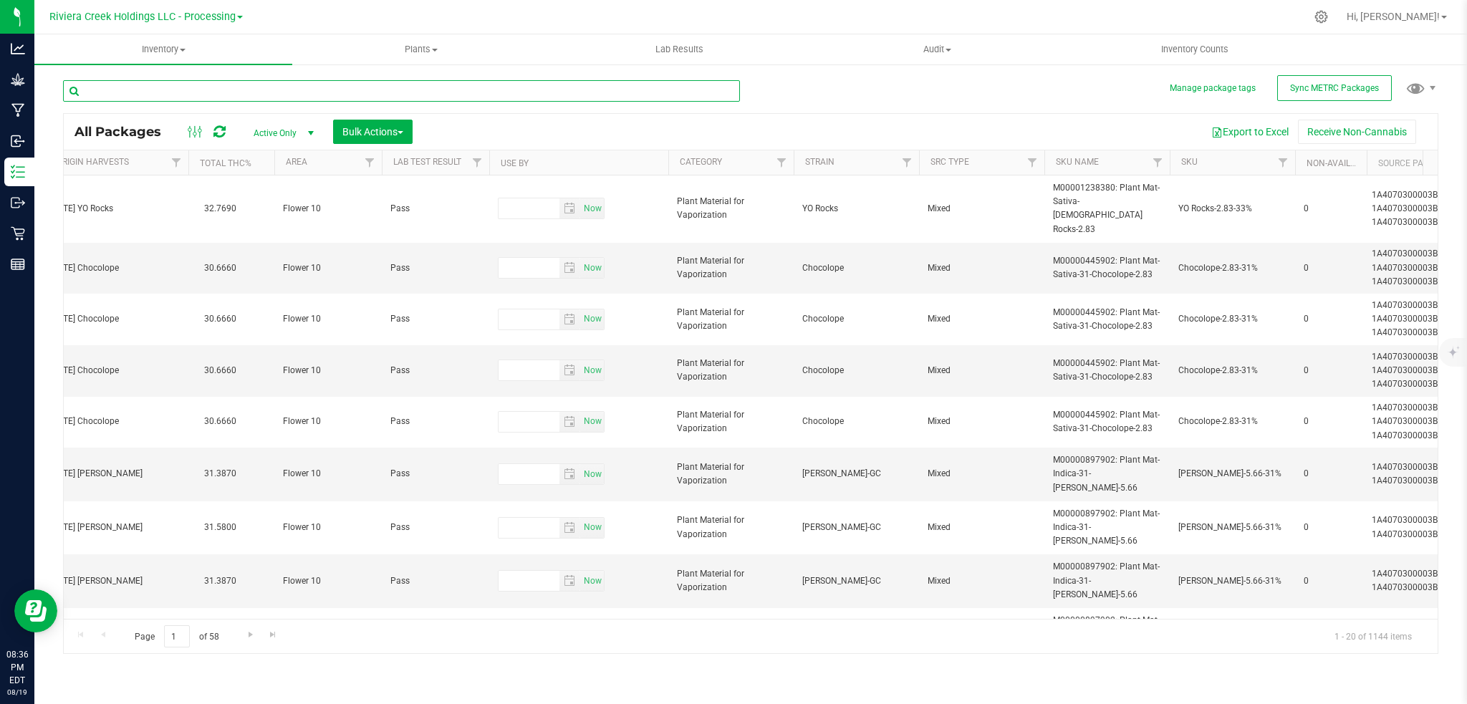
click at [203, 87] on input "text" at bounding box center [401, 90] width 677 height 21
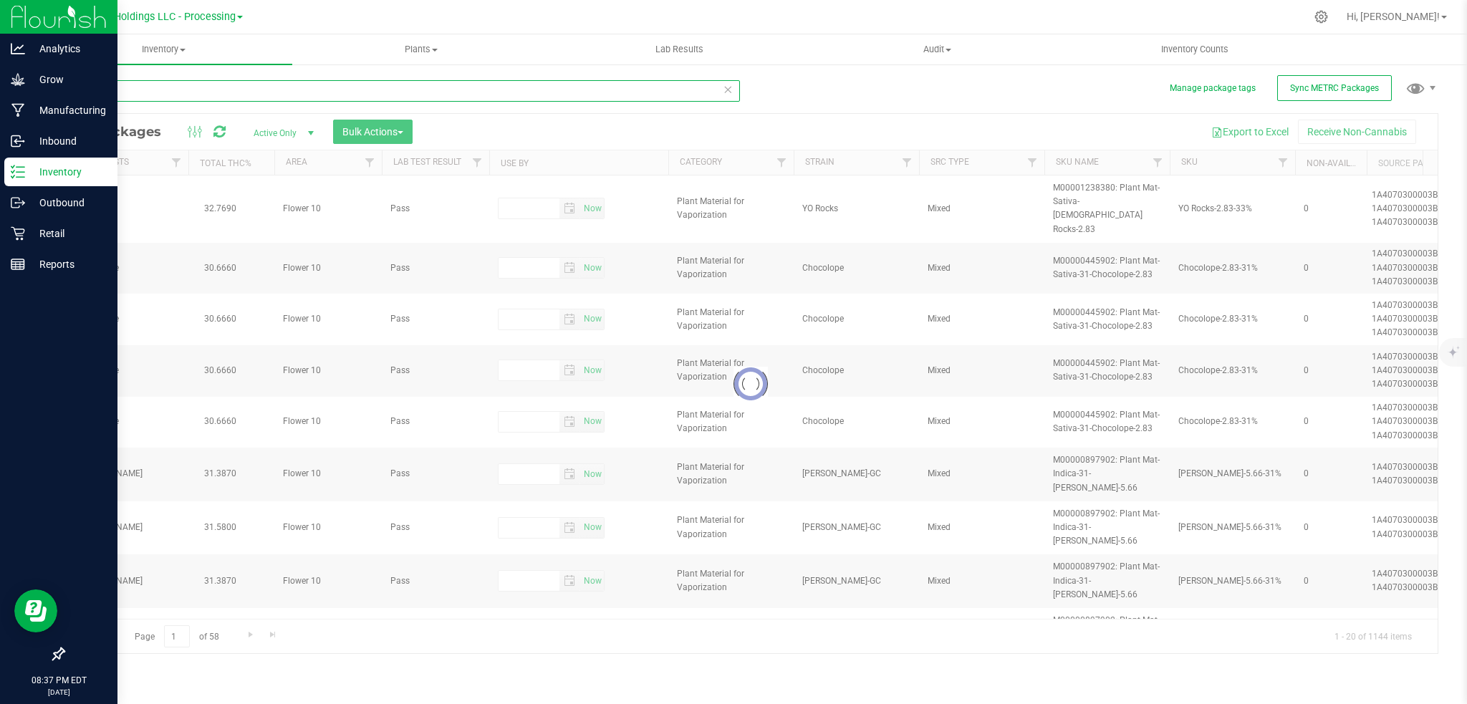
type input "0001051"
type input "[DATE]"
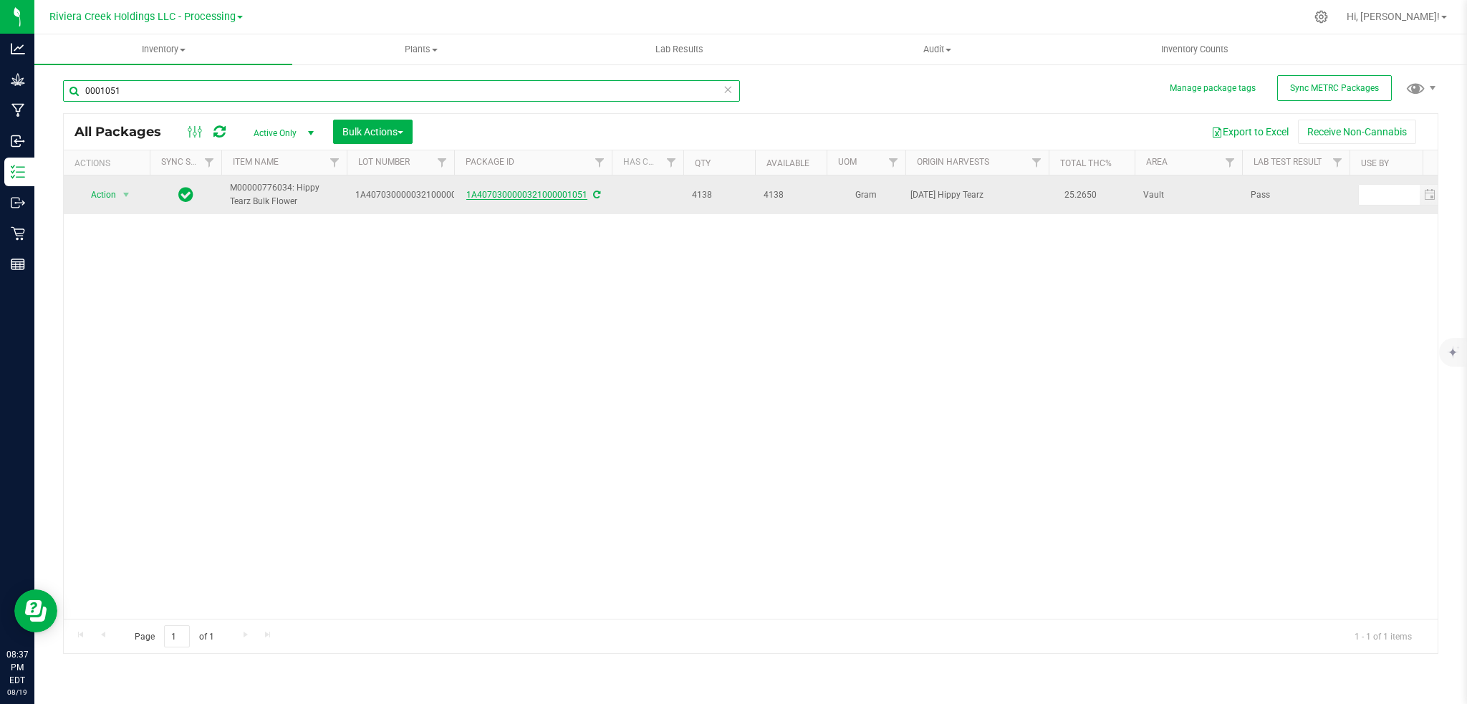
type input "0001051"
click at [581, 191] on link "1A4070300000321000001051" at bounding box center [526, 195] width 121 height 10
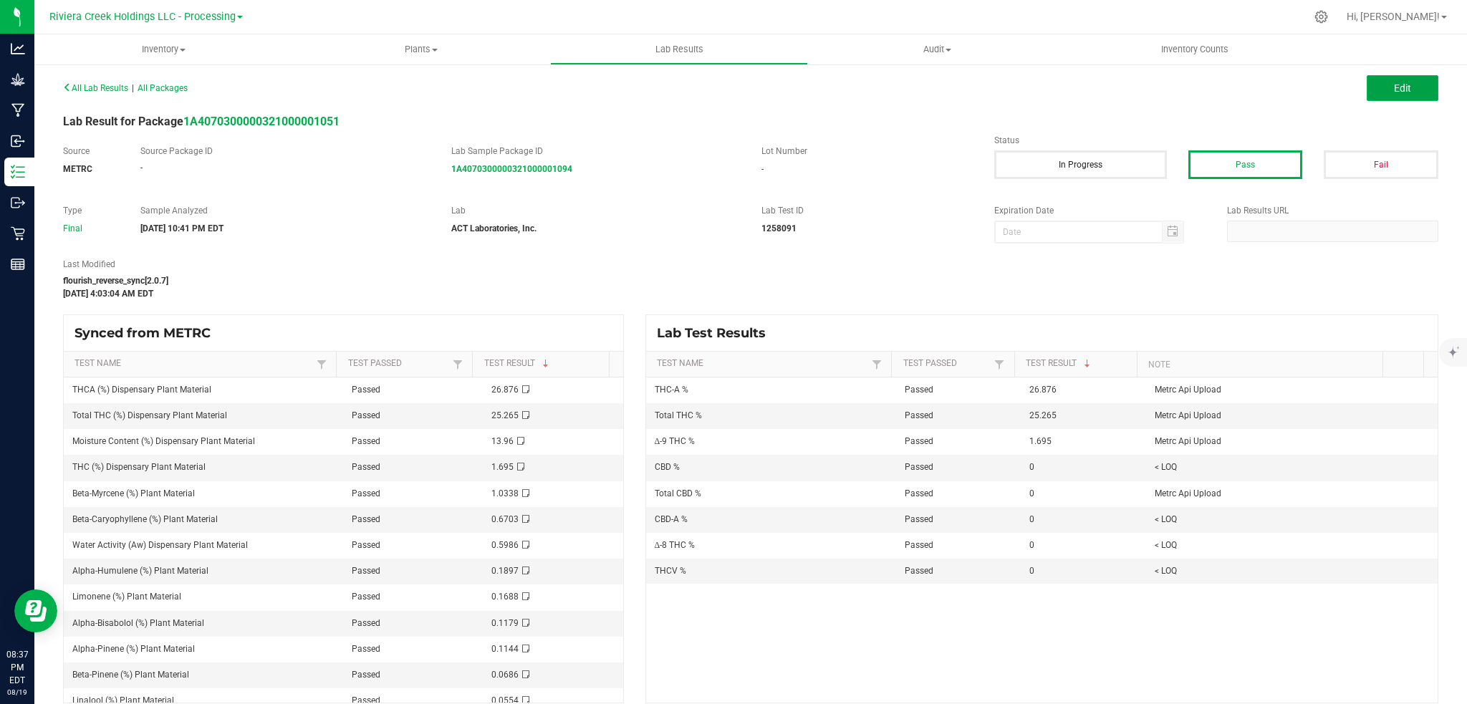
click at [1404, 85] on button "Edit" at bounding box center [1403, 88] width 72 height 26
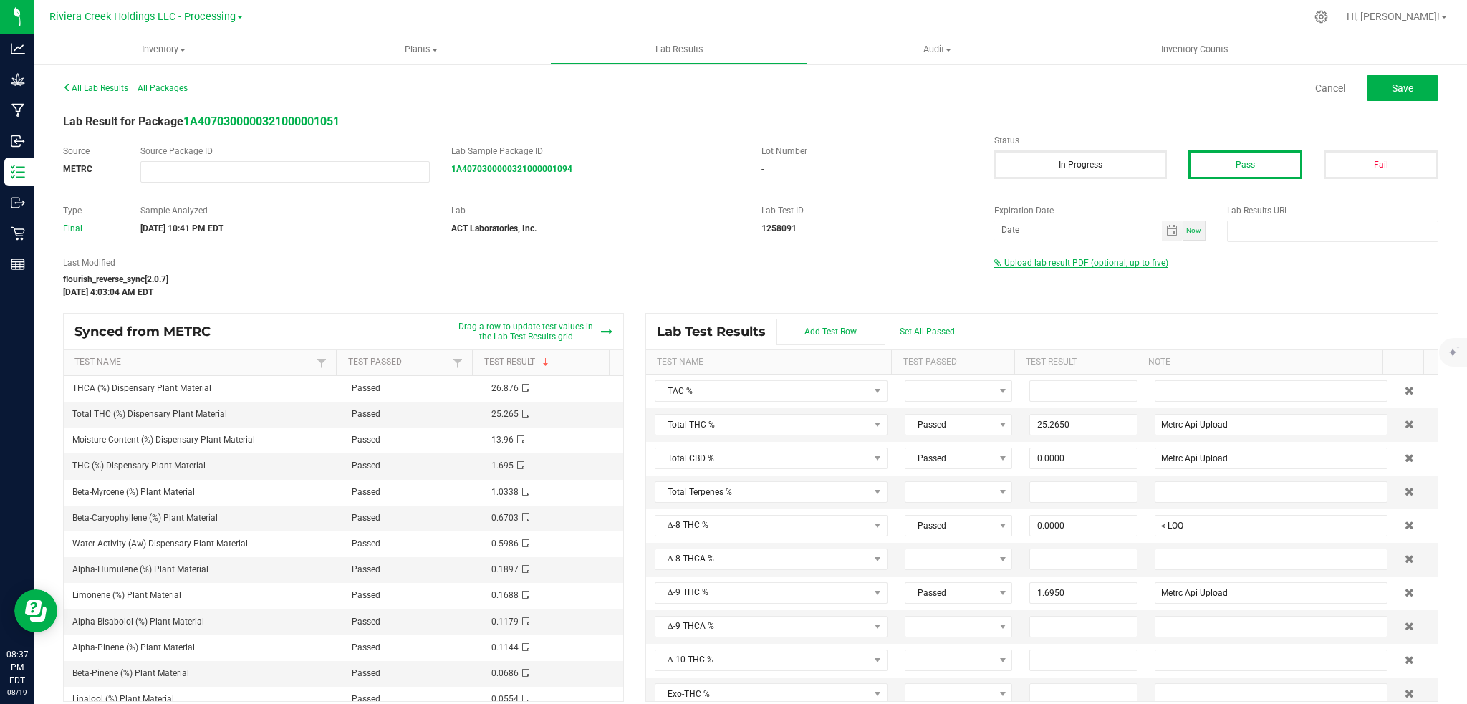
click at [1059, 262] on span "Upload lab result PDF (optional, up to five)" at bounding box center [1086, 263] width 164 height 10
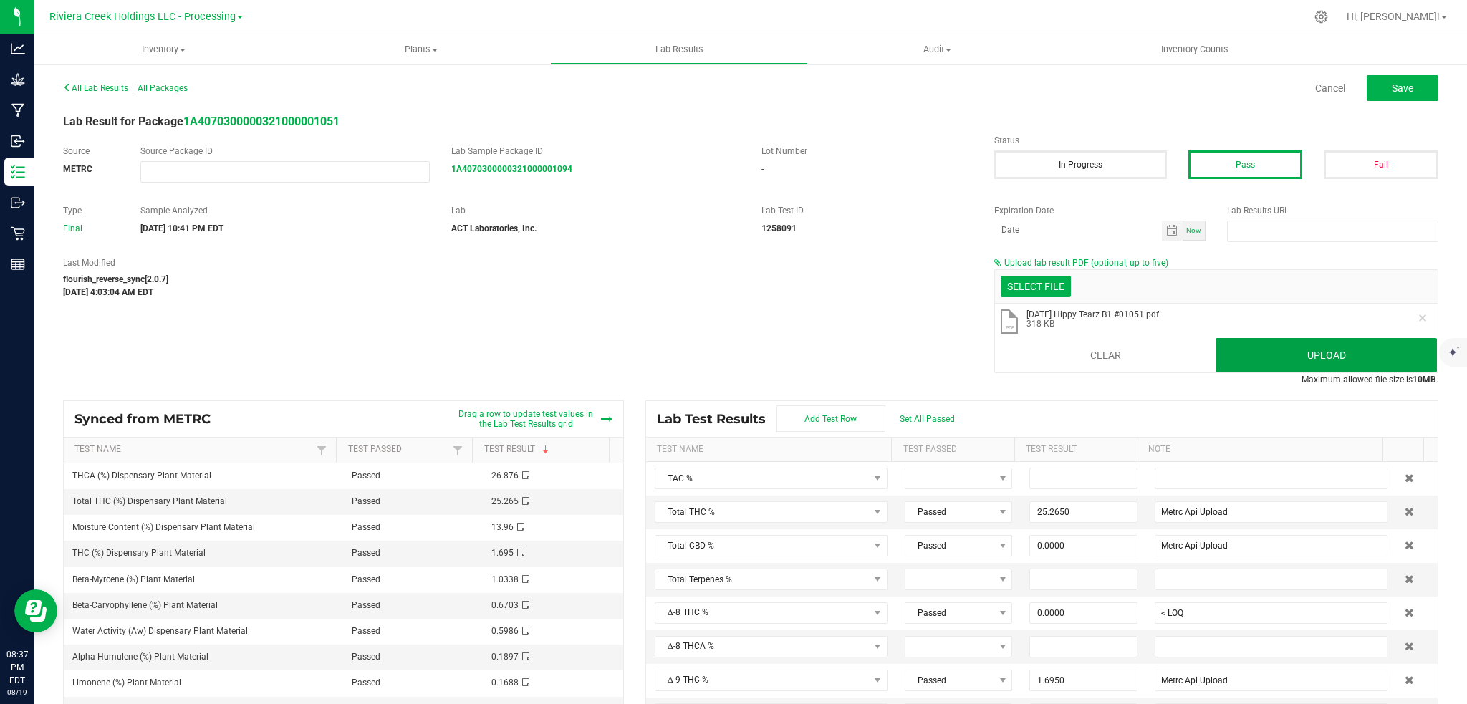
click at [1318, 350] on button "Upload" at bounding box center [1326, 355] width 221 height 34
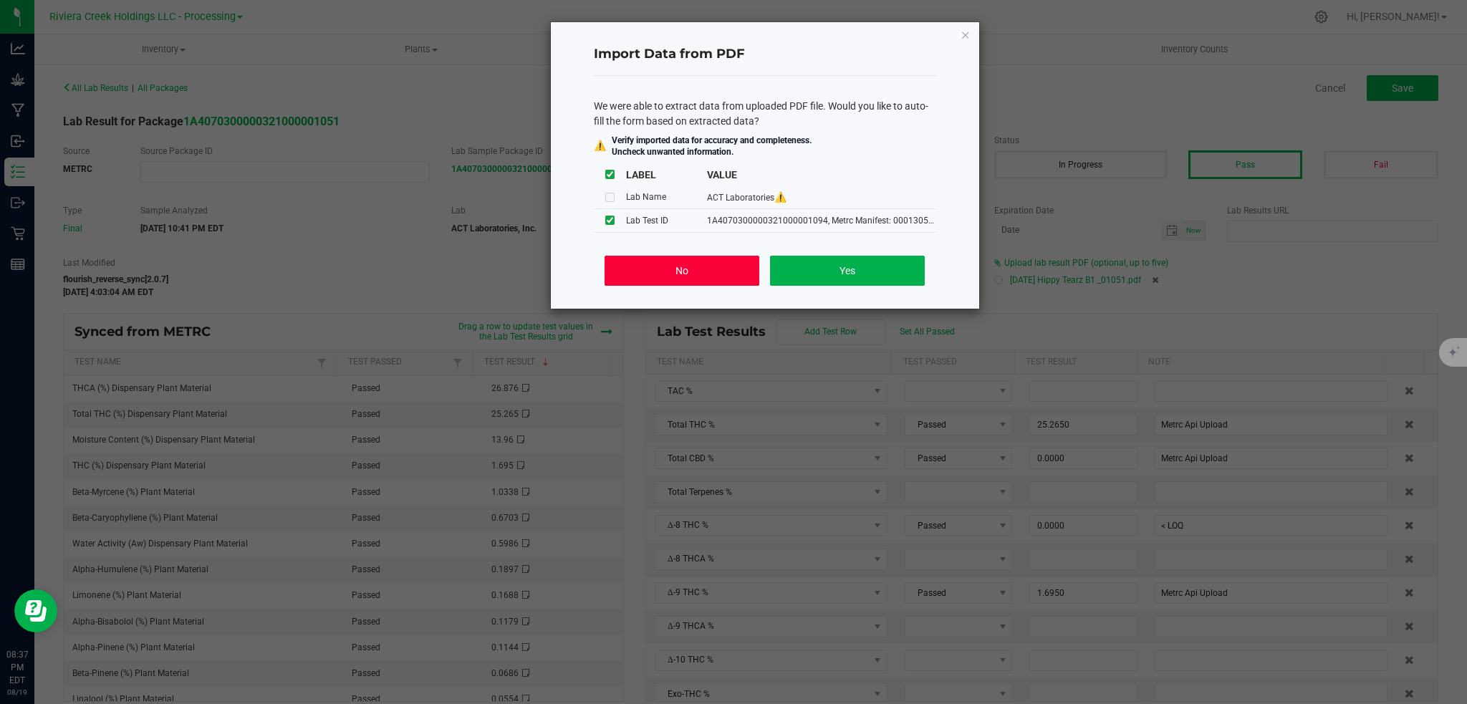
click at [696, 272] on button "No" at bounding box center [682, 271] width 154 height 30
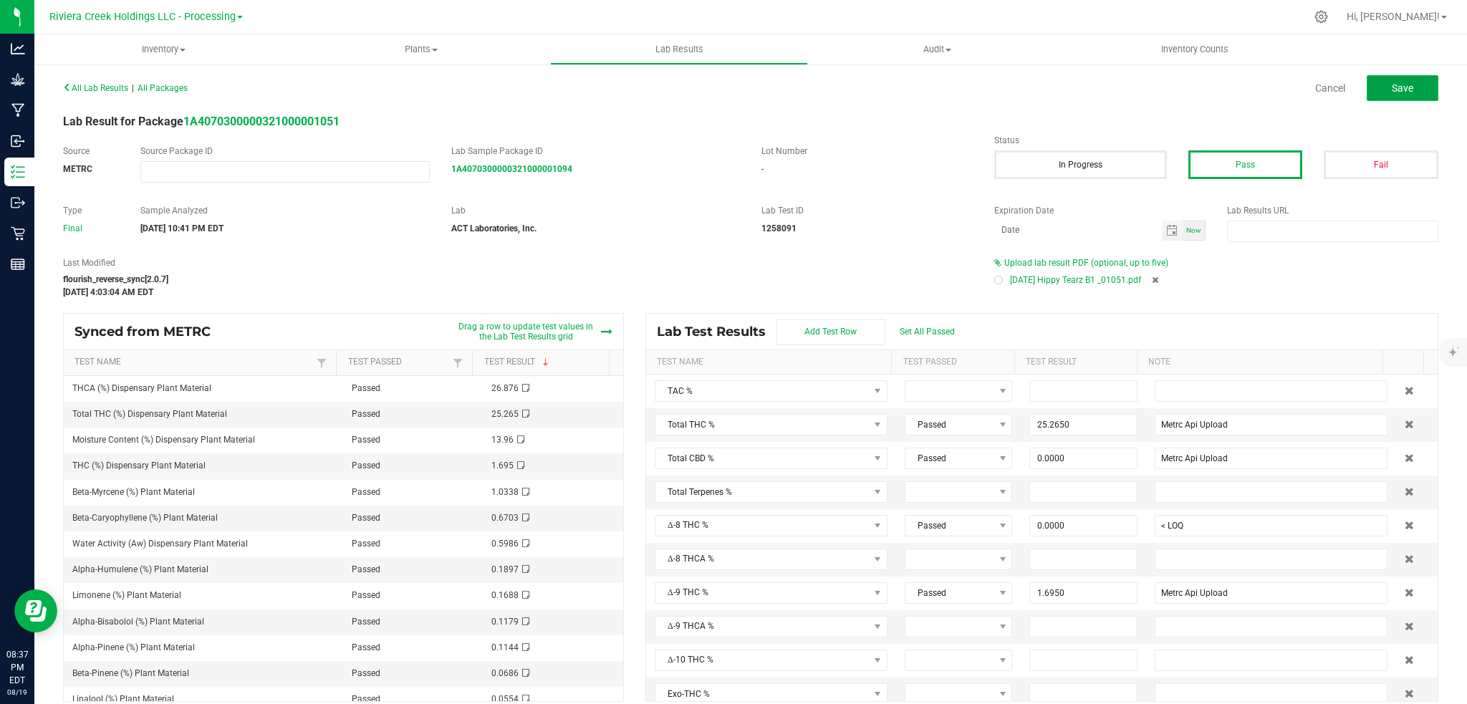
click at [1392, 92] on span "Save" at bounding box center [1402, 87] width 21 height 11
type input "25.2650"
type input "Metrc Api Upload"
type input "0.0000"
type input "< LOQ"
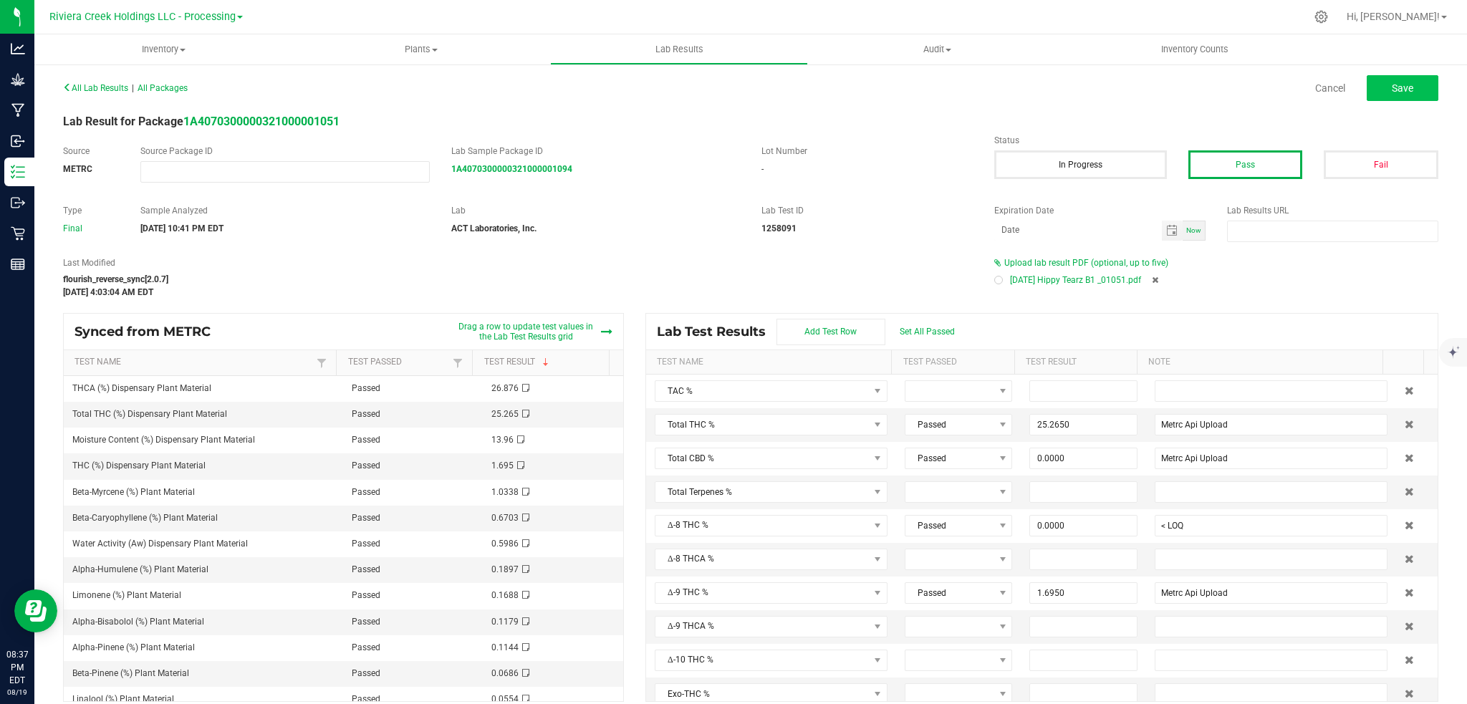
type input "1.6950"
type input "Metrc Api Upload"
type input "26.8760"
type input "Metrc Api Upload"
type input "0.0000"
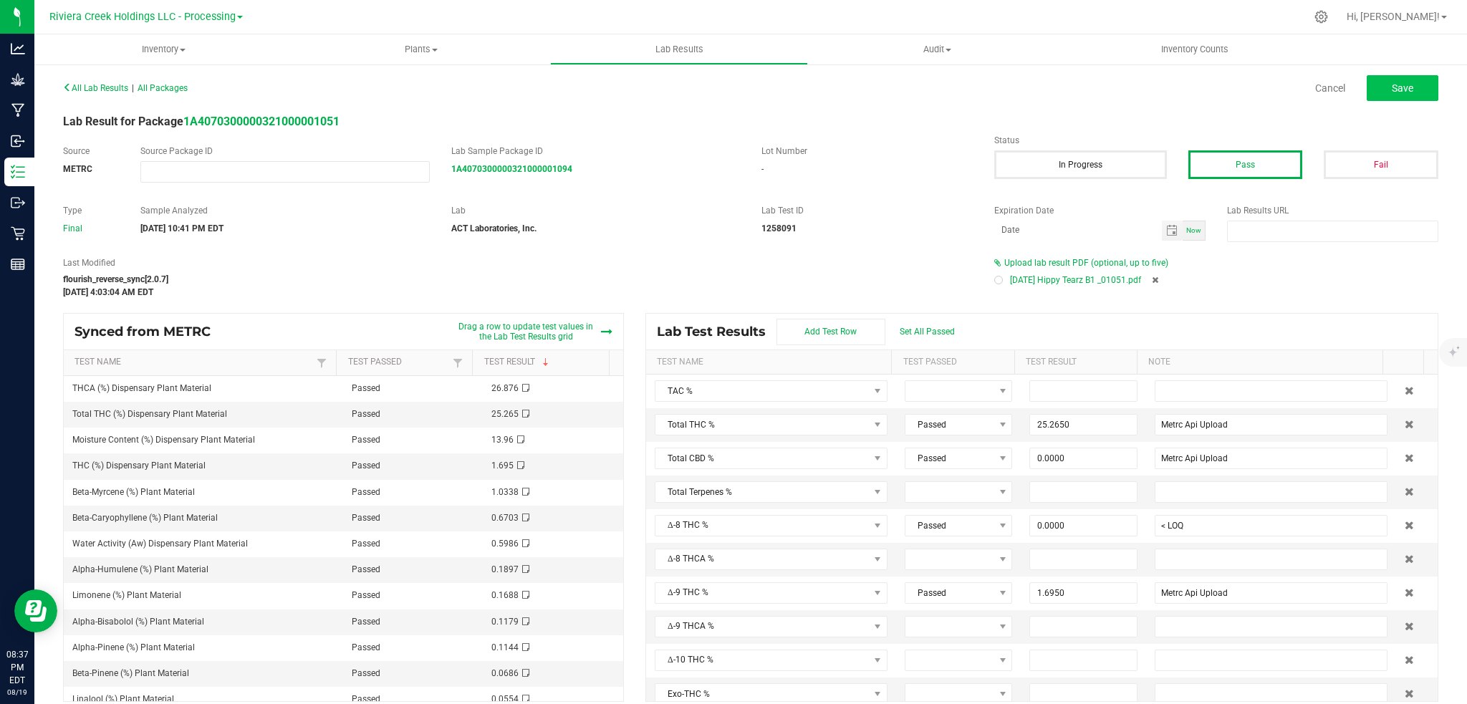
type input "< LOQ"
type input "0.0000"
type input "< LOQ"
type input "0.0000"
type input "< LOQ"
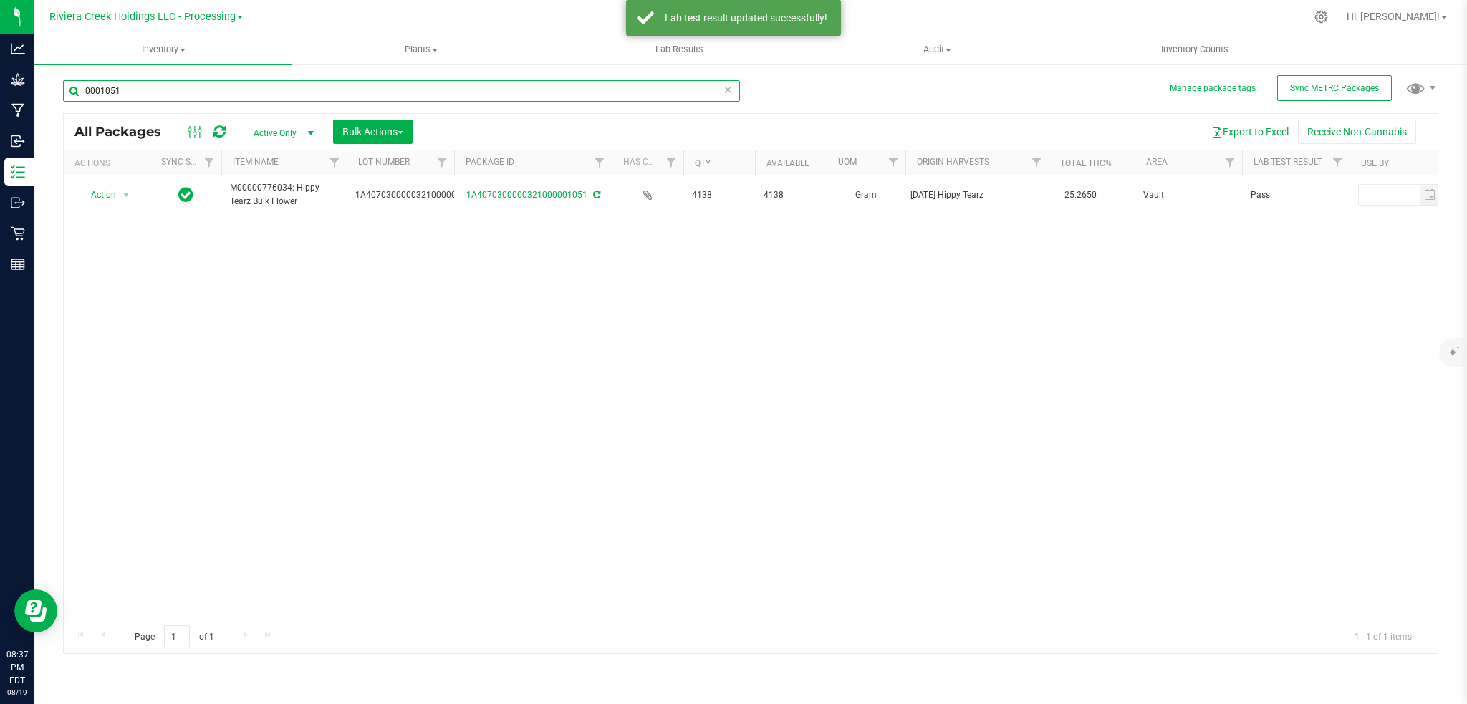
click at [143, 91] on input "0001051" at bounding box center [401, 90] width 677 height 21
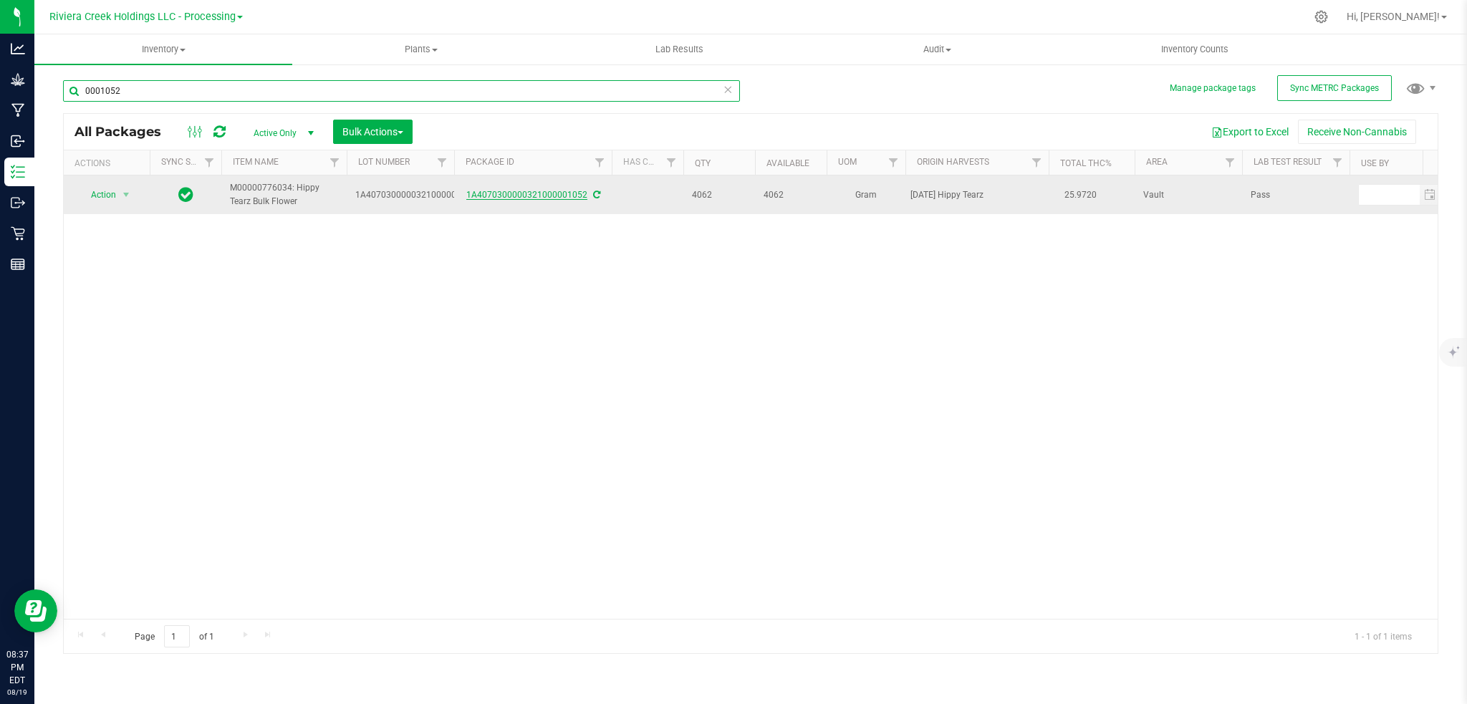
type input "0001052"
click at [524, 198] on link "1A4070300000321000001052" at bounding box center [526, 195] width 121 height 10
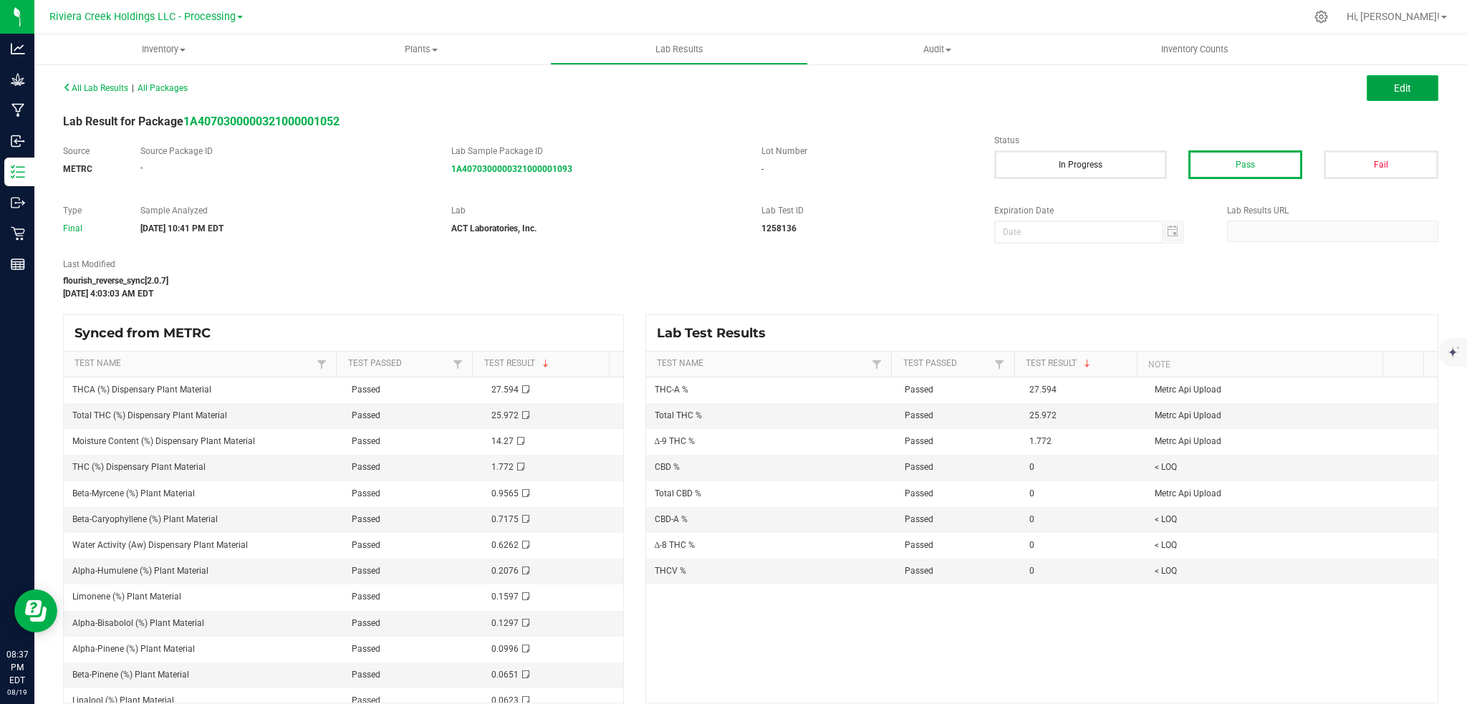
click at [1417, 87] on button "Edit" at bounding box center [1403, 88] width 72 height 26
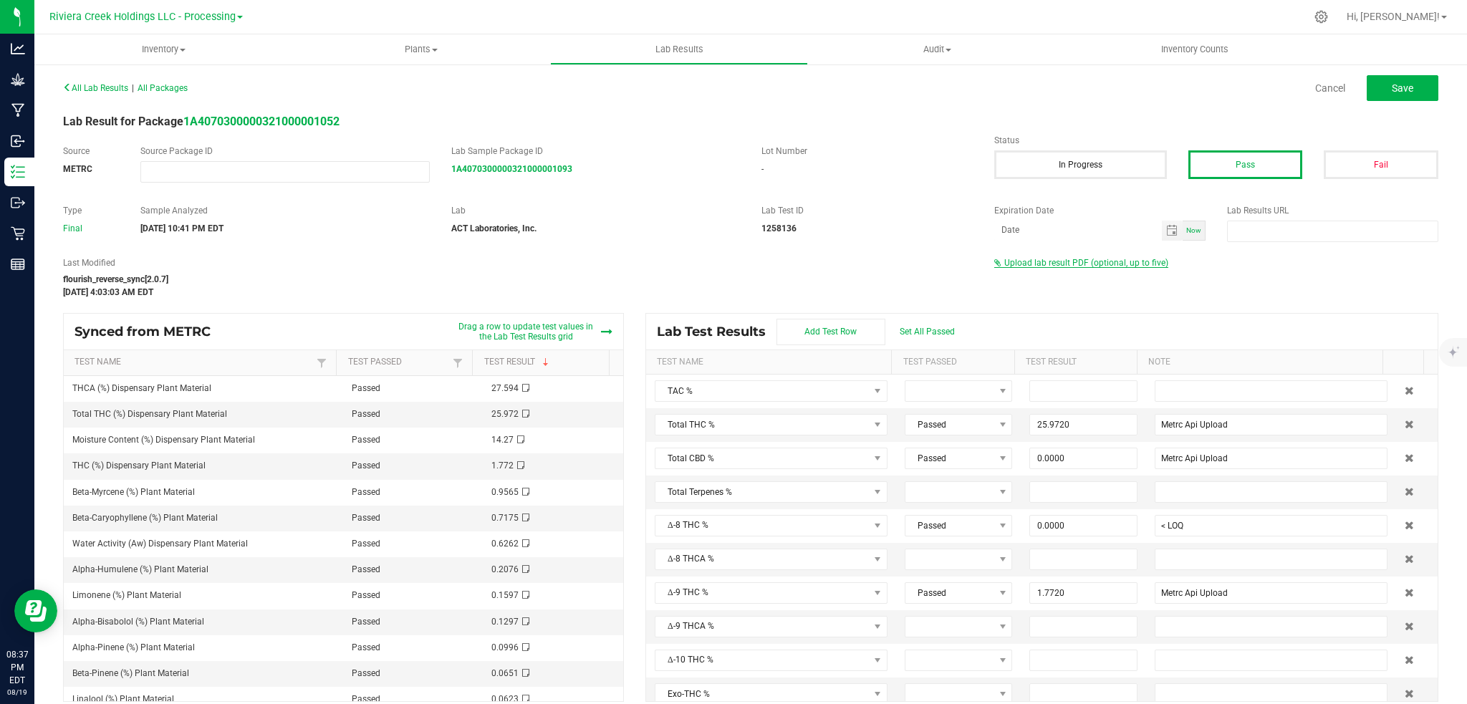
click at [1071, 264] on span "Upload lab result PDF (optional, up to five)" at bounding box center [1086, 263] width 164 height 10
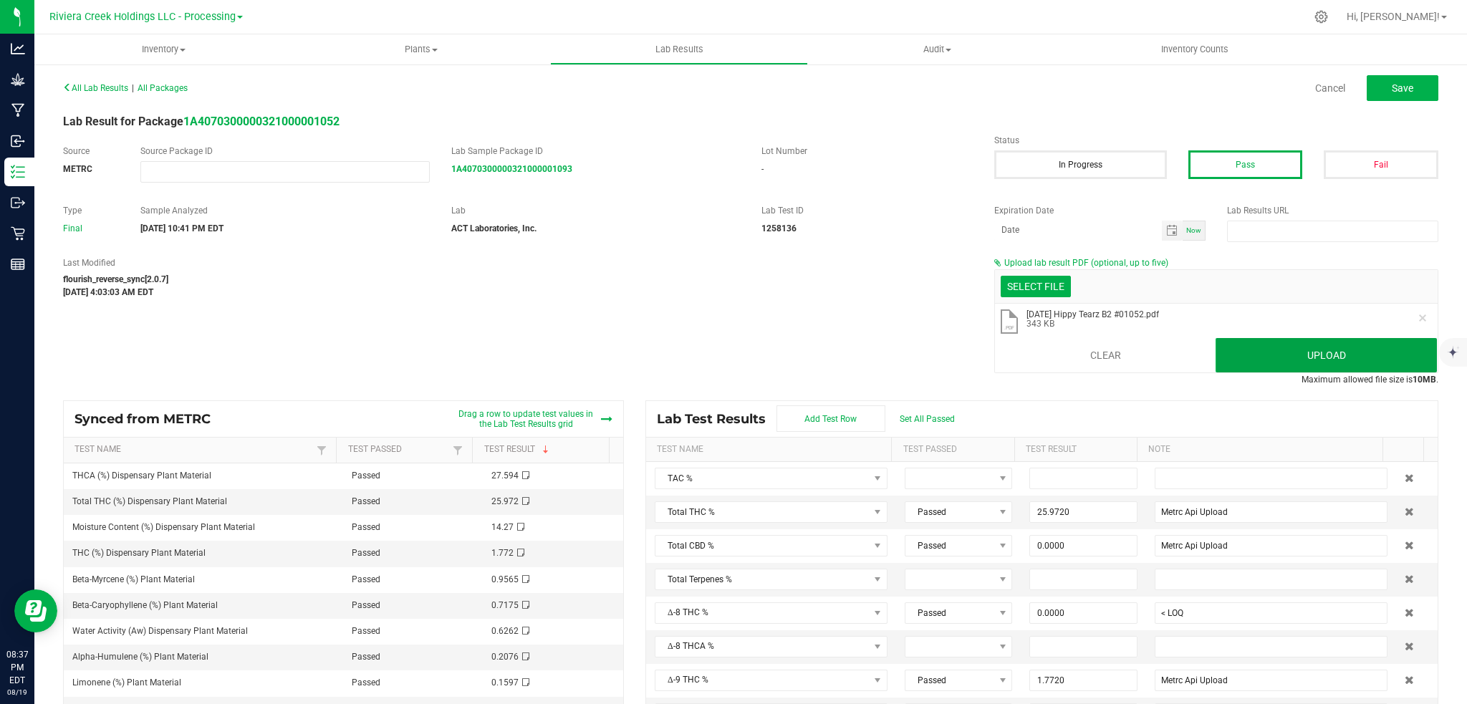
click at [1237, 349] on button "Upload" at bounding box center [1326, 355] width 221 height 34
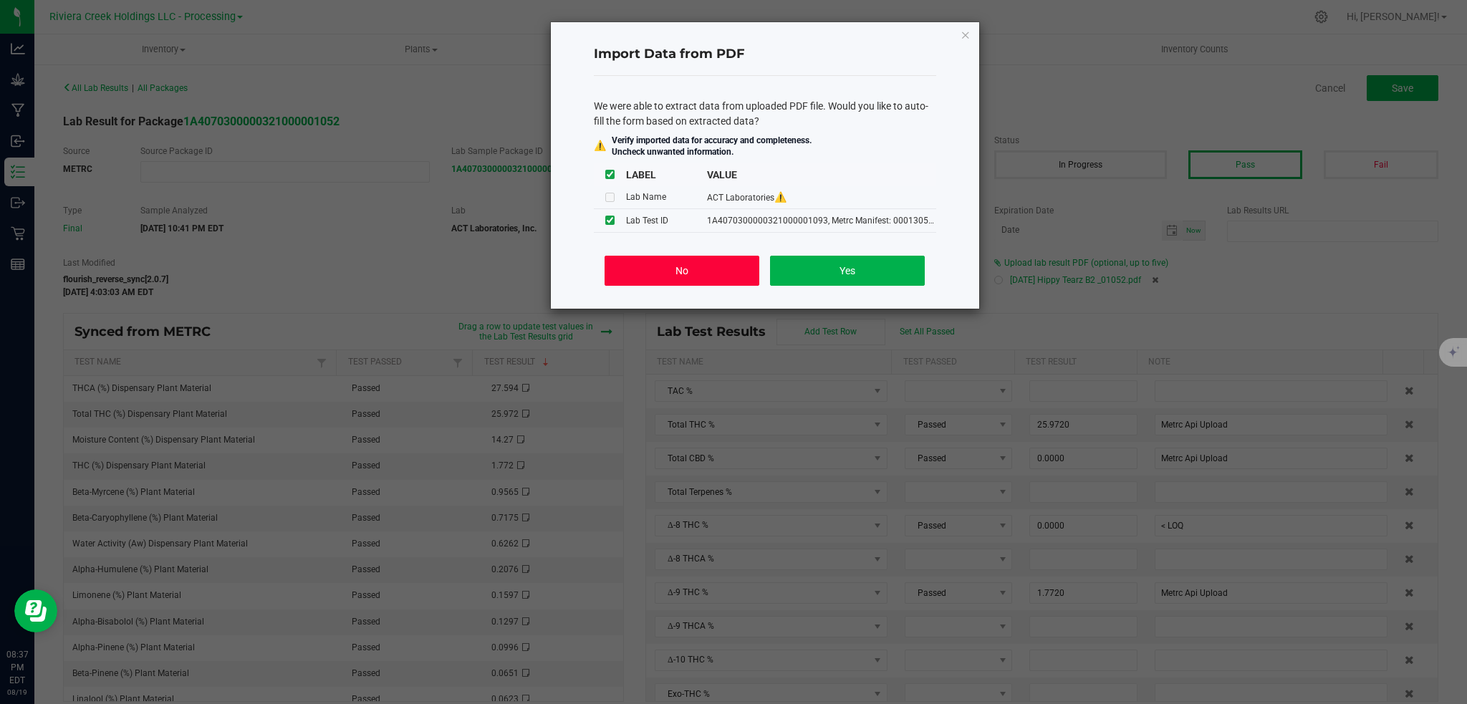
click at [666, 272] on button "No" at bounding box center [682, 271] width 154 height 30
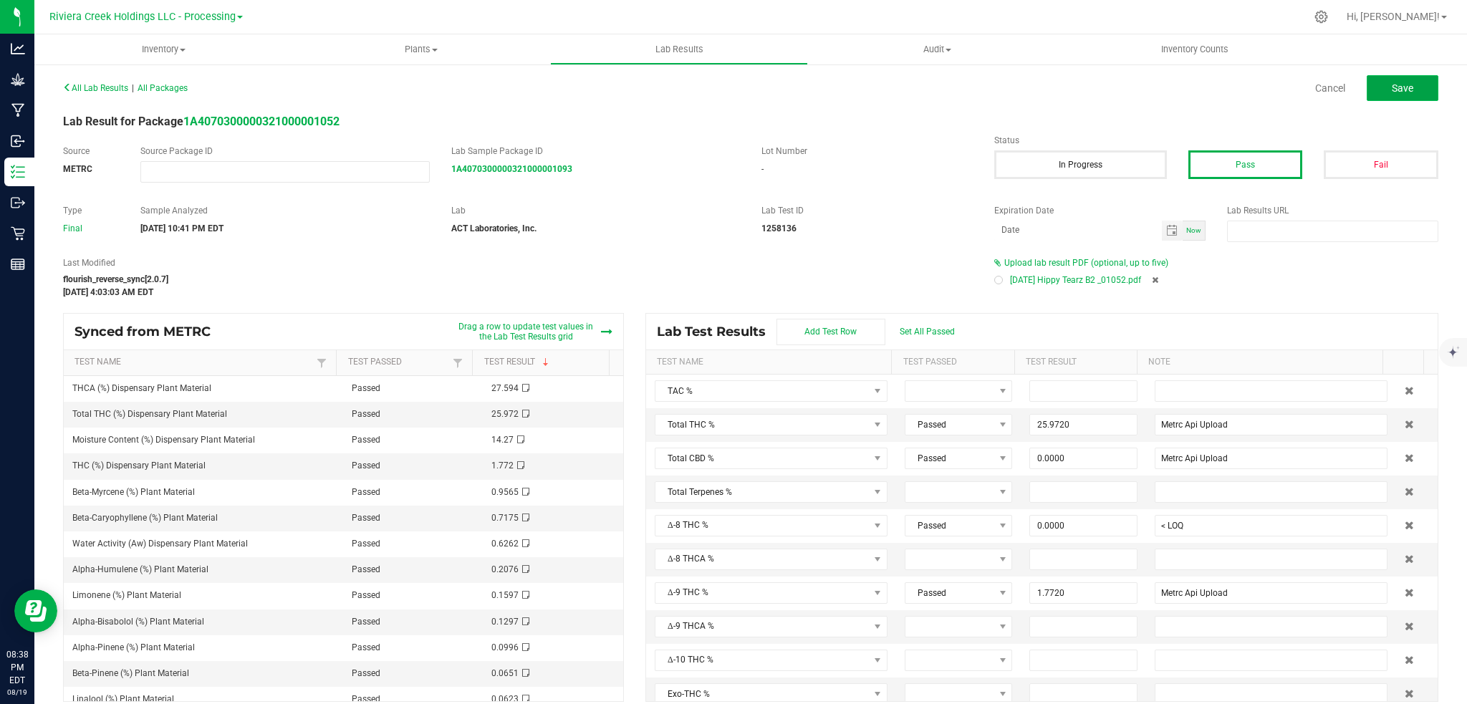
click at [1404, 85] on button "Save" at bounding box center [1403, 88] width 72 height 26
type input "25.9720"
type input "Metrc Api Upload"
type input "0.0000"
type input "< LOQ"
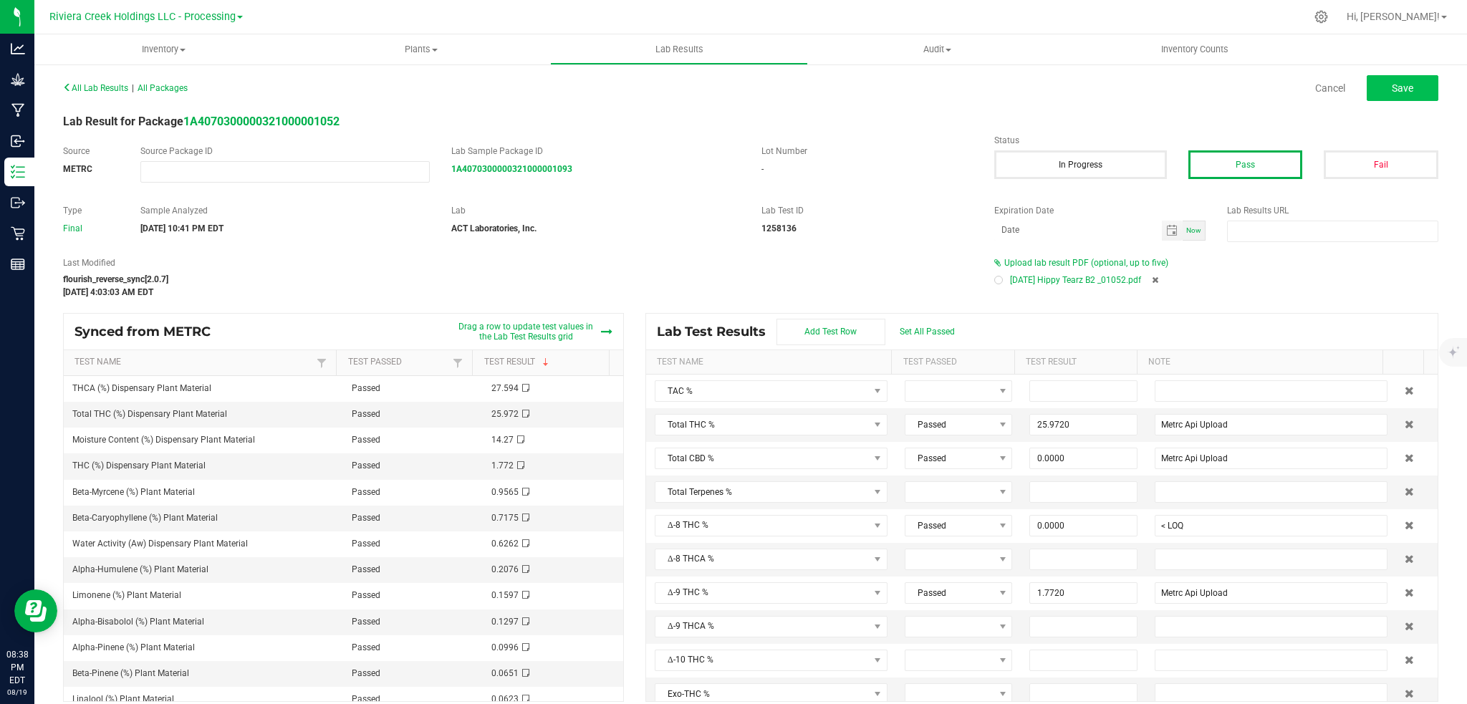
type input "1.7720"
type input "Metrc Api Upload"
type input "27.5940"
type input "Metrc Api Upload"
type input "0.0000"
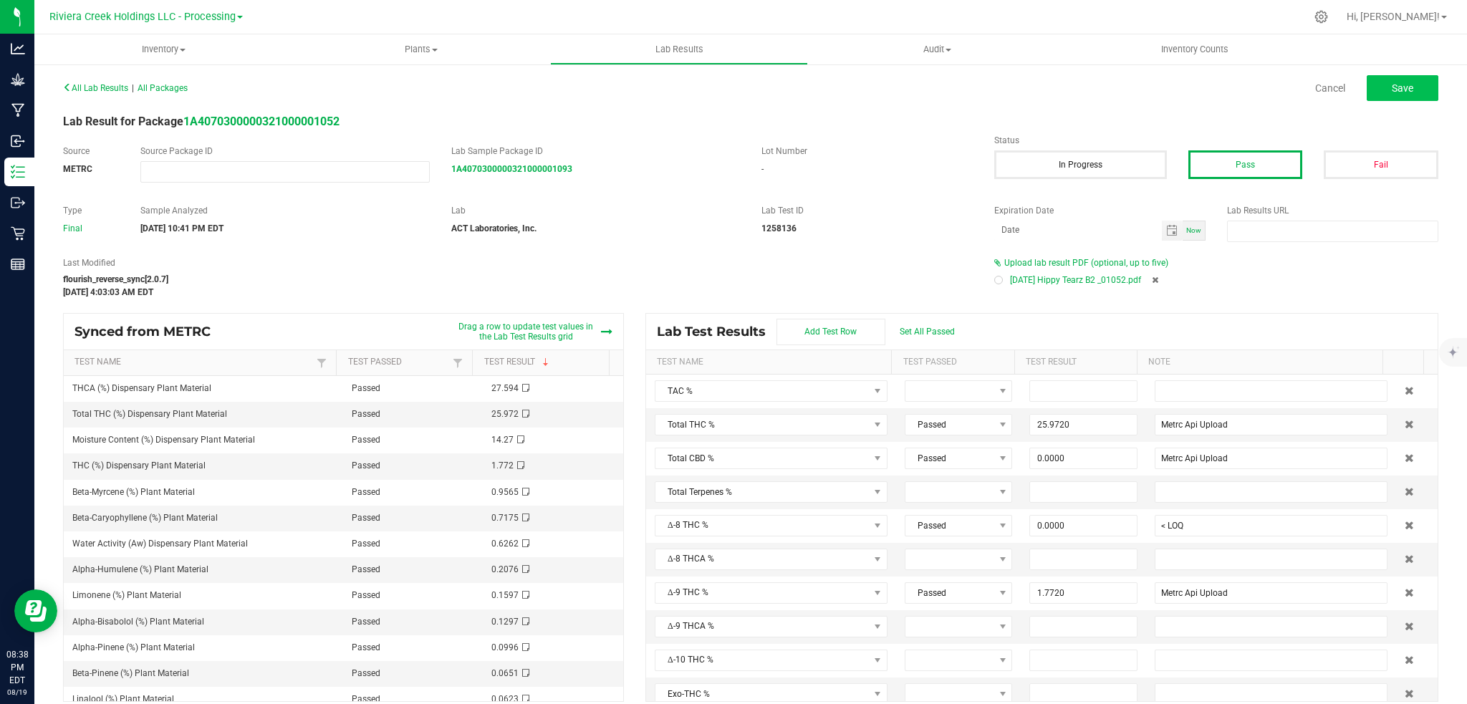
type input "< LOQ"
type input "0.0000"
type input "< LOQ"
type input "0.0000"
type input "< LOQ"
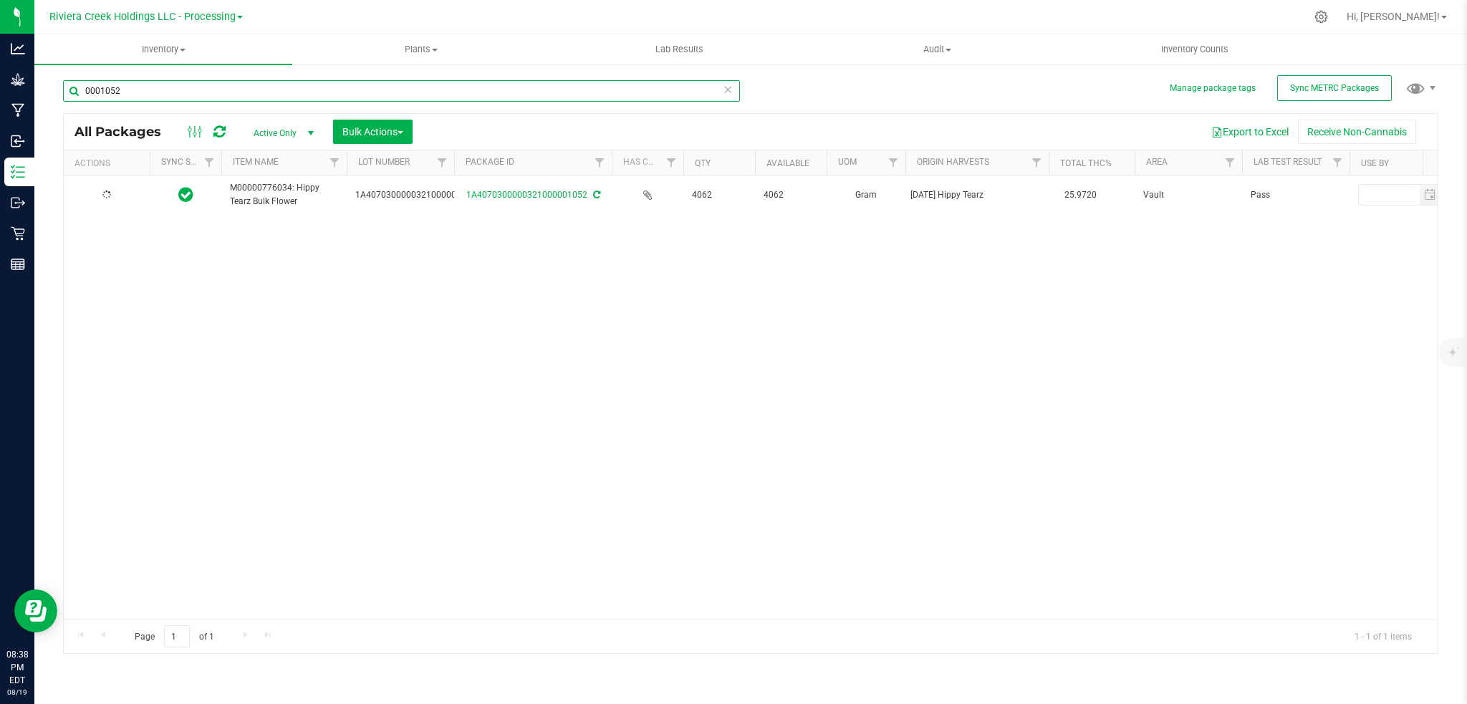
click at [152, 90] on input "0001052" at bounding box center [401, 90] width 677 height 21
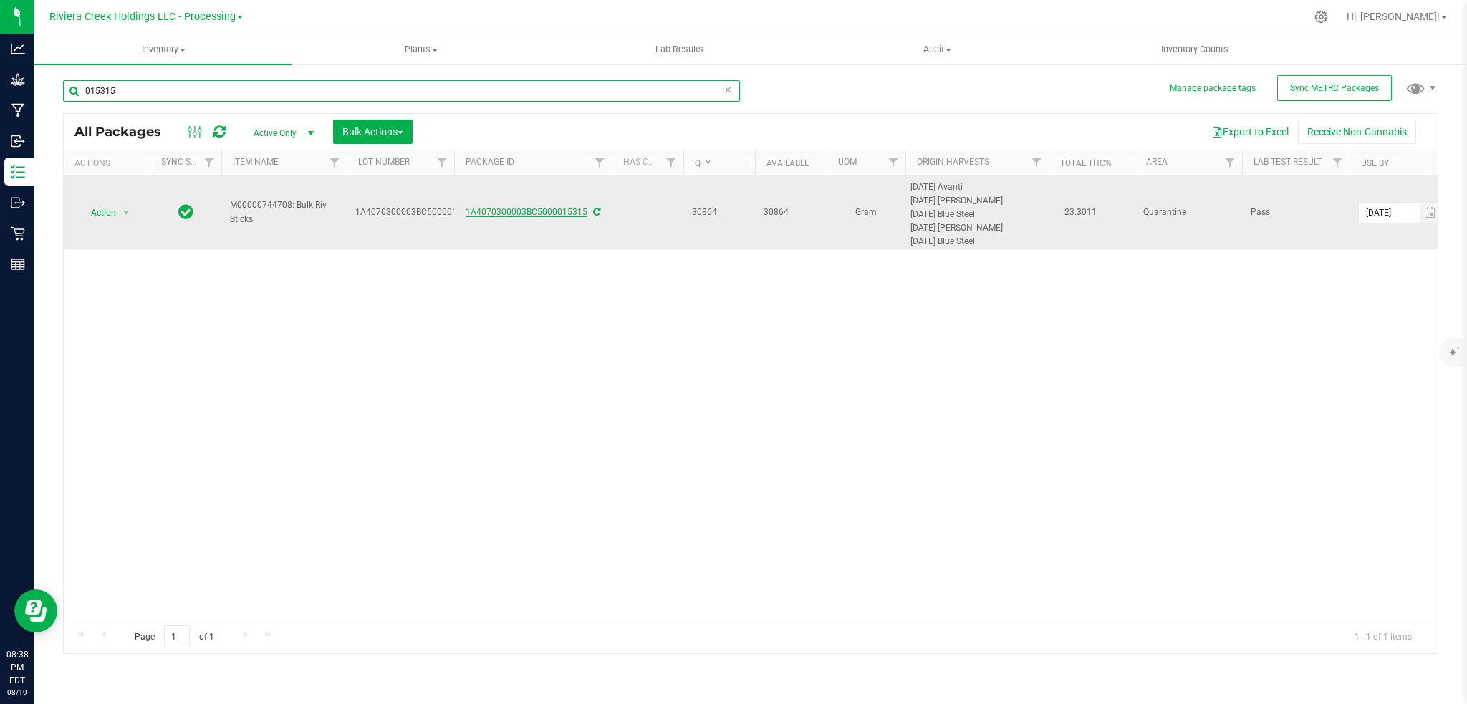
type input "015315"
click at [523, 215] on link "1A4070300003BC5000015315" at bounding box center [527, 212] width 122 height 10
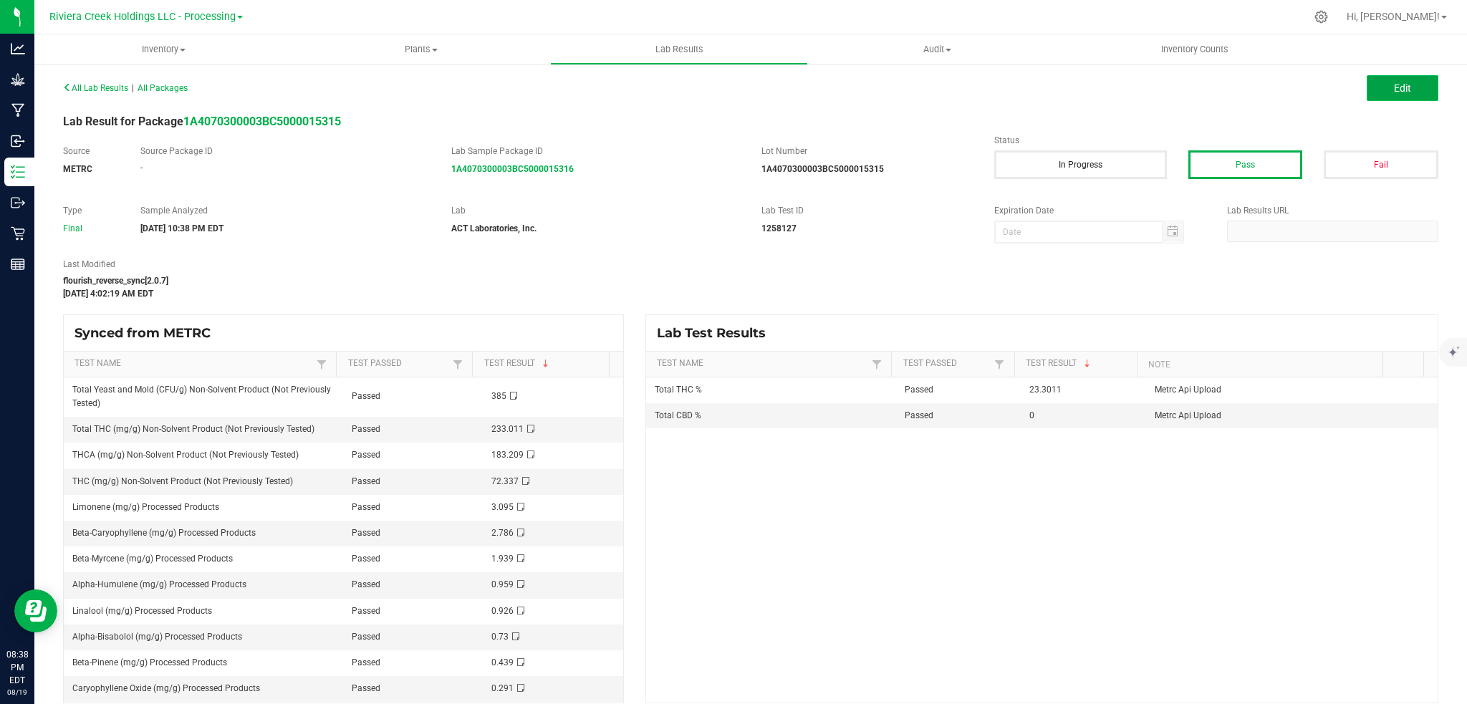
click at [1402, 87] on button "Edit" at bounding box center [1403, 88] width 72 height 26
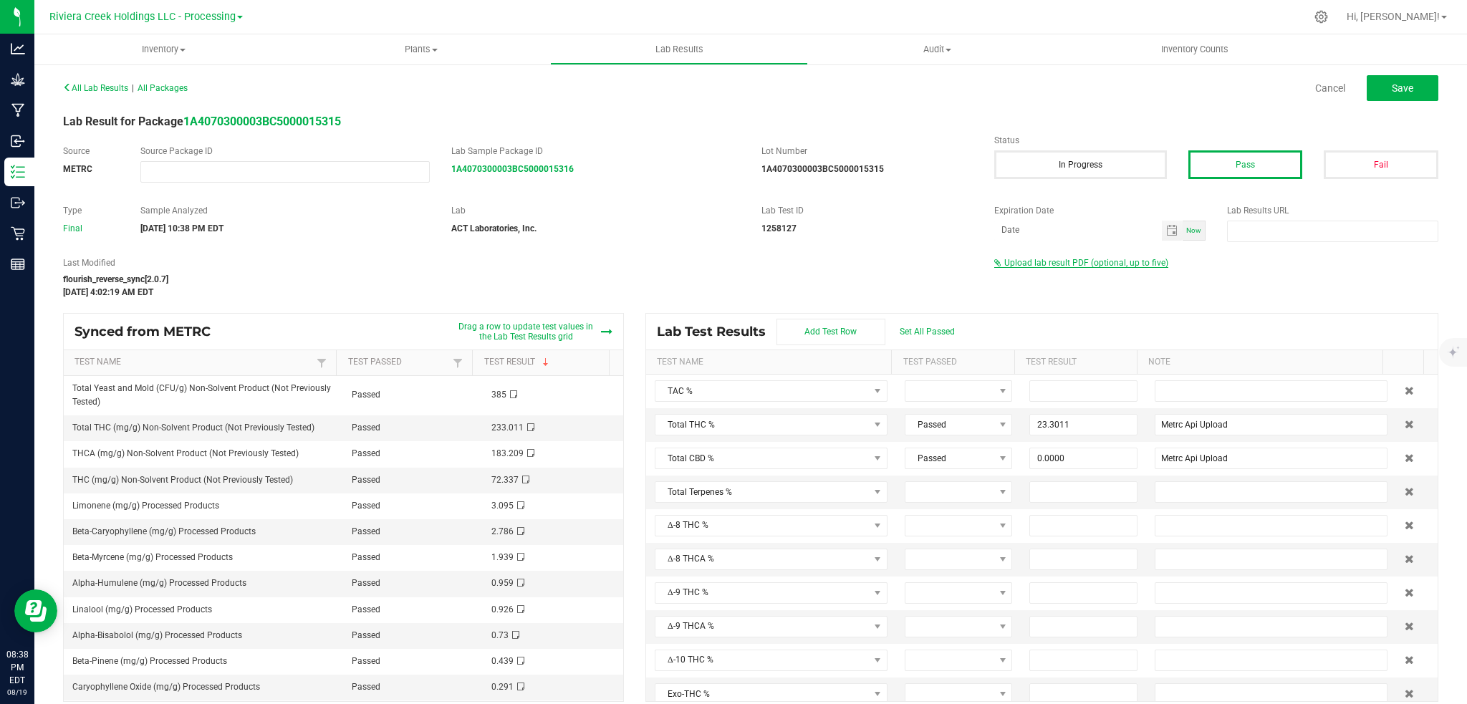
click at [1072, 261] on span "Upload lab result PDF (optional, up to five)" at bounding box center [1086, 263] width 164 height 10
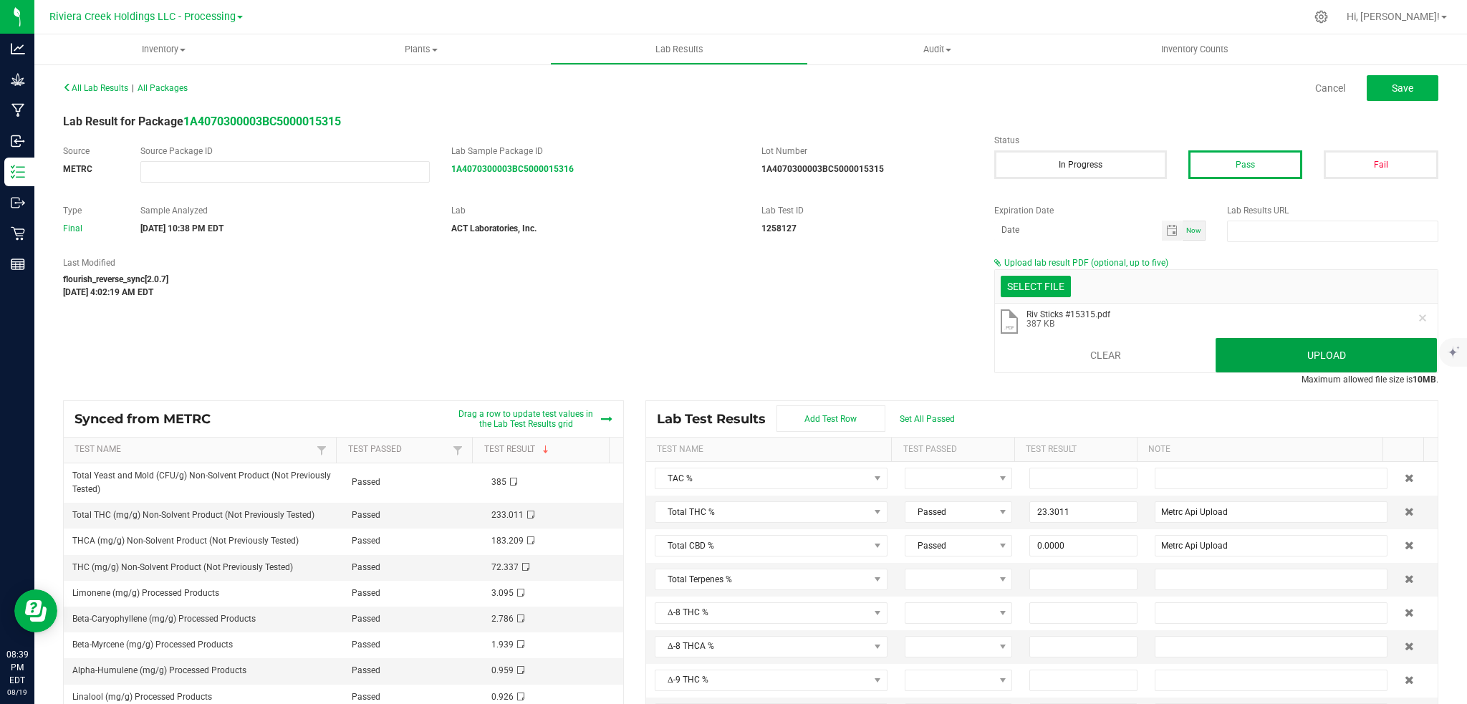
click at [1323, 355] on button "Upload" at bounding box center [1326, 355] width 221 height 34
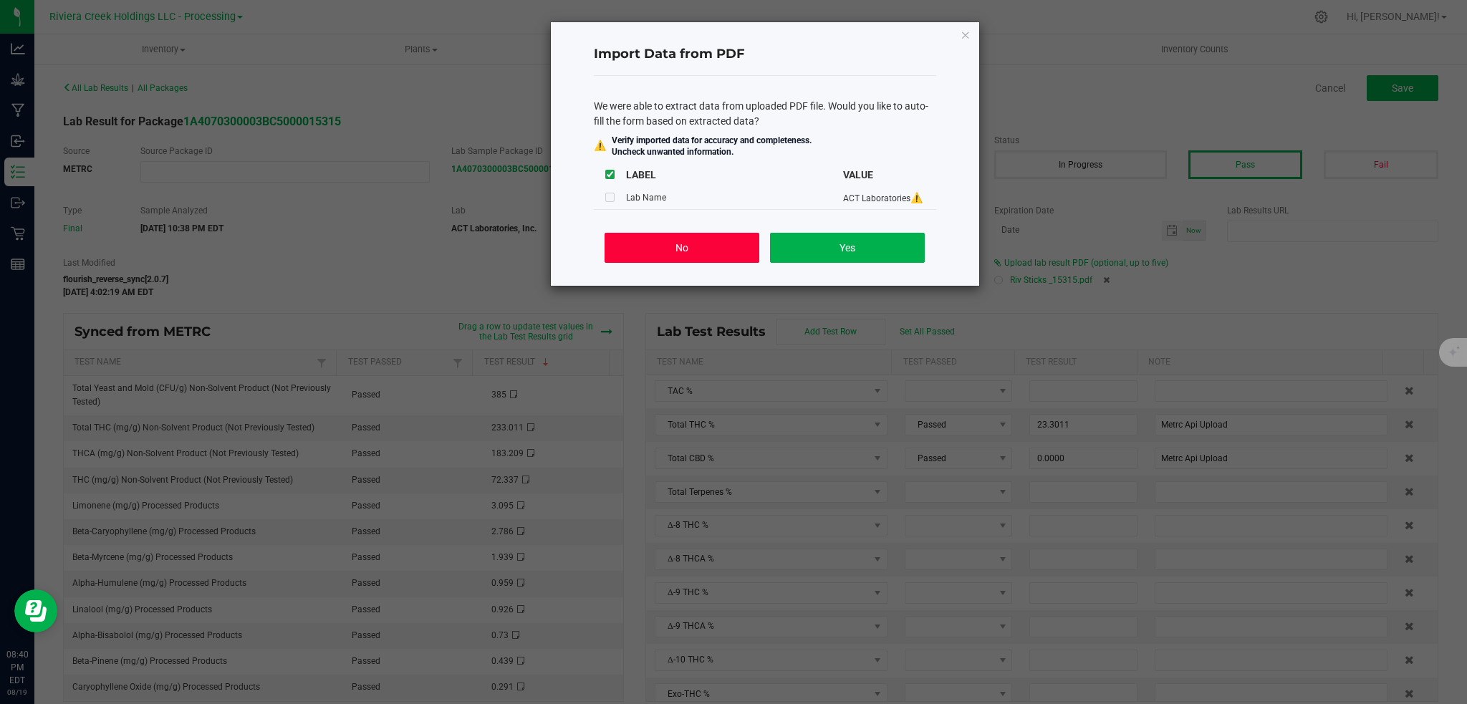
click at [693, 248] on button "No" at bounding box center [682, 248] width 154 height 30
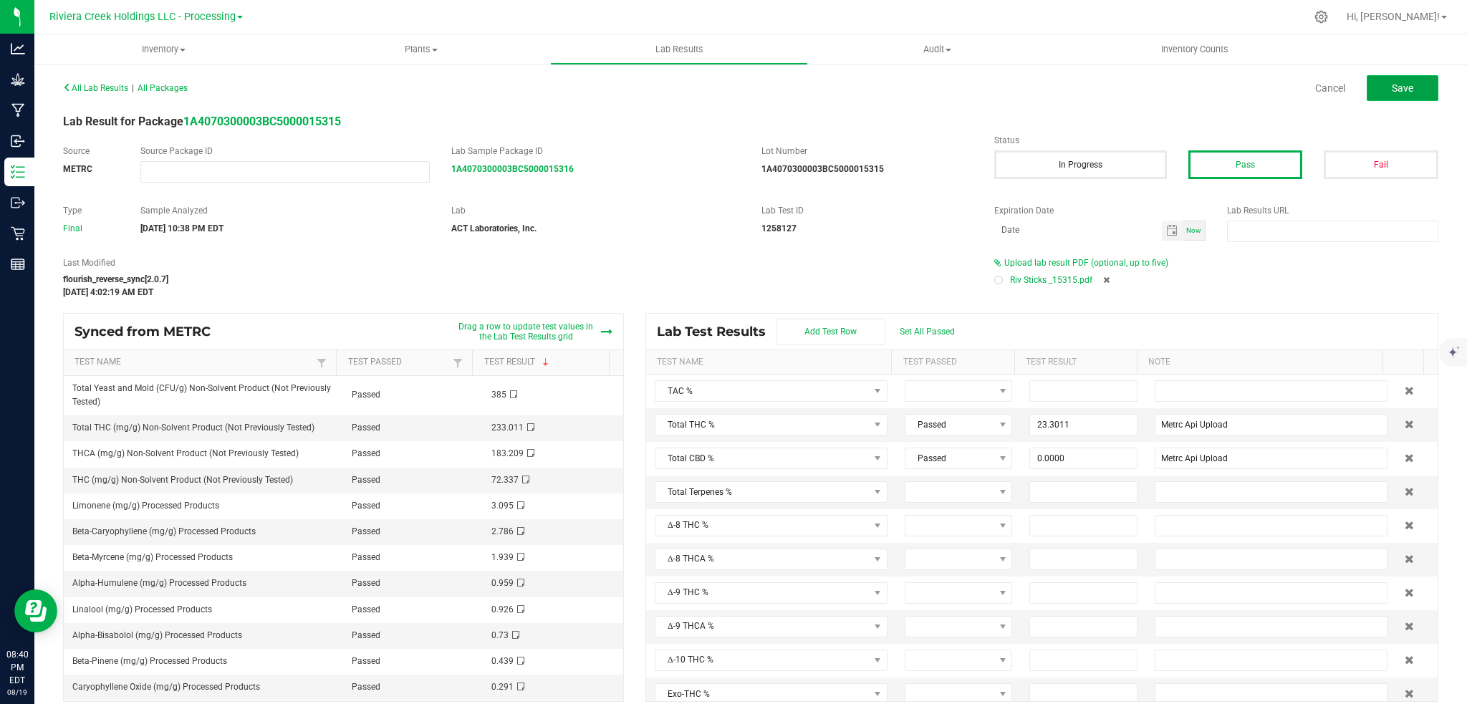
click at [1392, 90] on span "Save" at bounding box center [1402, 87] width 21 height 11
type input "23.3011"
type input "Metrc Api Upload"
type input "0.0000"
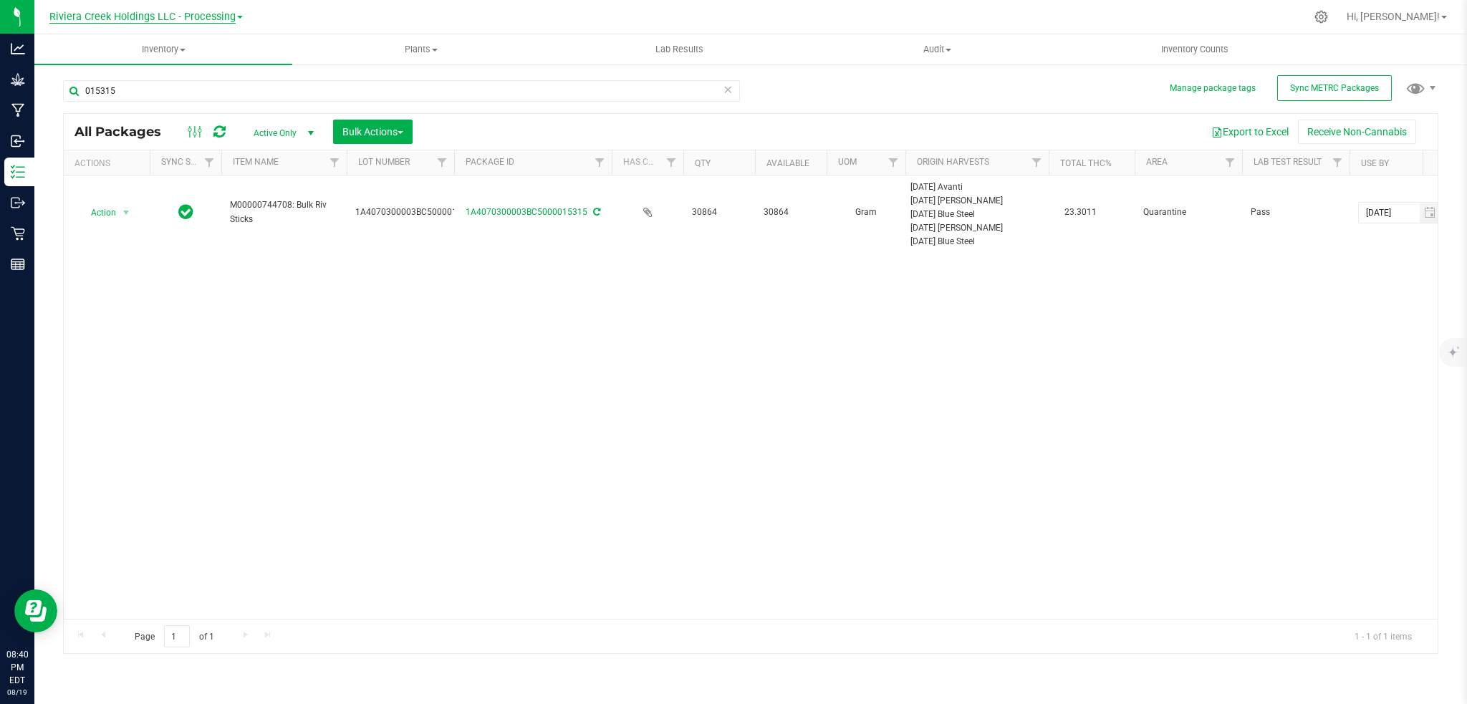
click at [212, 18] on span "Riviera Creek Holdings LLC - Processing" at bounding box center [142, 17] width 186 height 13
click at [219, 47] on link "Riviera Creek Holdings LLC - Cultivation" at bounding box center [146, 50] width 209 height 19
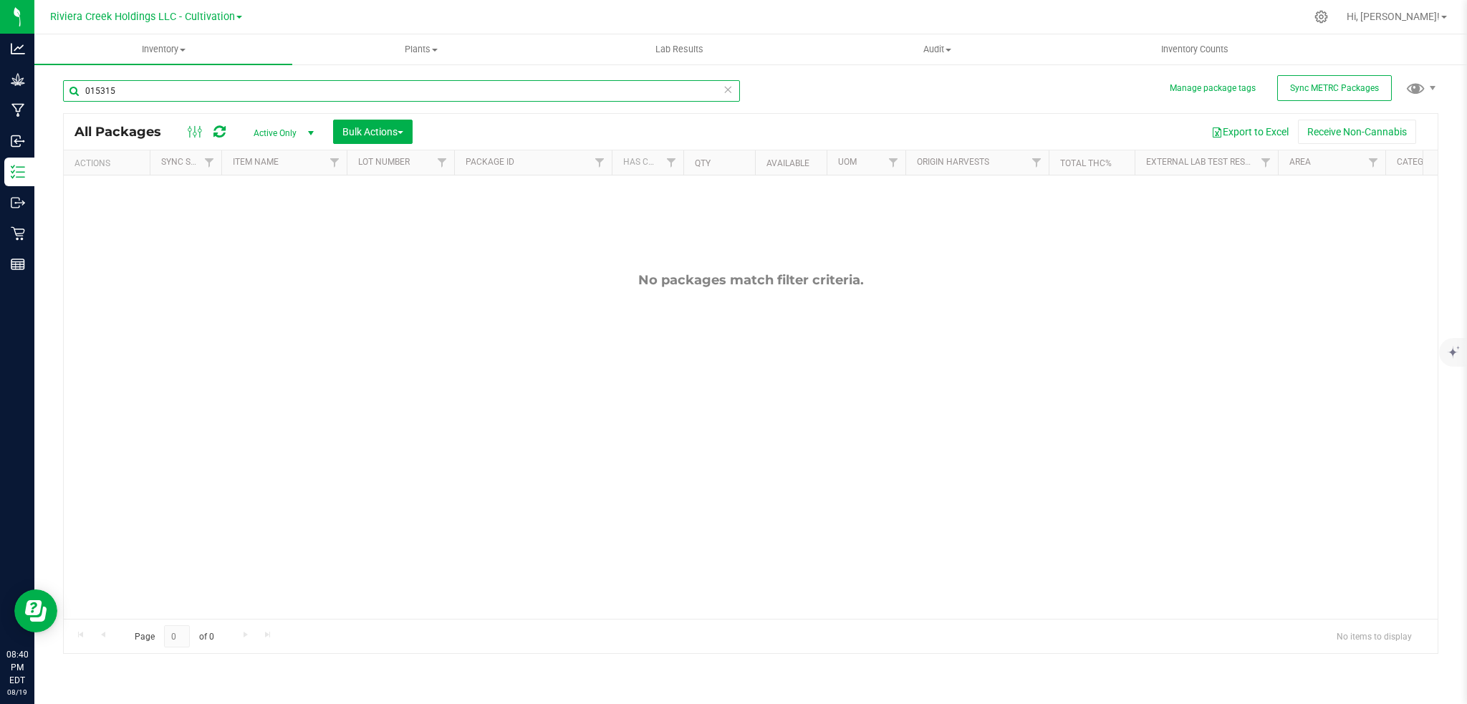
click at [175, 91] on input "015315" at bounding box center [401, 90] width 677 height 21
type input "0"
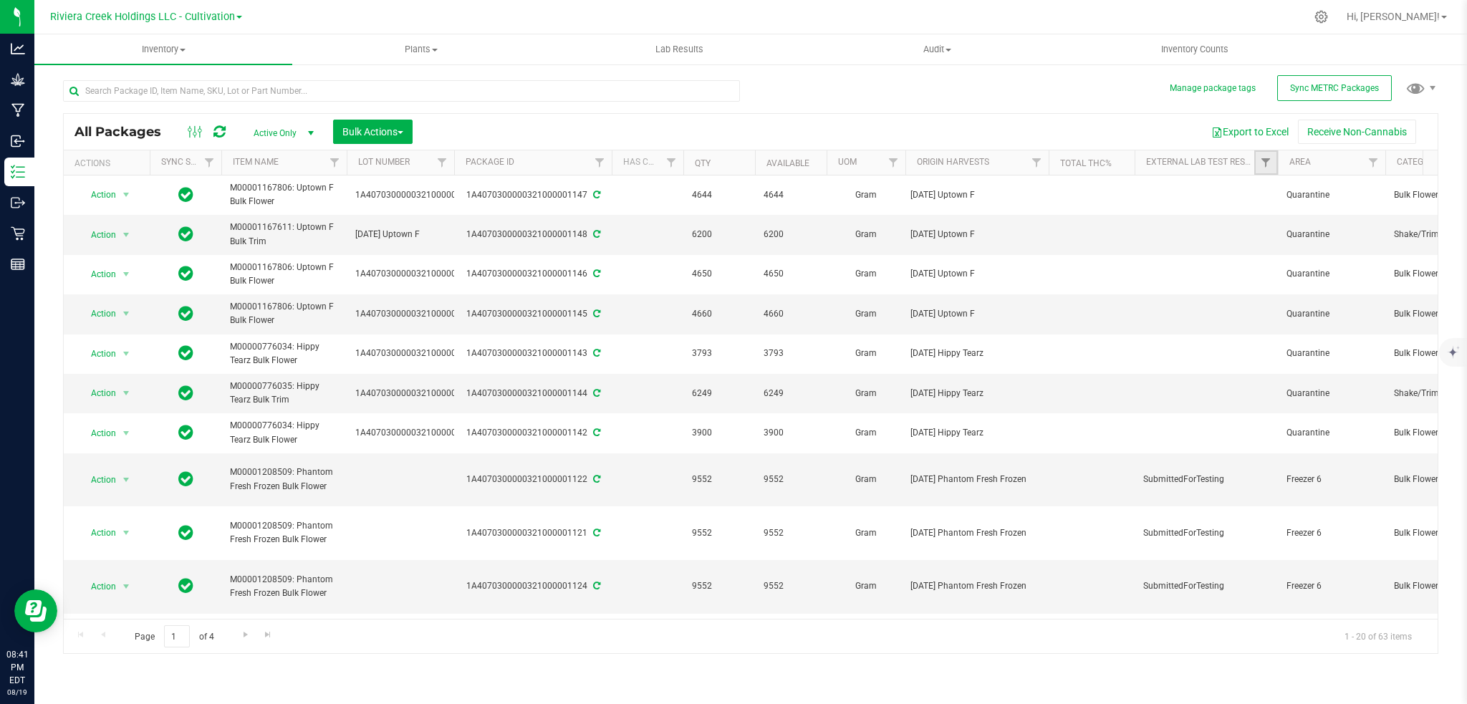
click at [1264, 156] on link "Filter" at bounding box center [1266, 162] width 24 height 24
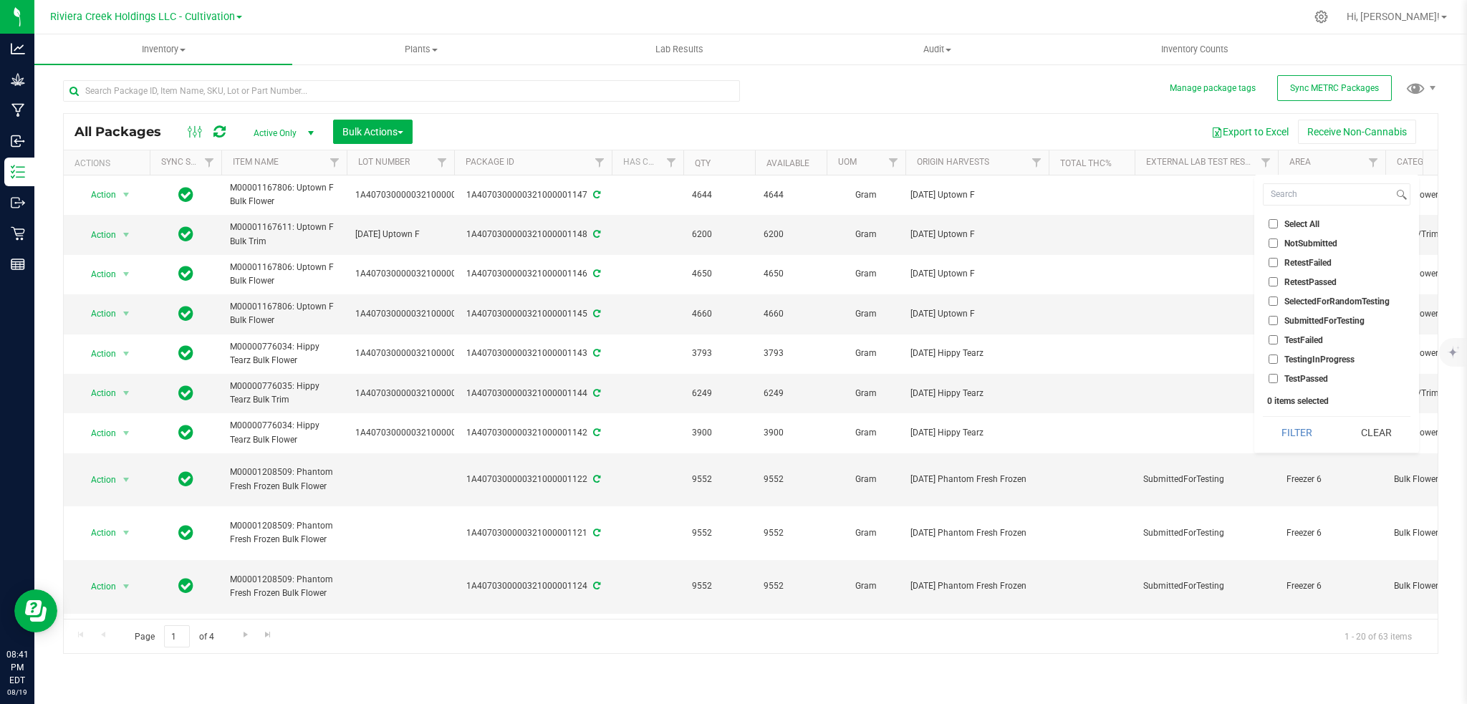
click at [1315, 322] on span "SubmittedForTesting" at bounding box center [1325, 321] width 80 height 9
click at [1278, 322] on input "SubmittedForTesting" at bounding box center [1273, 320] width 9 height 9
checkbox input "true"
click at [1279, 431] on button "Filter" at bounding box center [1297, 433] width 69 height 32
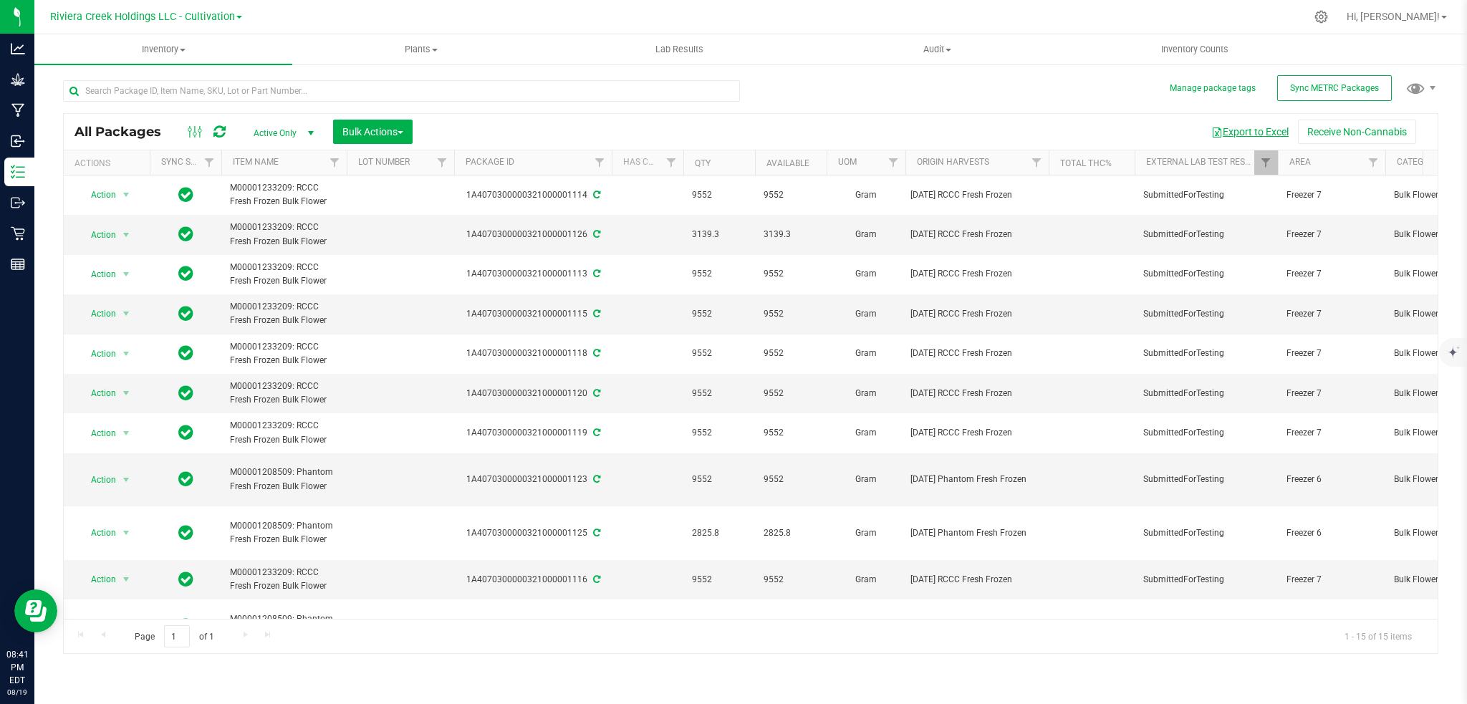
click at [1267, 129] on button "Export to Excel" at bounding box center [1250, 132] width 96 height 24
click at [210, 17] on span "Riviera Creek Holdings LLC - Cultivation" at bounding box center [142, 17] width 185 height 13
click at [214, 67] on link "Riviera Creek Holdings LLC - Processing" at bounding box center [146, 69] width 209 height 19
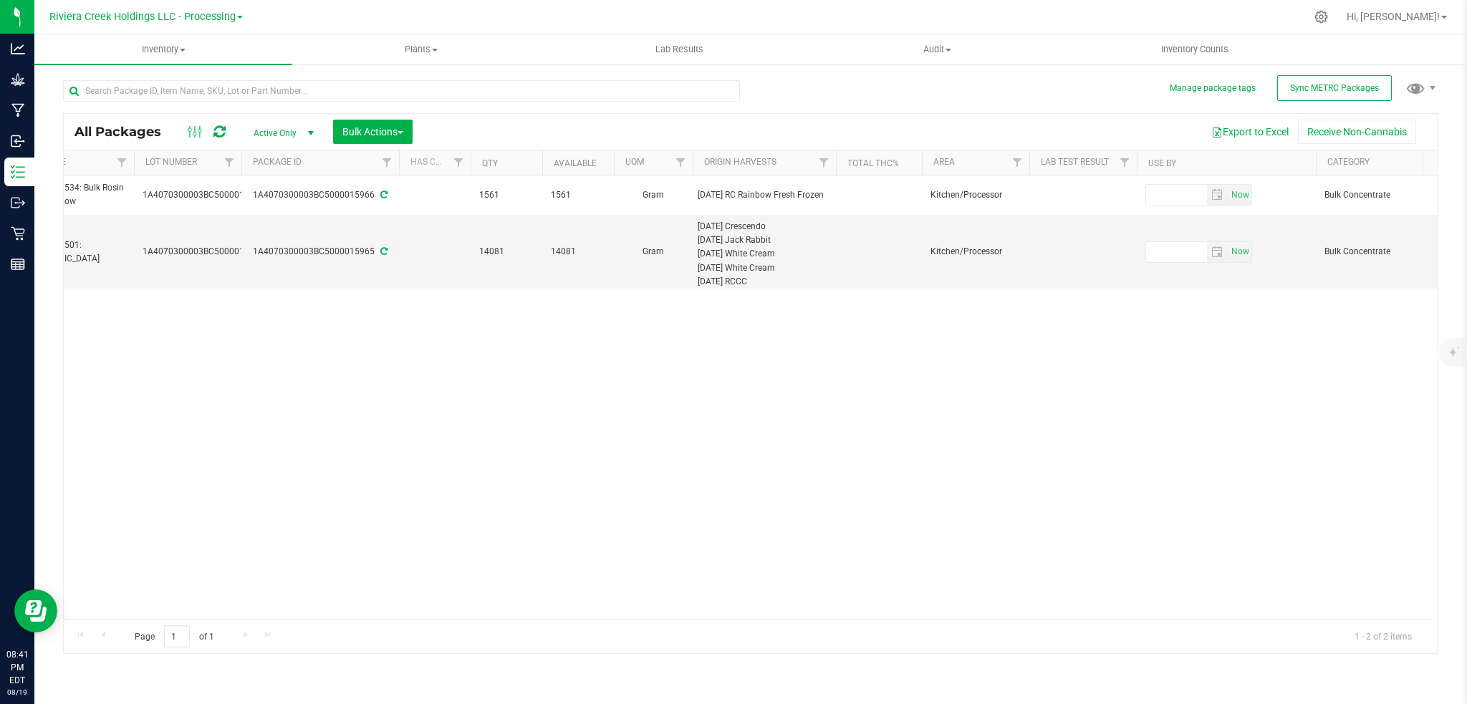
scroll to position [0, 244]
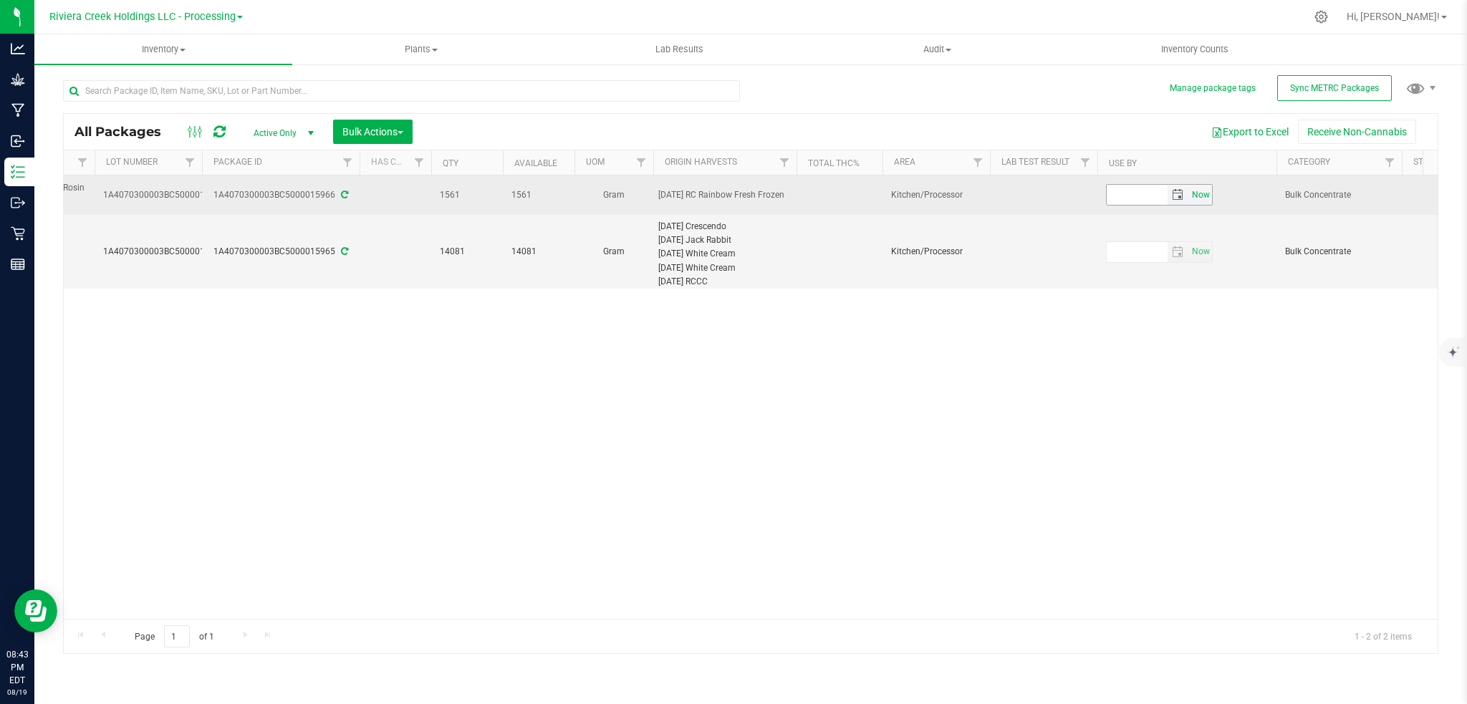
click at [1206, 193] on span "Now" at bounding box center [1201, 195] width 24 height 21
click at [1133, 195] on input "[DATE]" at bounding box center [1137, 195] width 61 height 20
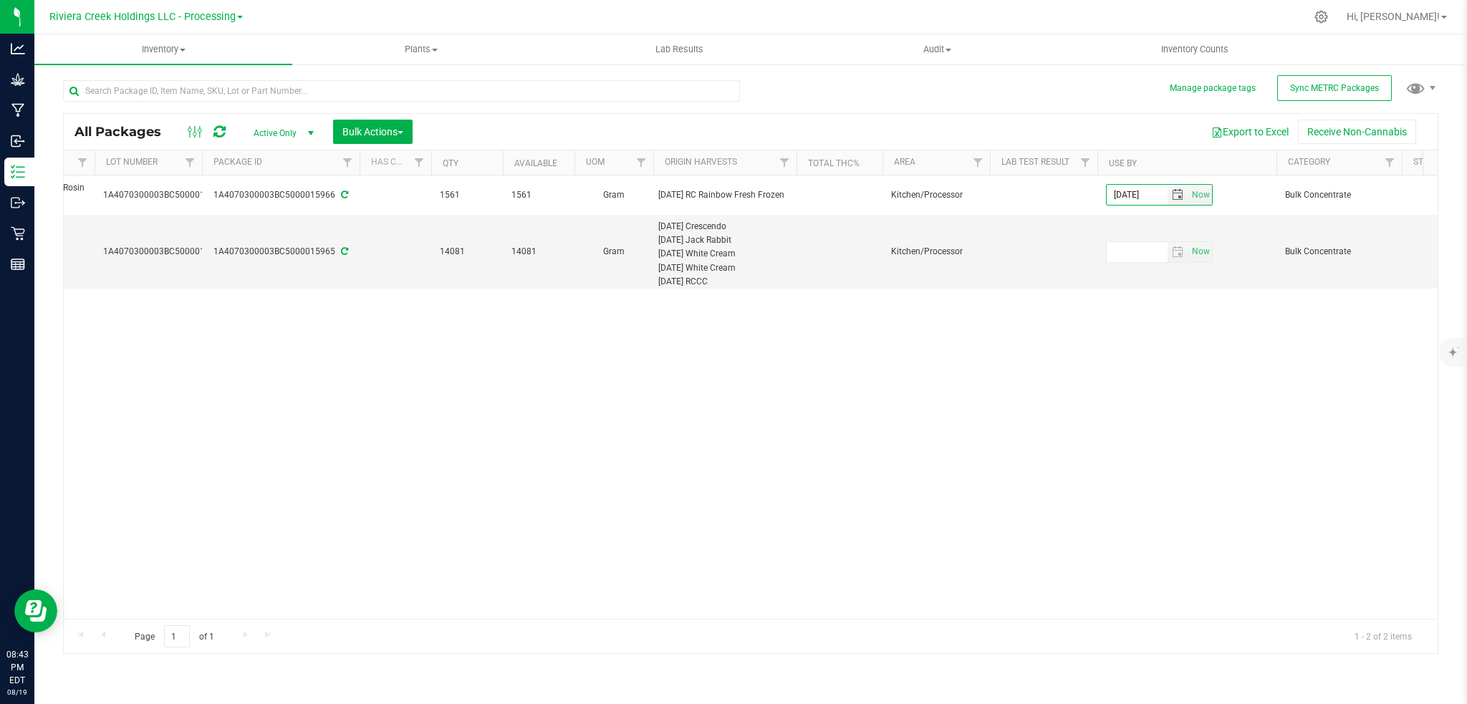
type input "[DATE]"
click at [1095, 413] on div "Action Action Adjust qty Create package Edit attributes Global inventory Locate…" at bounding box center [751, 397] width 1374 height 443
click at [1204, 251] on span "Now" at bounding box center [1201, 251] width 24 height 21
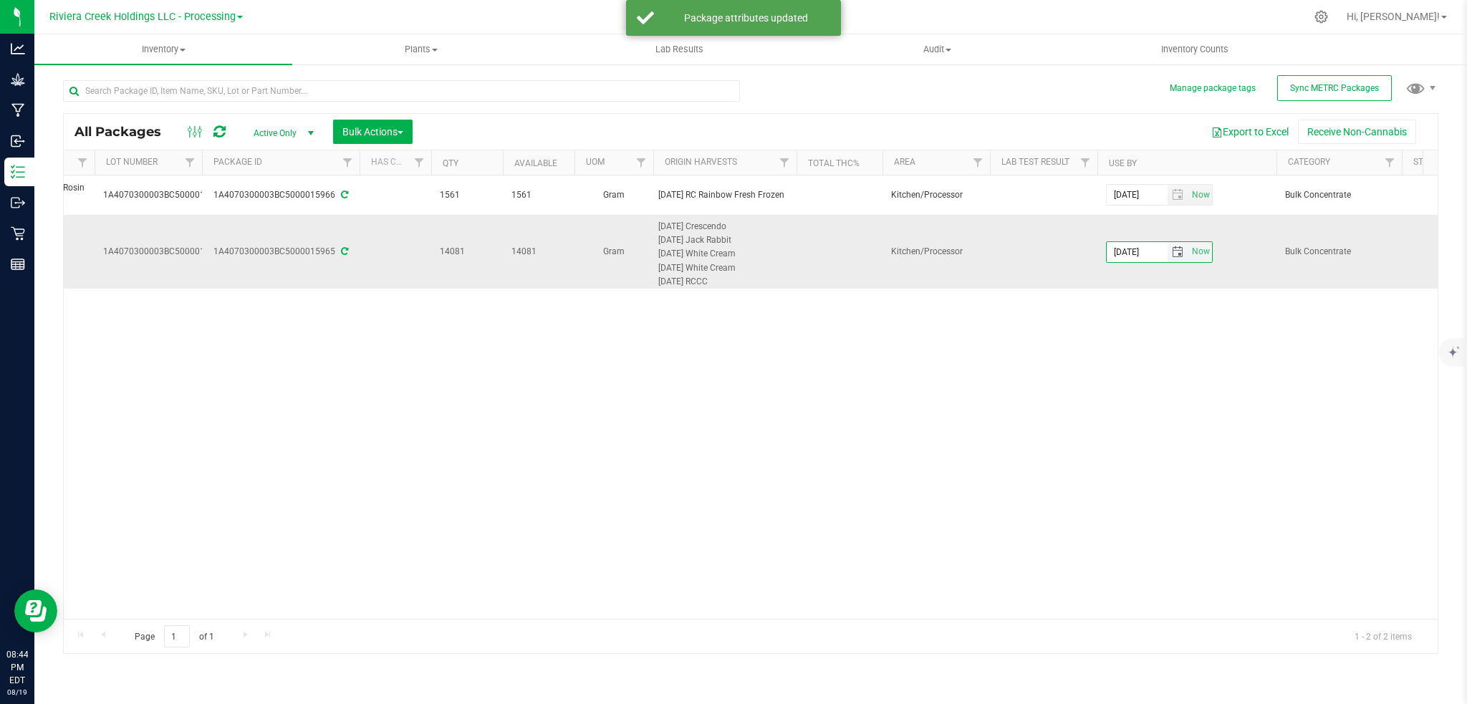
click at [1132, 252] on input "[DATE]" at bounding box center [1137, 252] width 61 height 20
click at [1161, 253] on input "[DATE]" at bounding box center [1137, 252] width 61 height 20
type input "[DATE]"
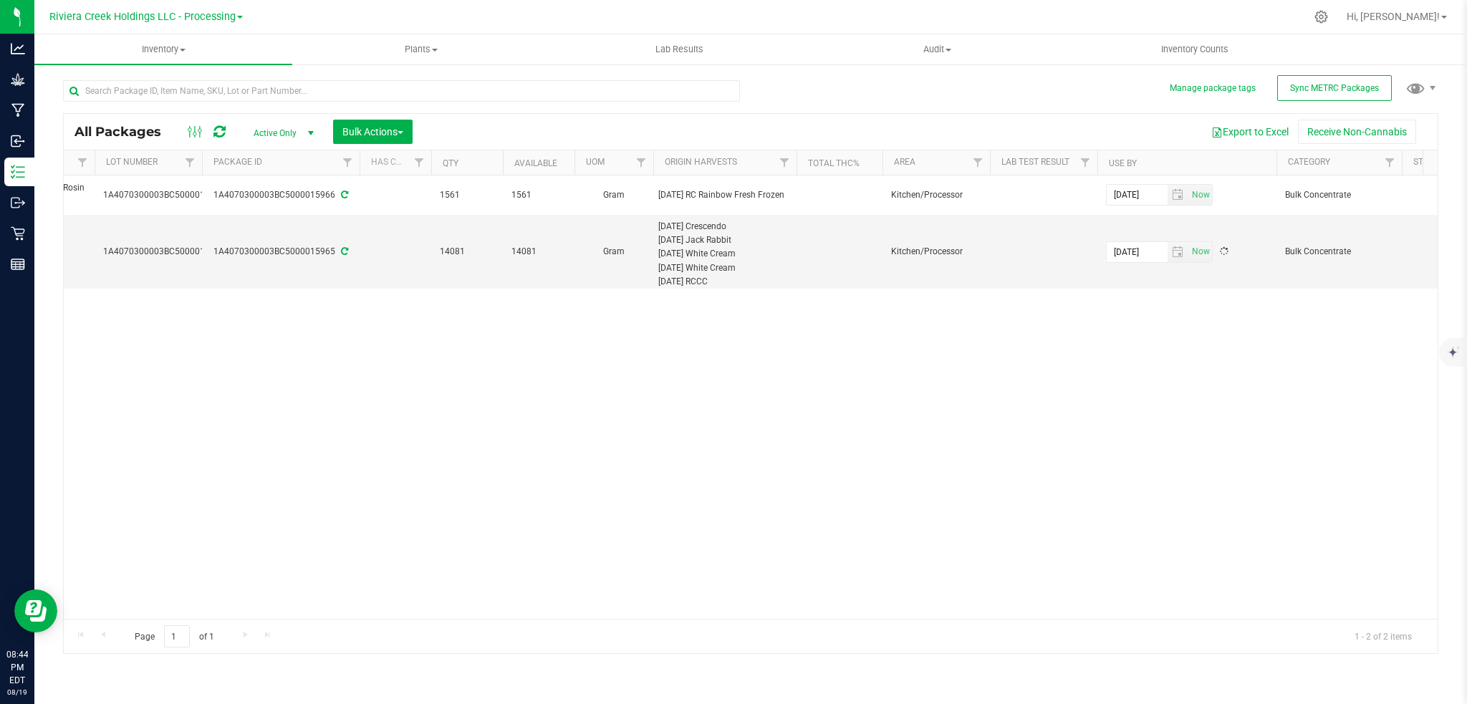
click at [1235, 438] on div "Action Action Adjust qty Create package Edit attributes Global inventory Locate…" at bounding box center [751, 397] width 1374 height 443
click at [1246, 127] on button "Export to Excel" at bounding box center [1250, 132] width 96 height 24
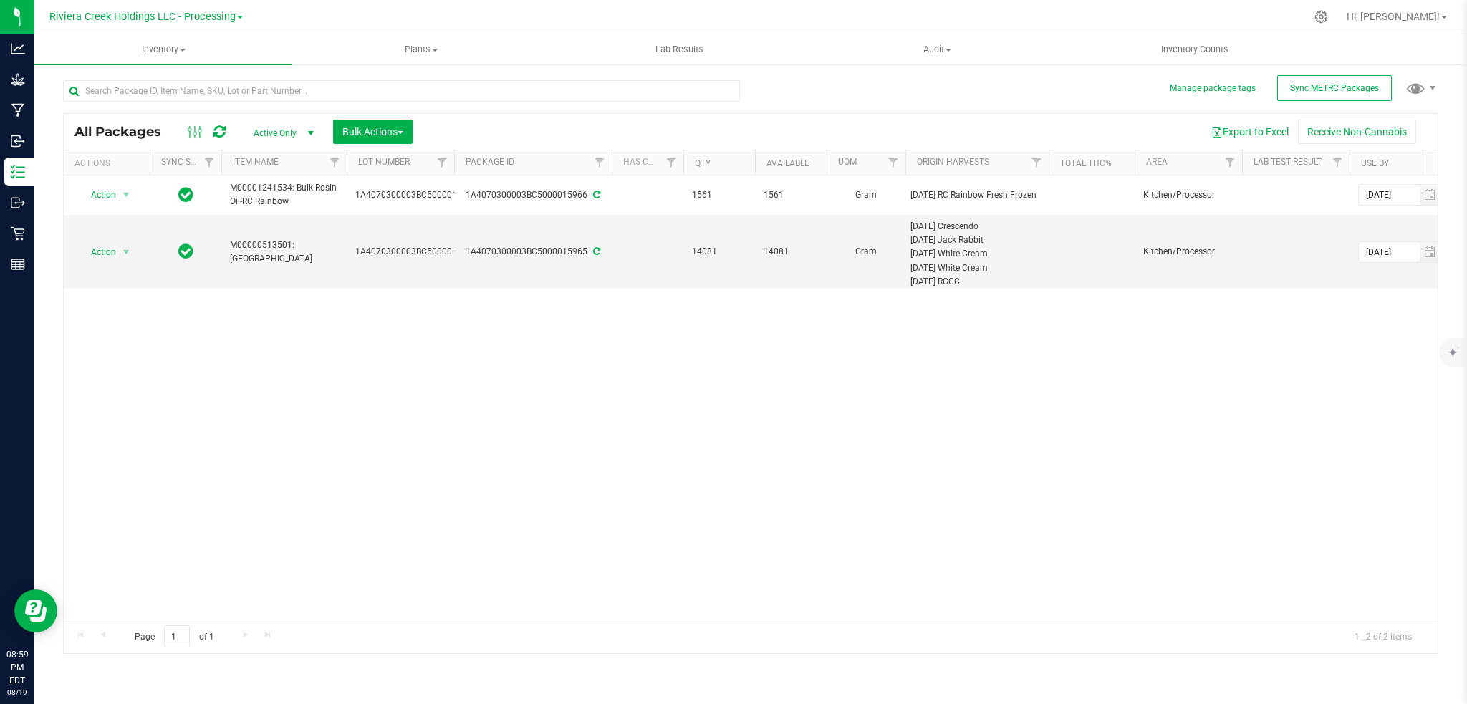
click at [313, 128] on span "select" at bounding box center [310, 133] width 11 height 11
click at [294, 196] on li "Locked" at bounding box center [279, 198] width 77 height 21
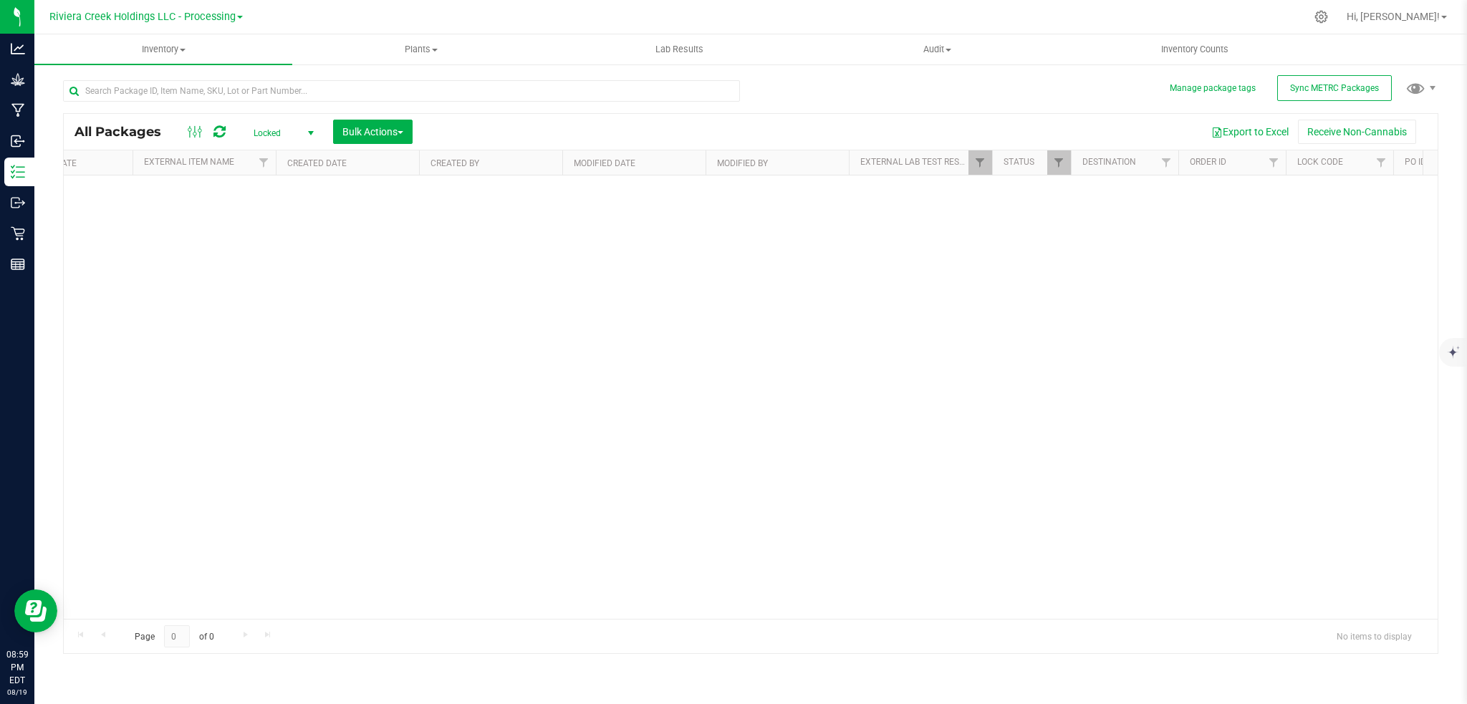
scroll to position [0, 2852]
click at [890, 159] on span "Filter" at bounding box center [885, 162] width 11 height 11
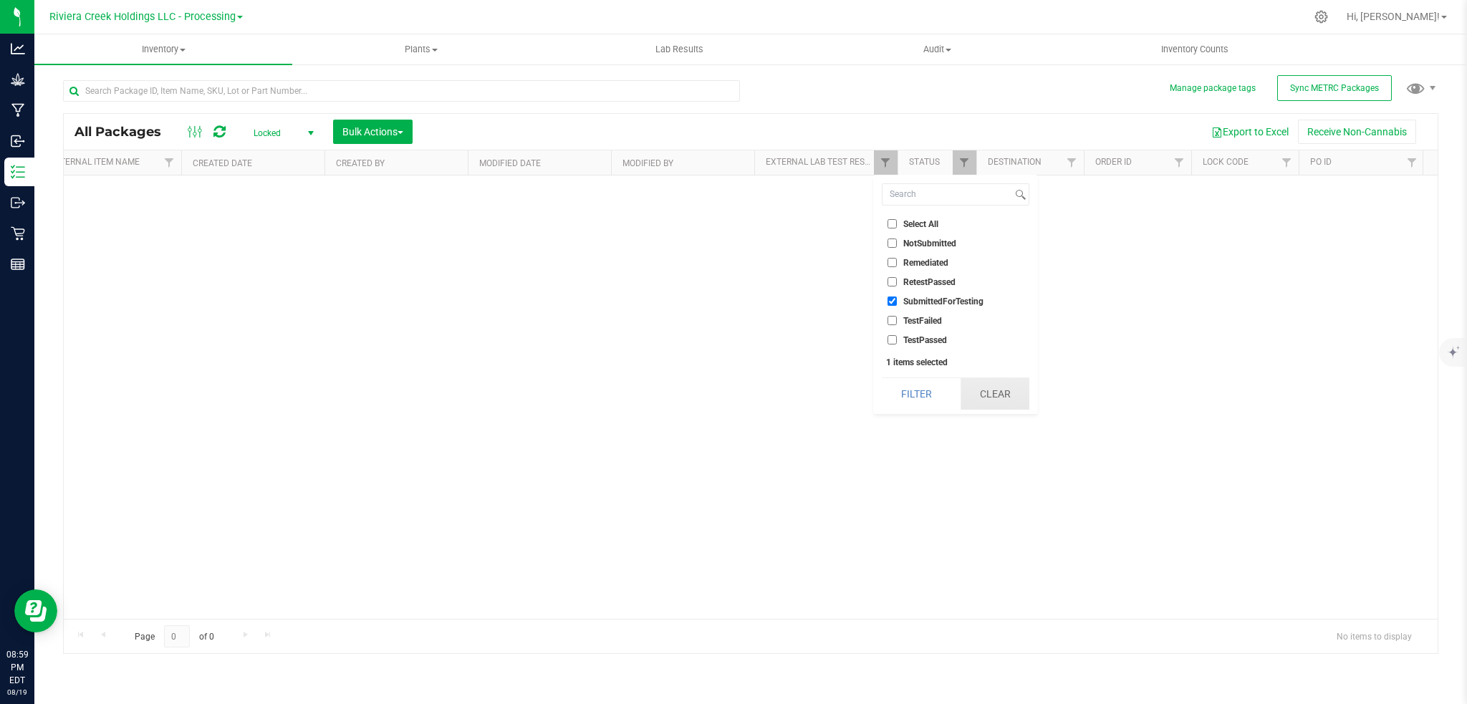
click at [994, 398] on button "Clear" at bounding box center [995, 394] width 69 height 32
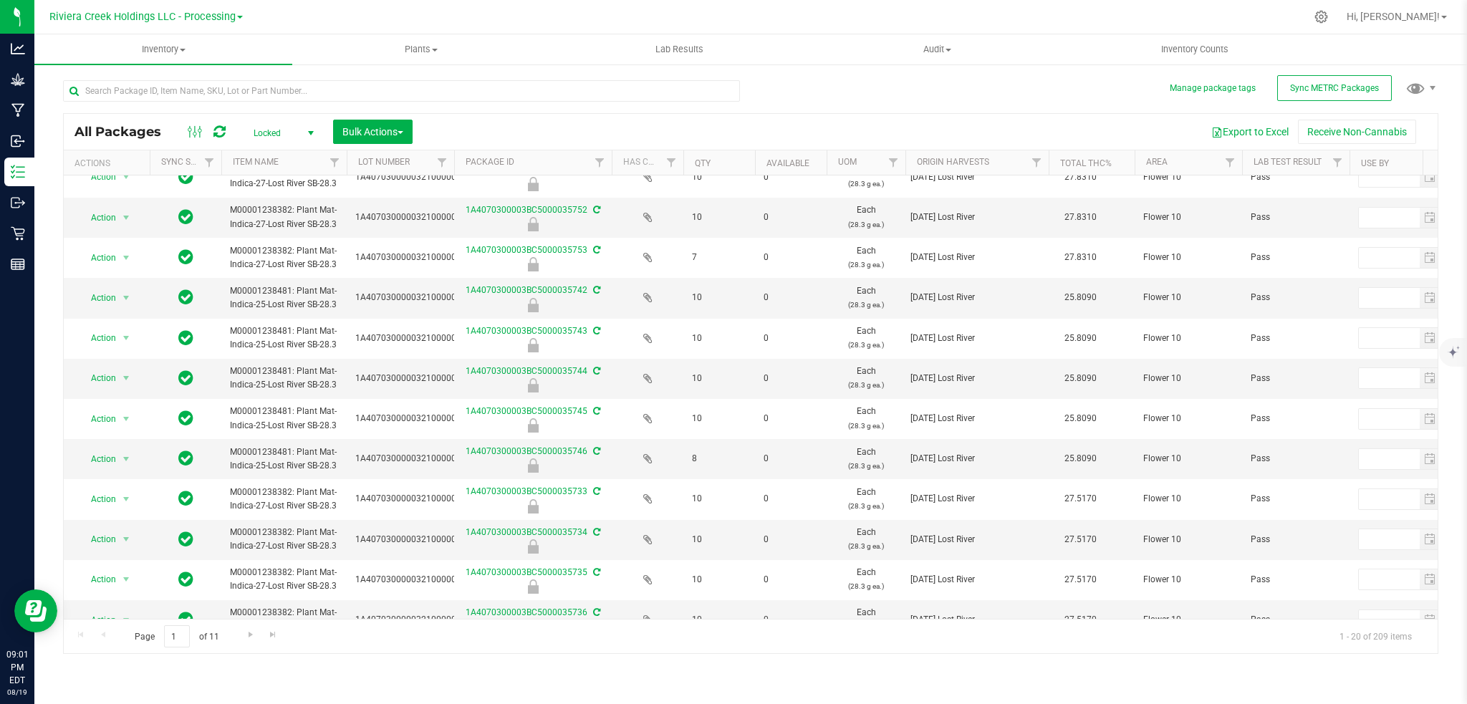
scroll to position [512, 0]
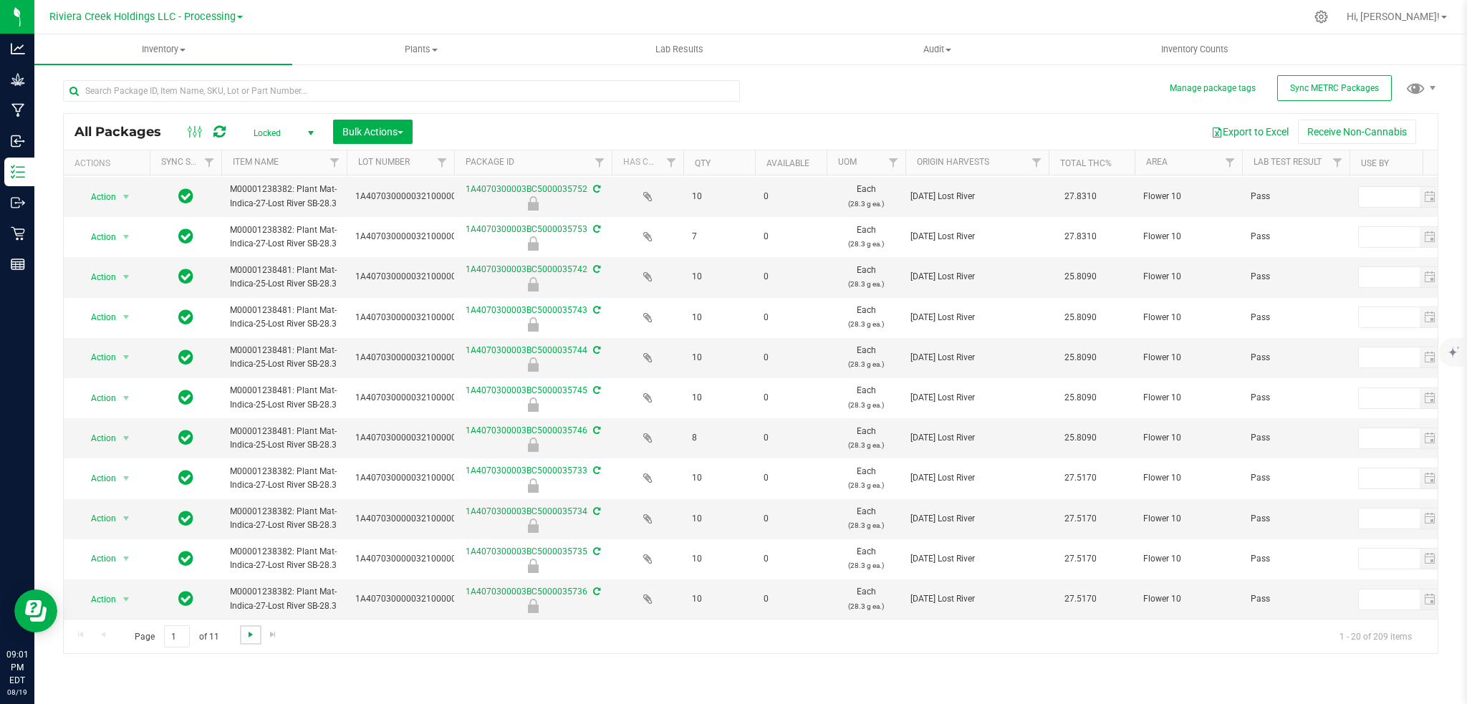
click at [248, 637] on span "Go to the next page" at bounding box center [250, 634] width 11 height 11
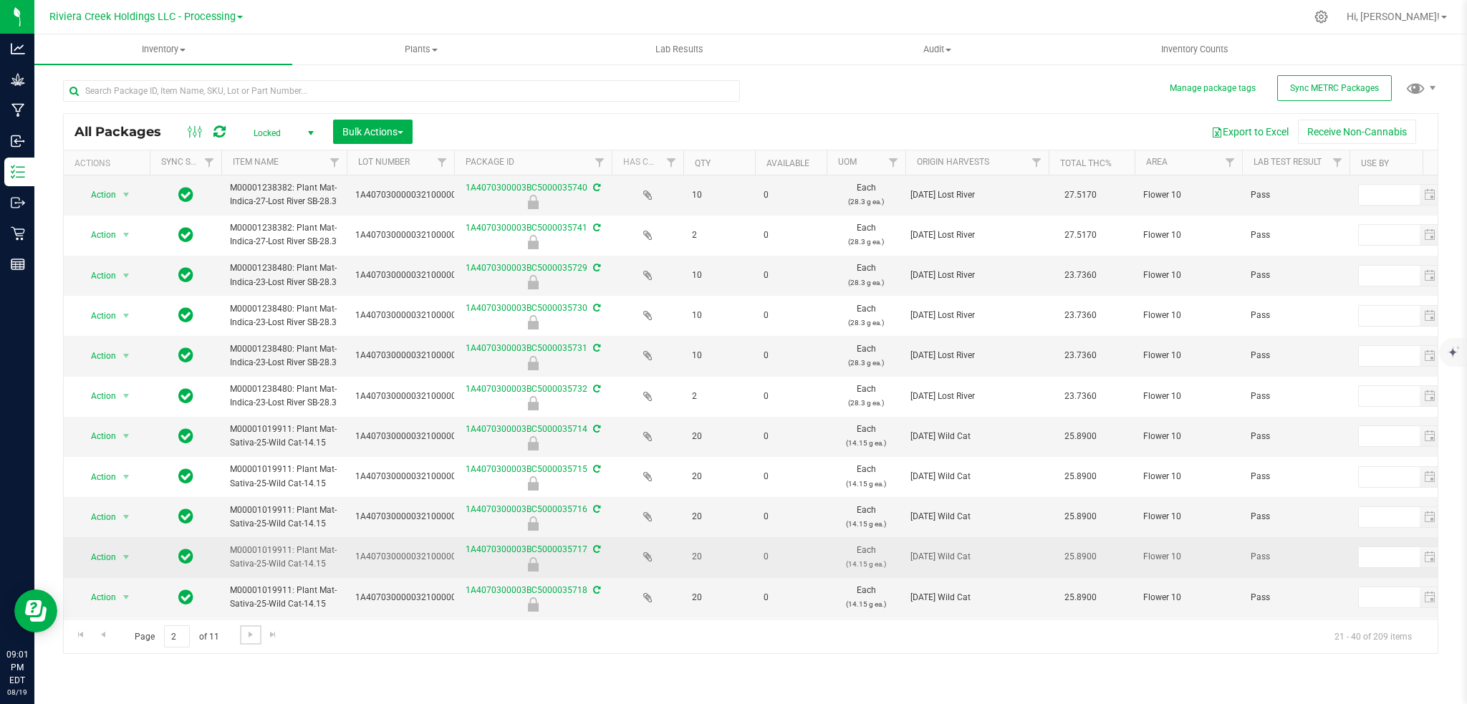
scroll to position [375, 0]
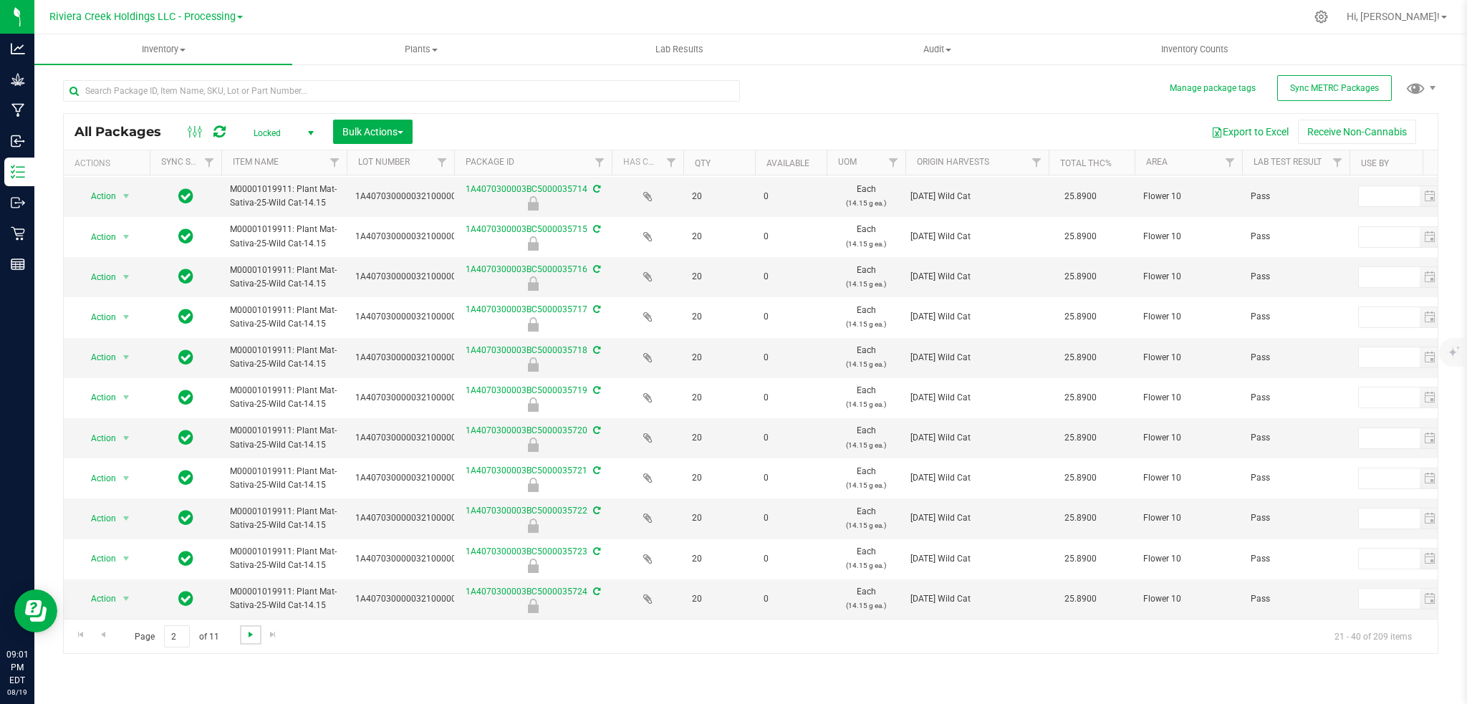
click at [254, 638] on span "Go to the next page" at bounding box center [250, 634] width 11 height 11
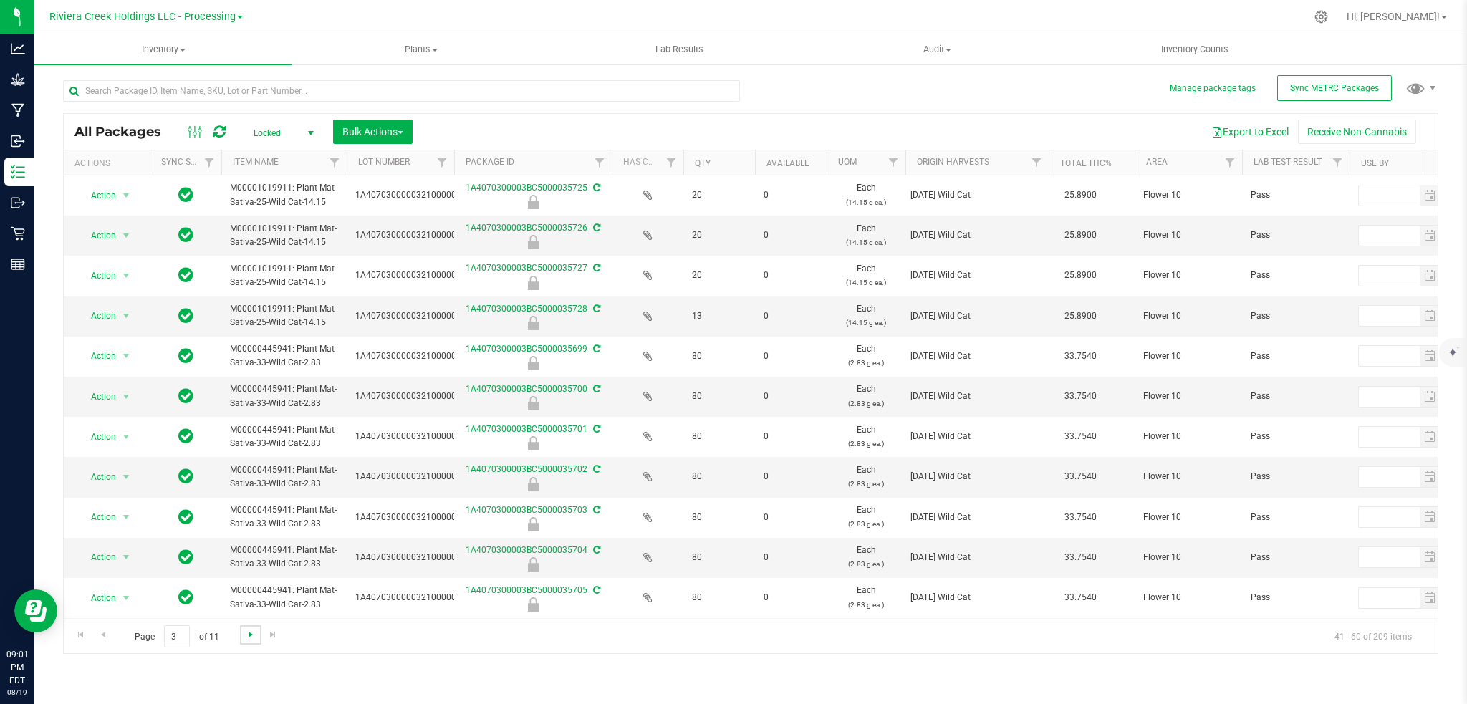
click at [247, 634] on span "Go to the next page" at bounding box center [250, 634] width 11 height 11
click at [307, 130] on span "select" at bounding box center [310, 133] width 11 height 11
click at [293, 160] on li "Active Only" at bounding box center [279, 155] width 77 height 21
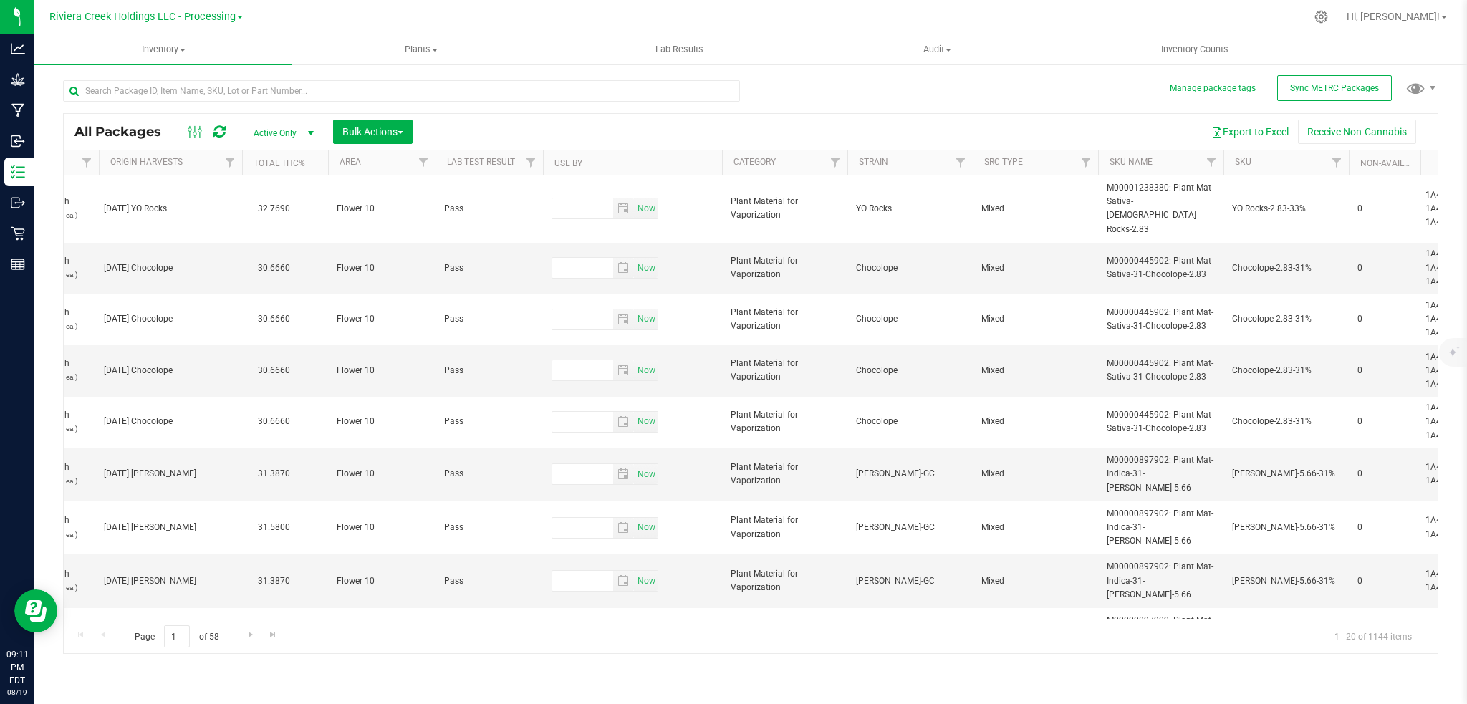
scroll to position [0, 845]
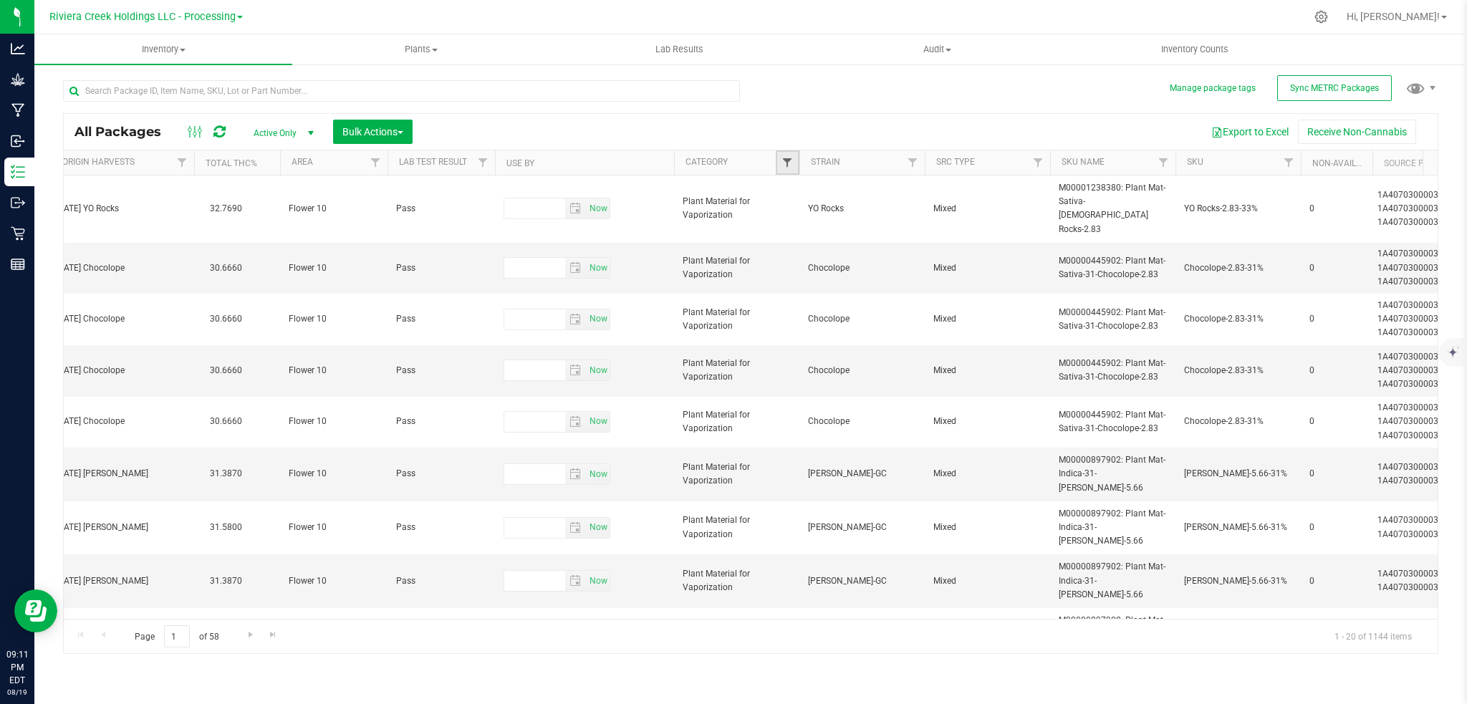
click at [784, 158] on span "Filter" at bounding box center [787, 162] width 11 height 11
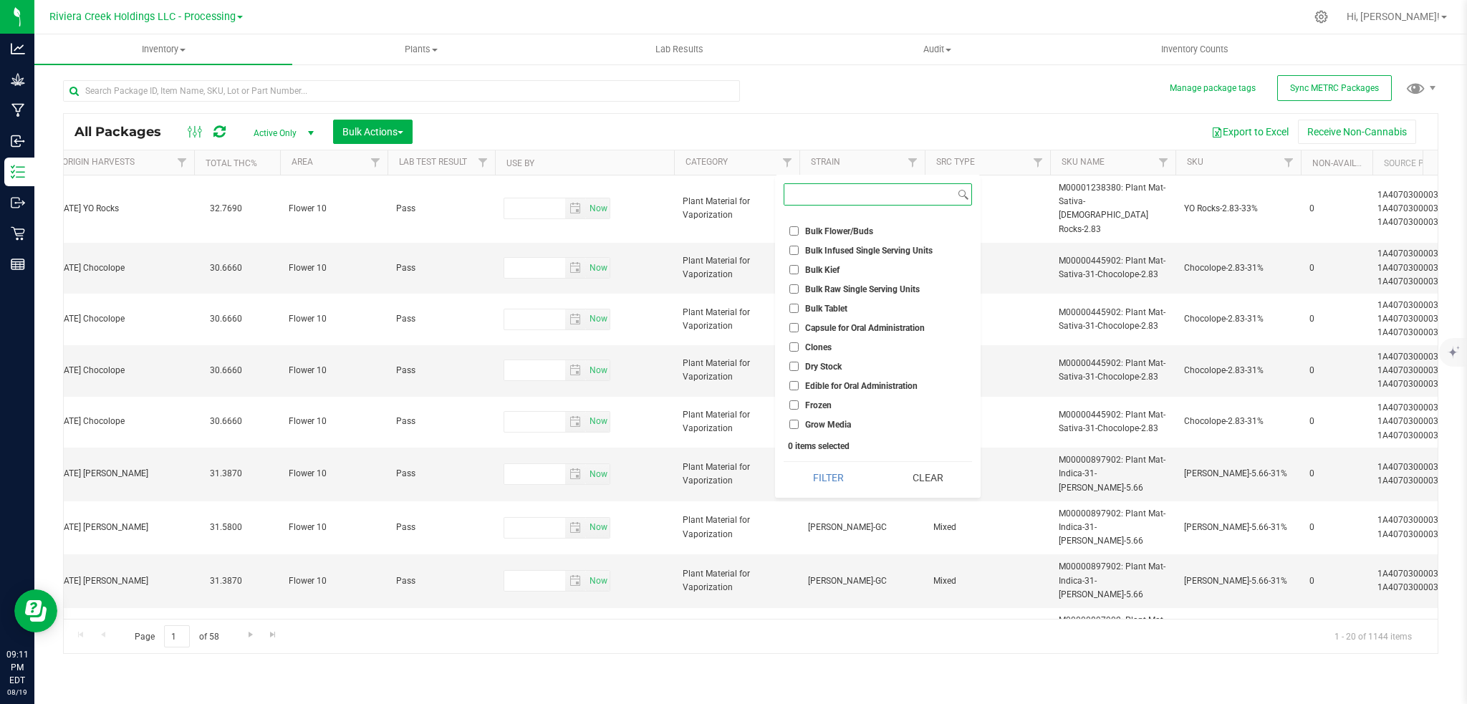
scroll to position [95, 0]
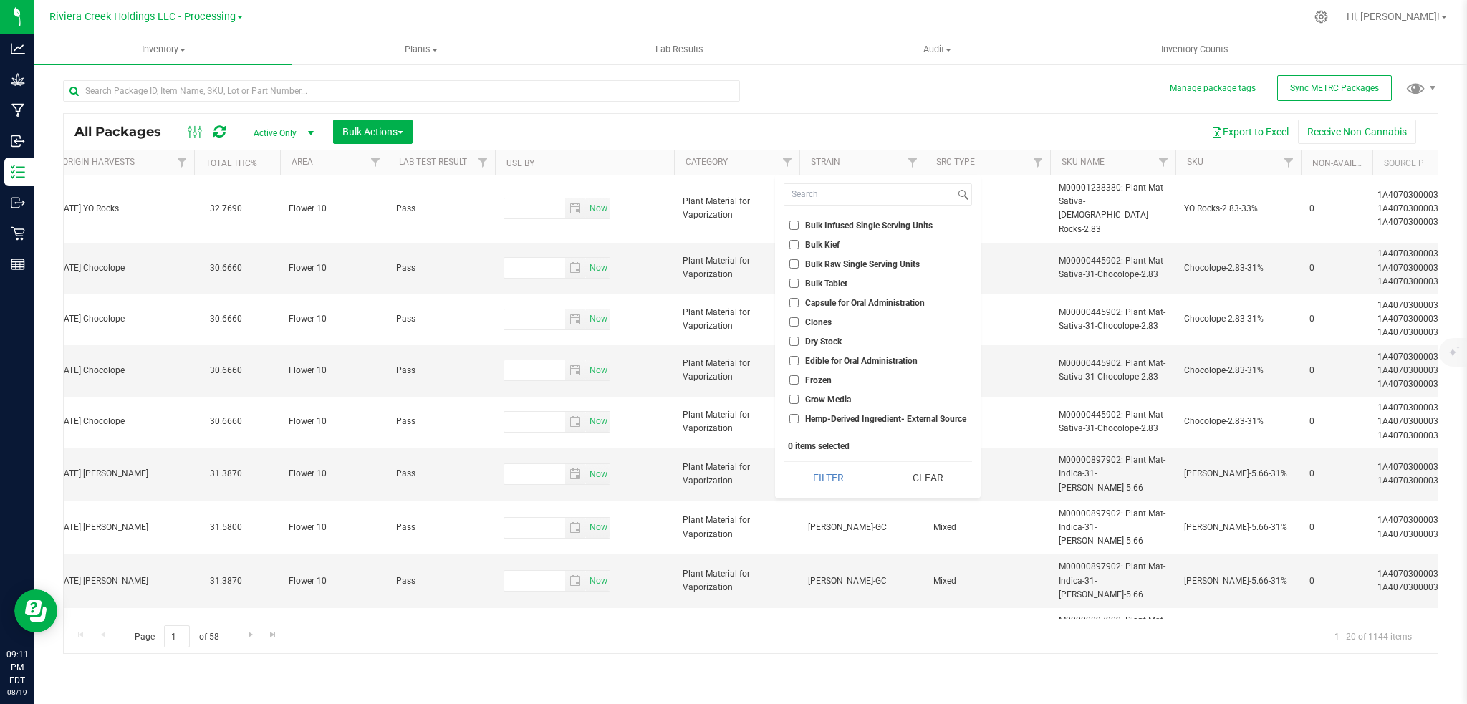
click at [854, 357] on span "Edible for Oral Administration" at bounding box center [861, 361] width 112 height 9
click at [799, 357] on input "Edible for Oral Administration" at bounding box center [793, 360] width 9 height 9
checkbox input "true"
click at [864, 340] on span "Metered Oil or Solid for Vaporization" at bounding box center [874, 344] width 139 height 9
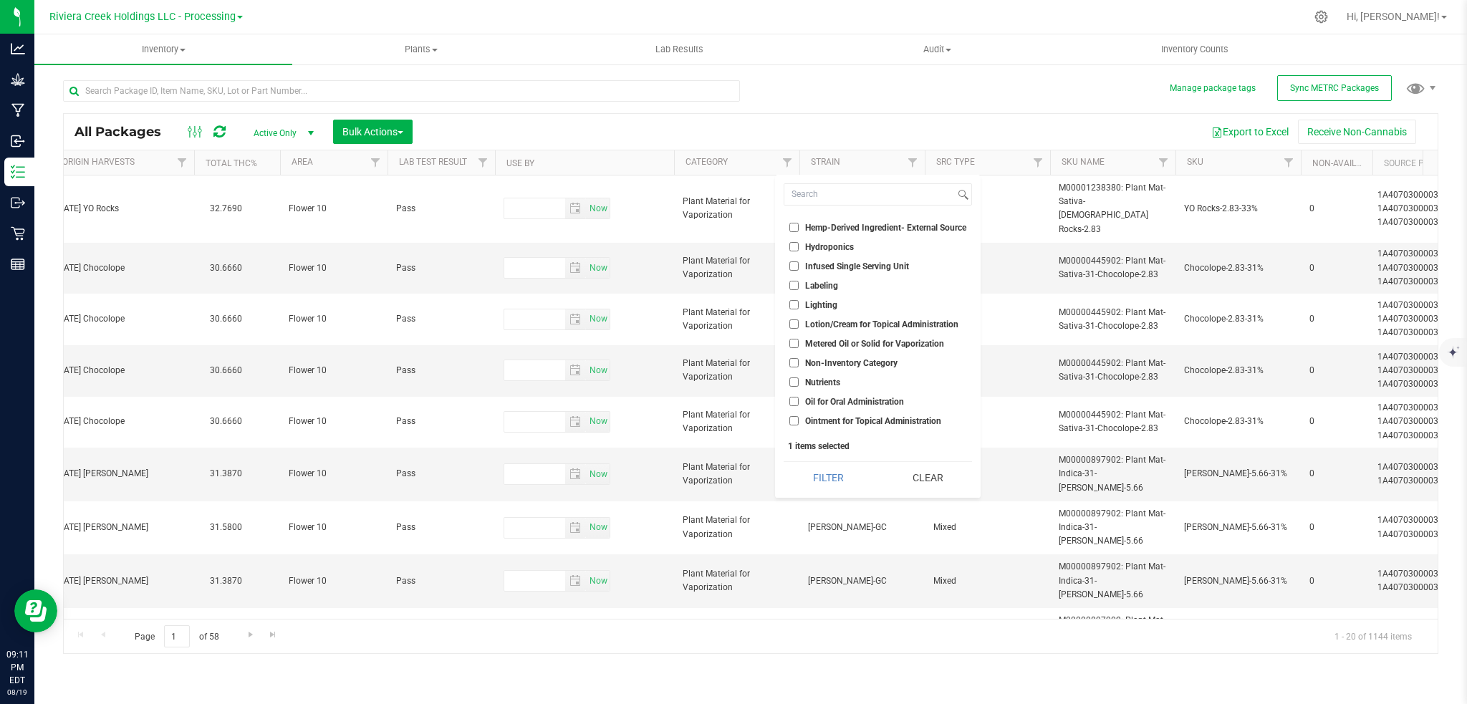
click at [799, 340] on input "Metered Oil or Solid for Vaporization" at bounding box center [793, 343] width 9 height 9
checkbox input "true"
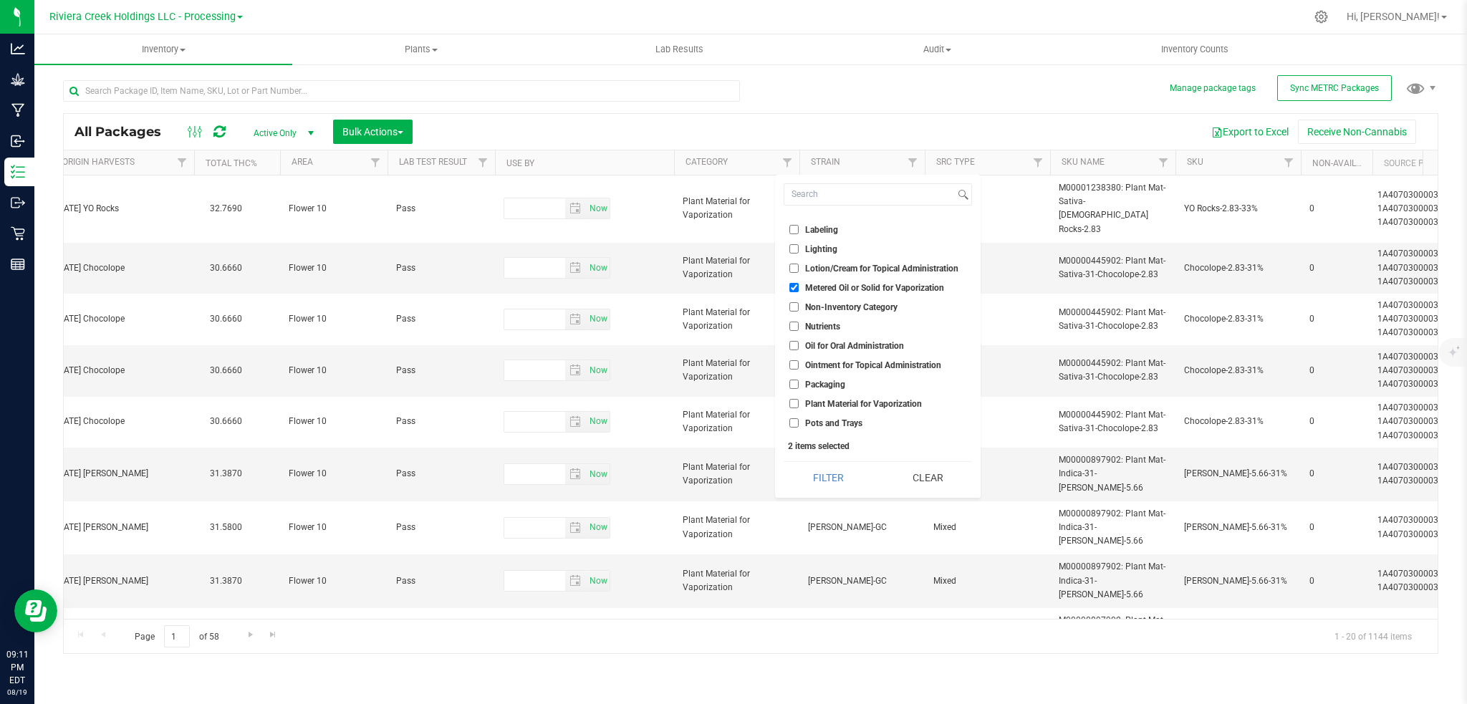
scroll to position [382, 0]
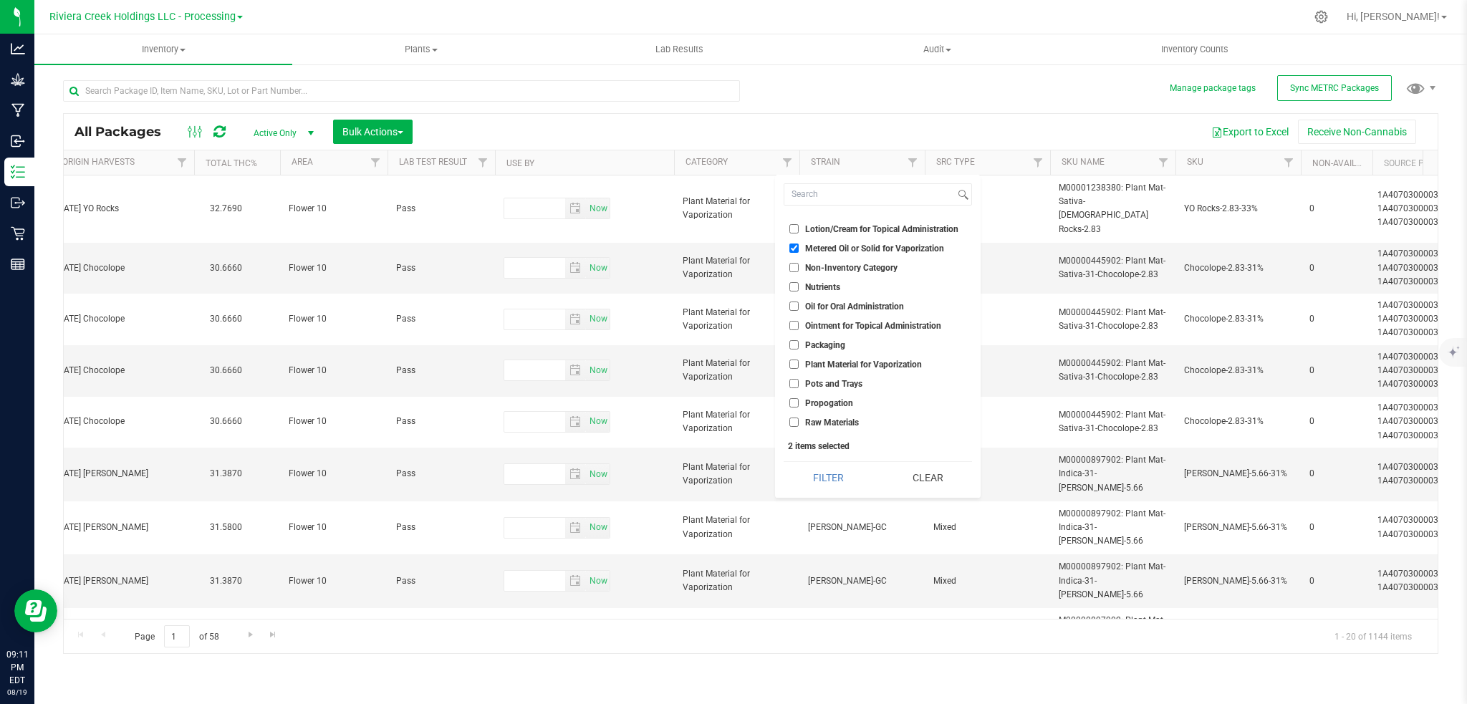
click at [898, 360] on span "Plant Material for Vaporization" at bounding box center [863, 364] width 117 height 9
click at [799, 360] on input "Plant Material for Vaporization" at bounding box center [793, 364] width 9 height 9
checkbox input "true"
click at [852, 474] on button "Filter" at bounding box center [828, 478] width 89 height 32
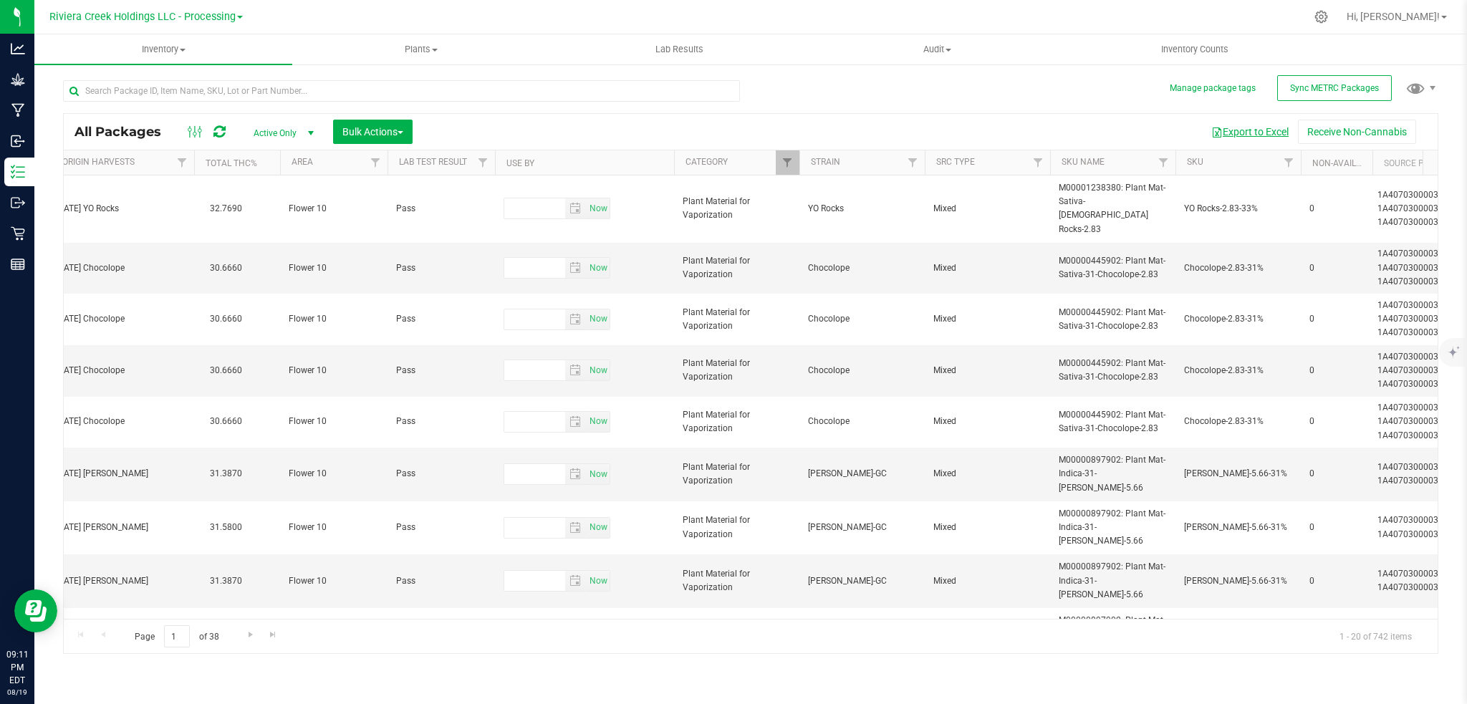
click at [1264, 126] on button "Export to Excel" at bounding box center [1250, 132] width 96 height 24
click at [310, 129] on span "select" at bounding box center [310, 133] width 11 height 11
click at [269, 198] on li "Locked" at bounding box center [279, 198] width 77 height 21
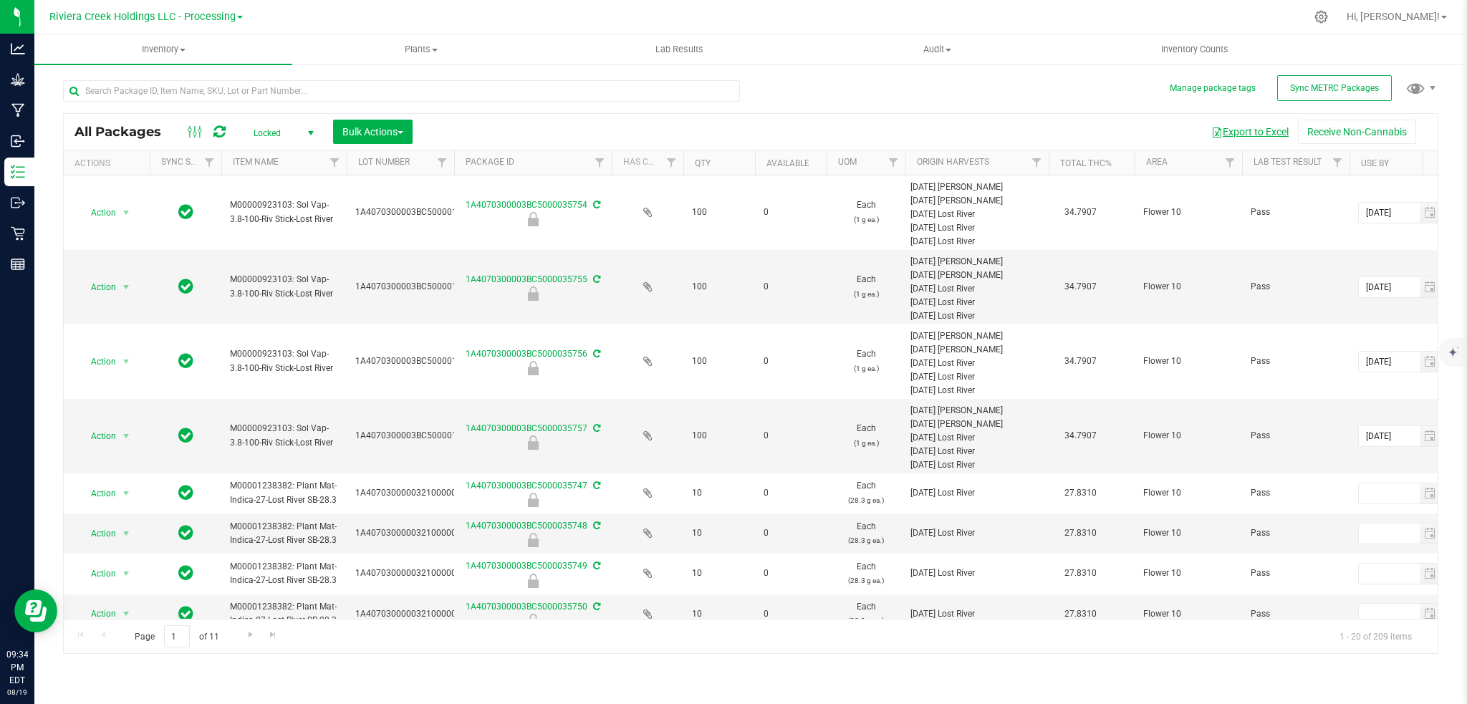
click at [1262, 132] on button "Export to Excel" at bounding box center [1250, 132] width 96 height 24
